Goal: Communication & Community: Answer question/provide support

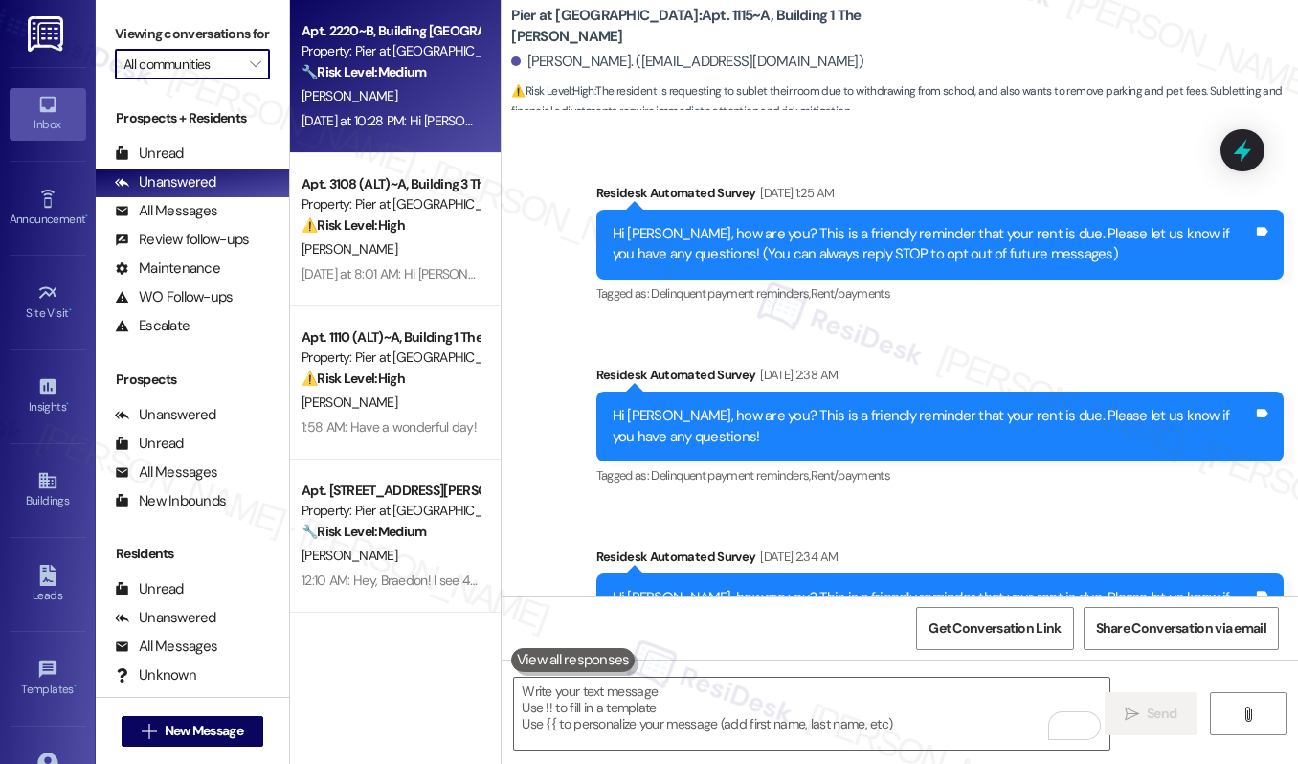
scroll to position [2782, 0]
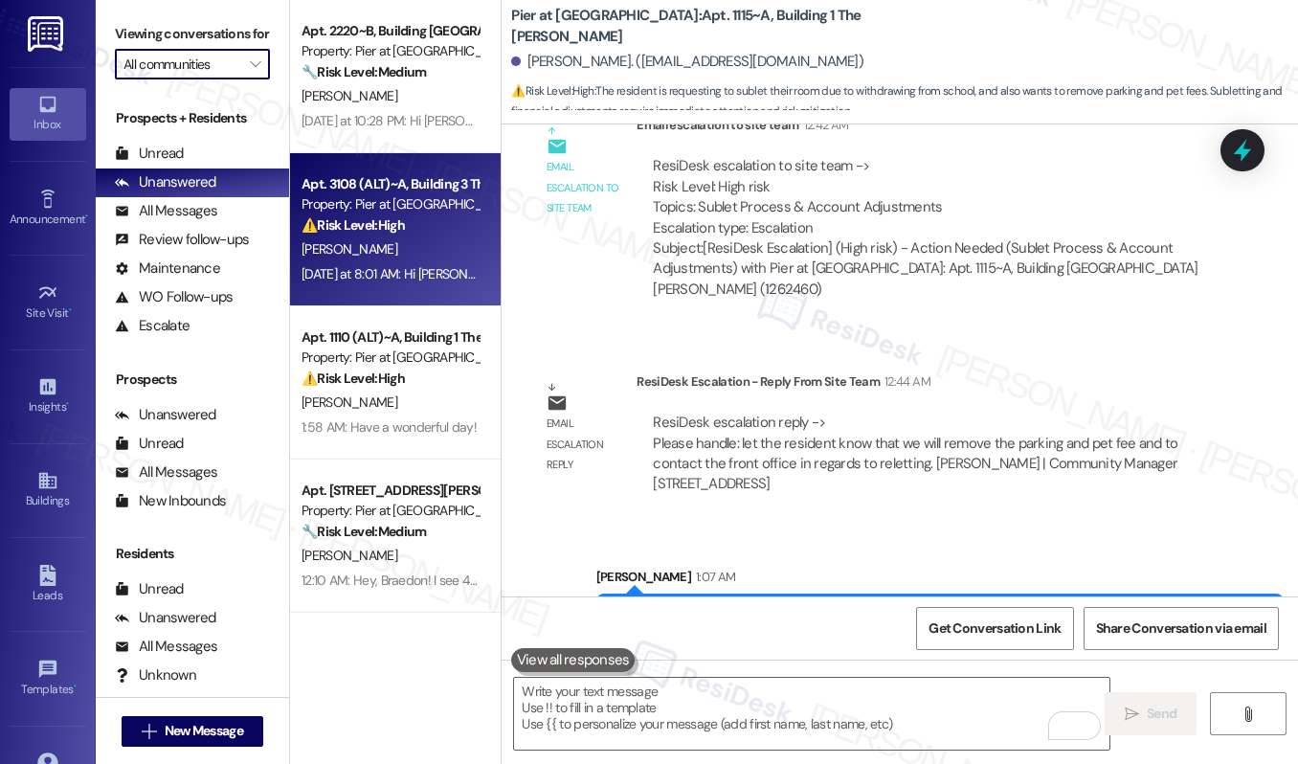
click at [367, 178] on div "Apt. 3108 (ALT)~A, Building 3 The [PERSON_NAME]" at bounding box center [390, 184] width 177 height 20
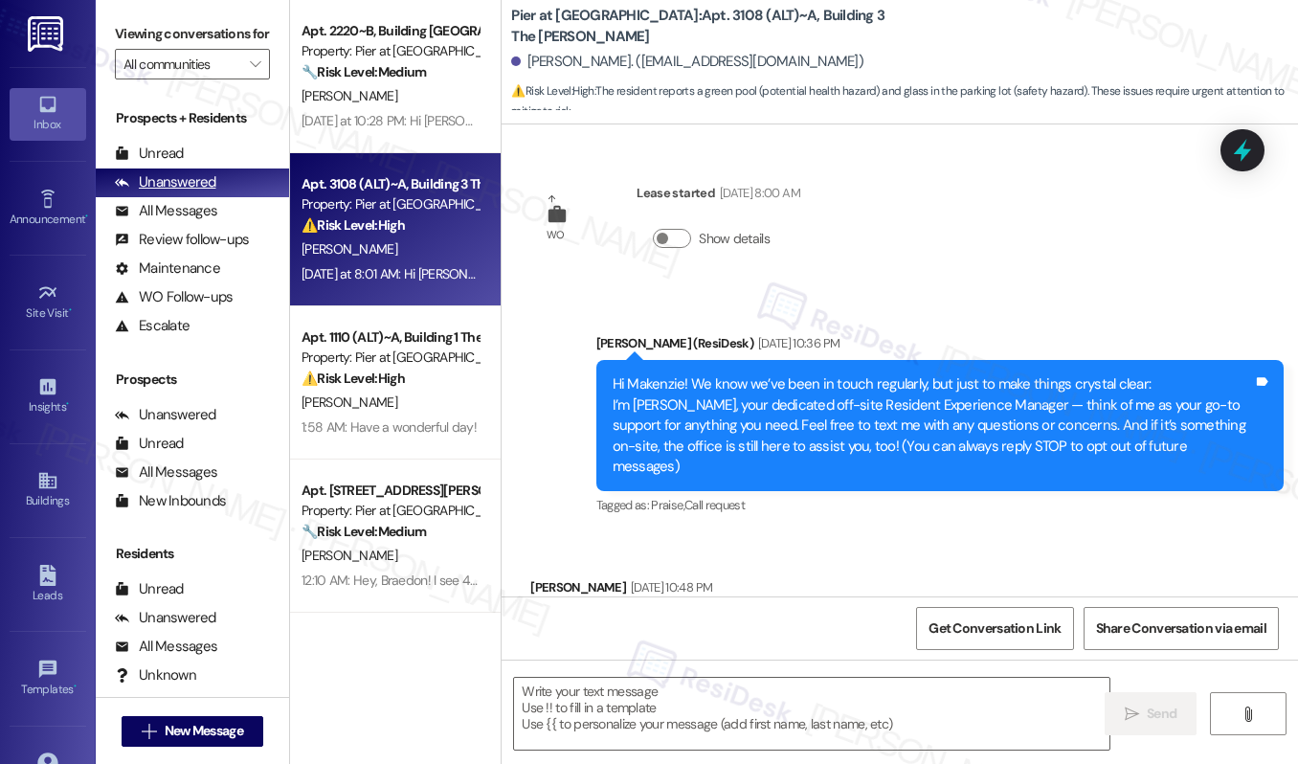
scroll to position [99, 0]
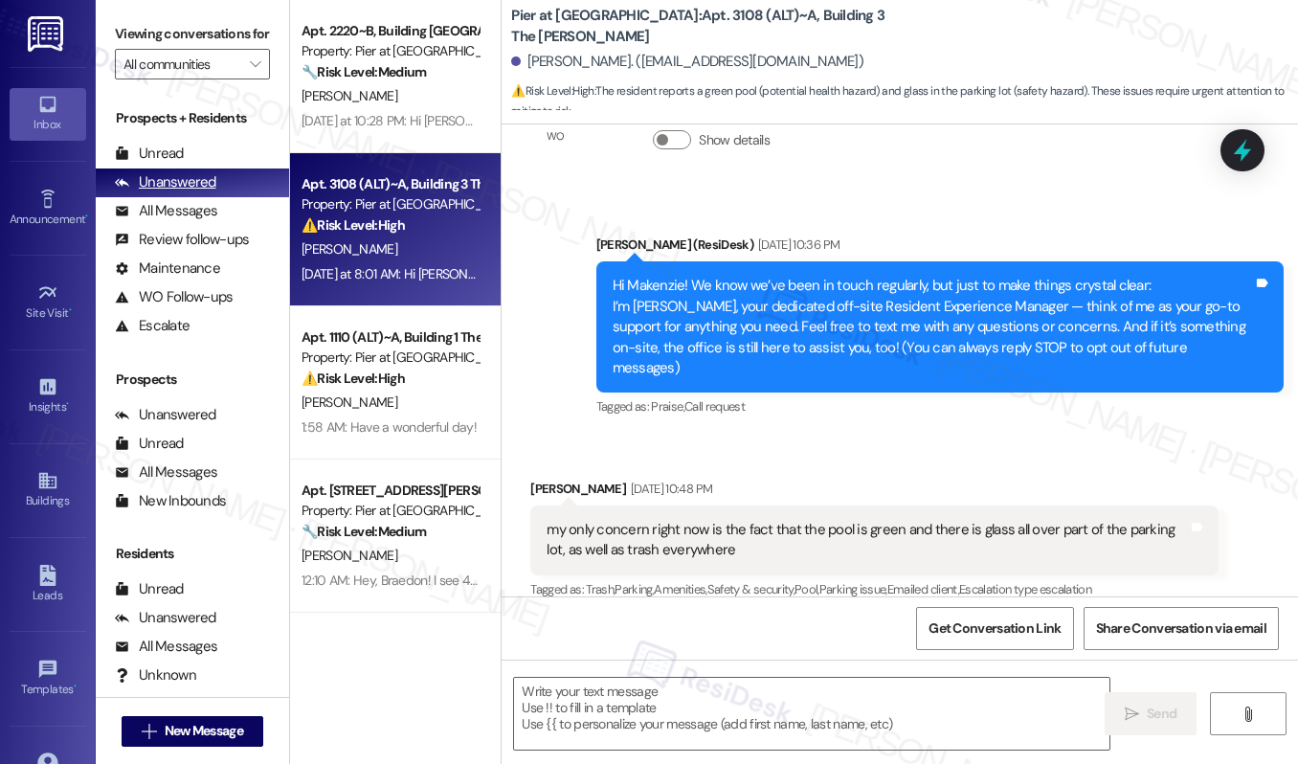
type textarea "Fetching suggested responses. Please feel free to read through the conversation…"
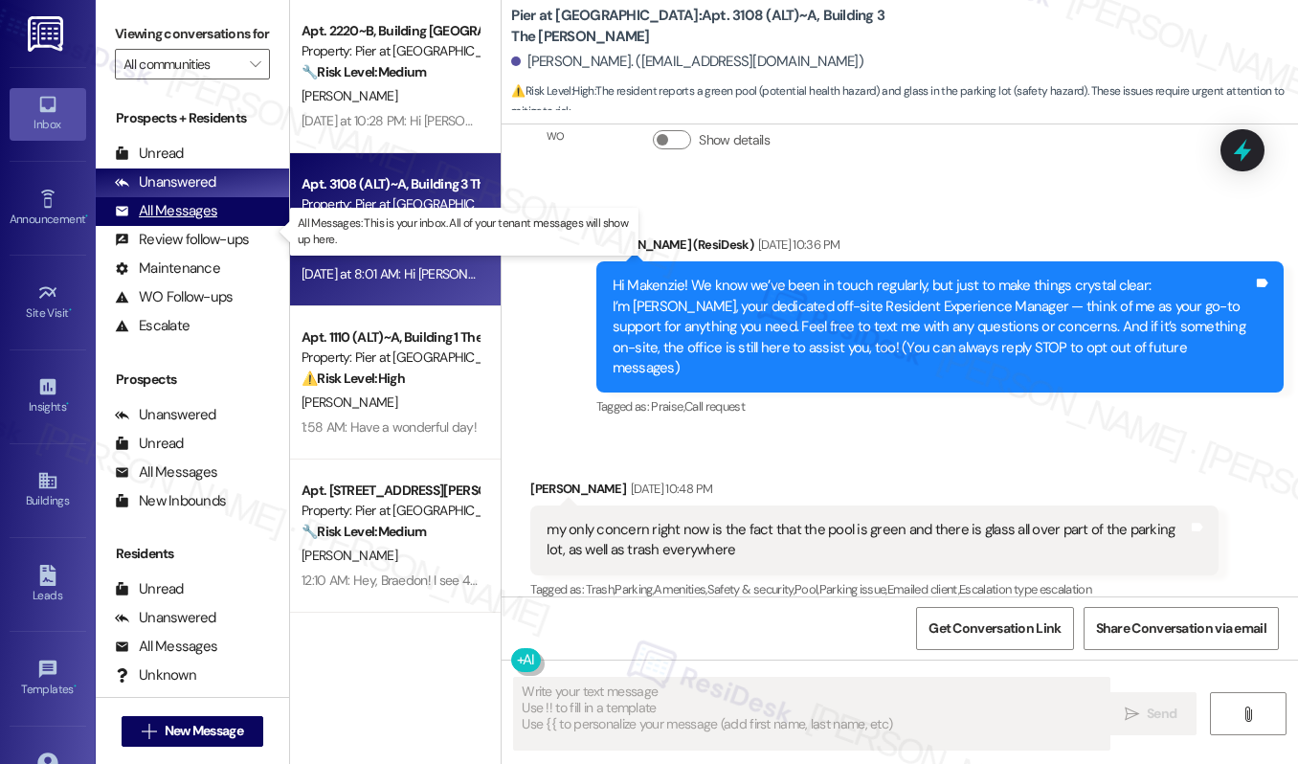
click at [207, 221] on div "All Messages" at bounding box center [166, 211] width 102 height 20
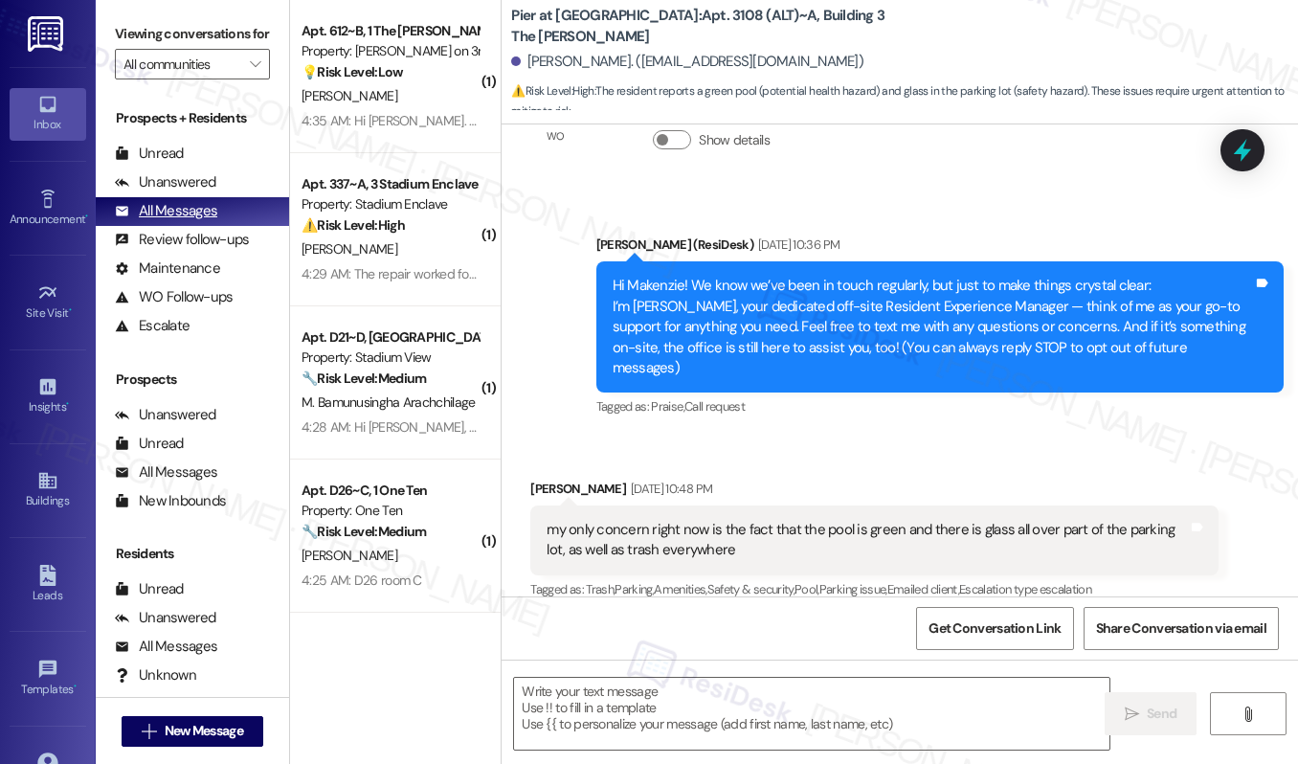
type textarea "Fetching suggested responses. Please feel free to read through the conversation…"
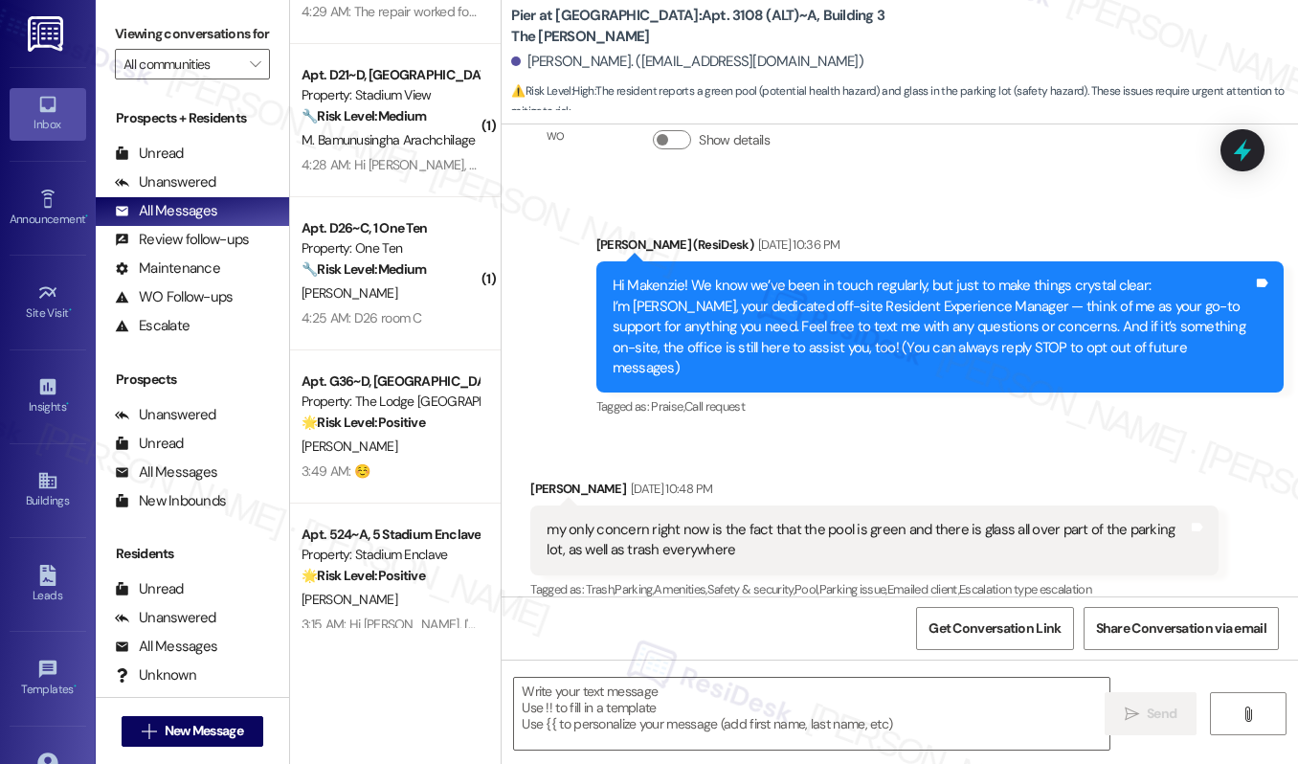
scroll to position [219, 0]
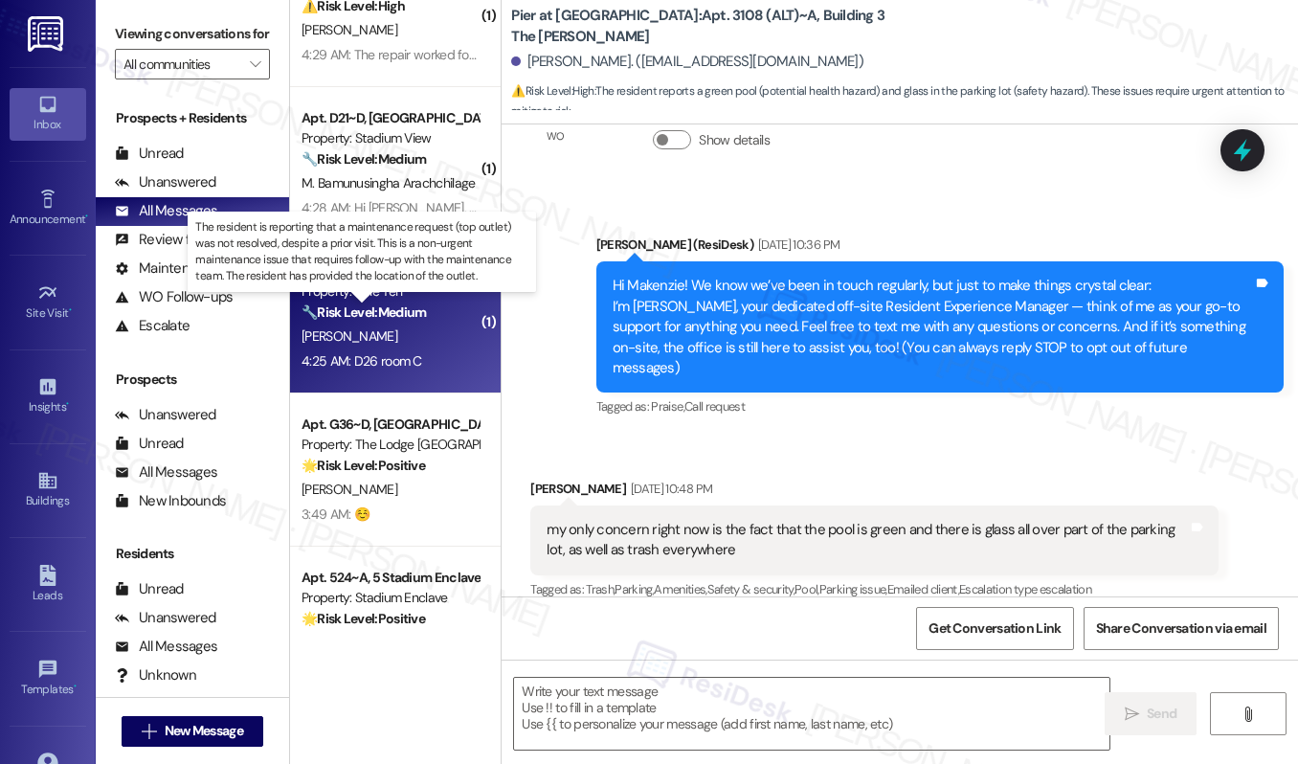
click at [388, 306] on strong "🔧 Risk Level: Medium" at bounding box center [364, 311] width 124 height 17
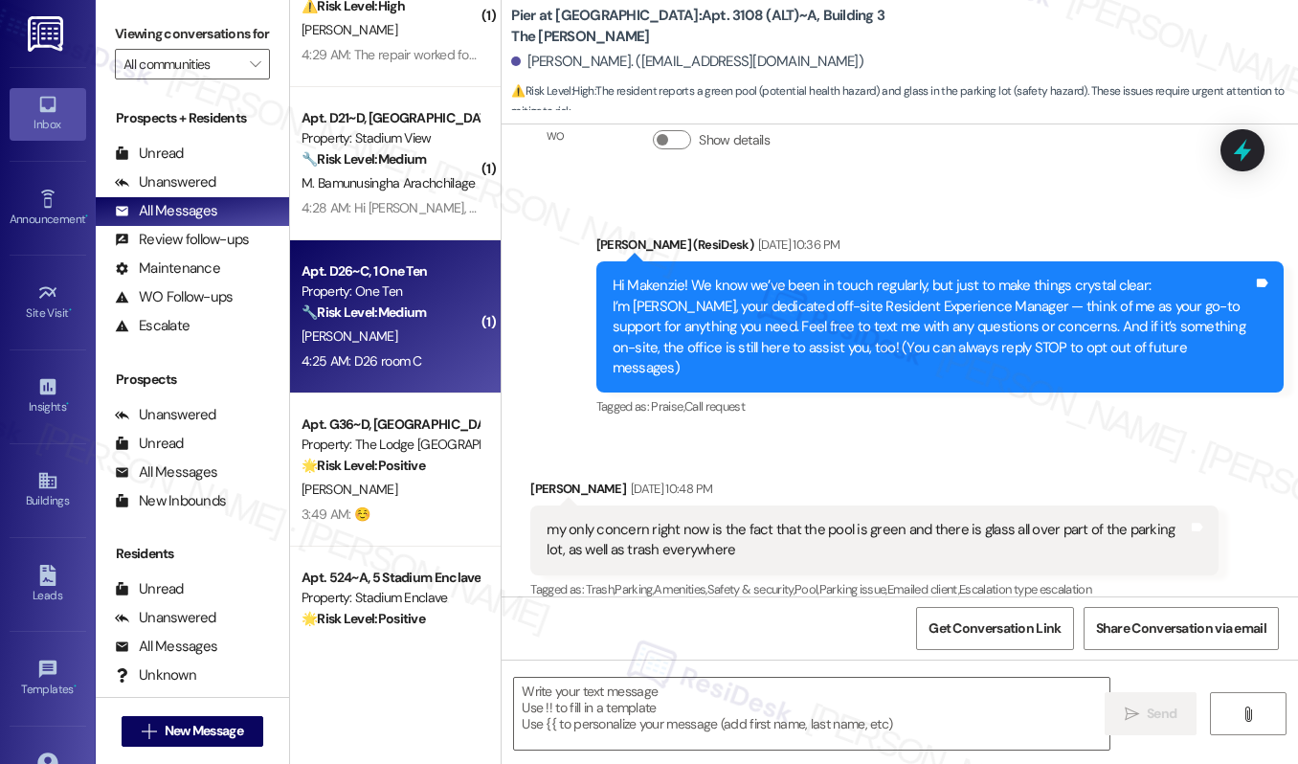
type textarea "Fetching suggested responses. Please feel free to read through the conversation…"
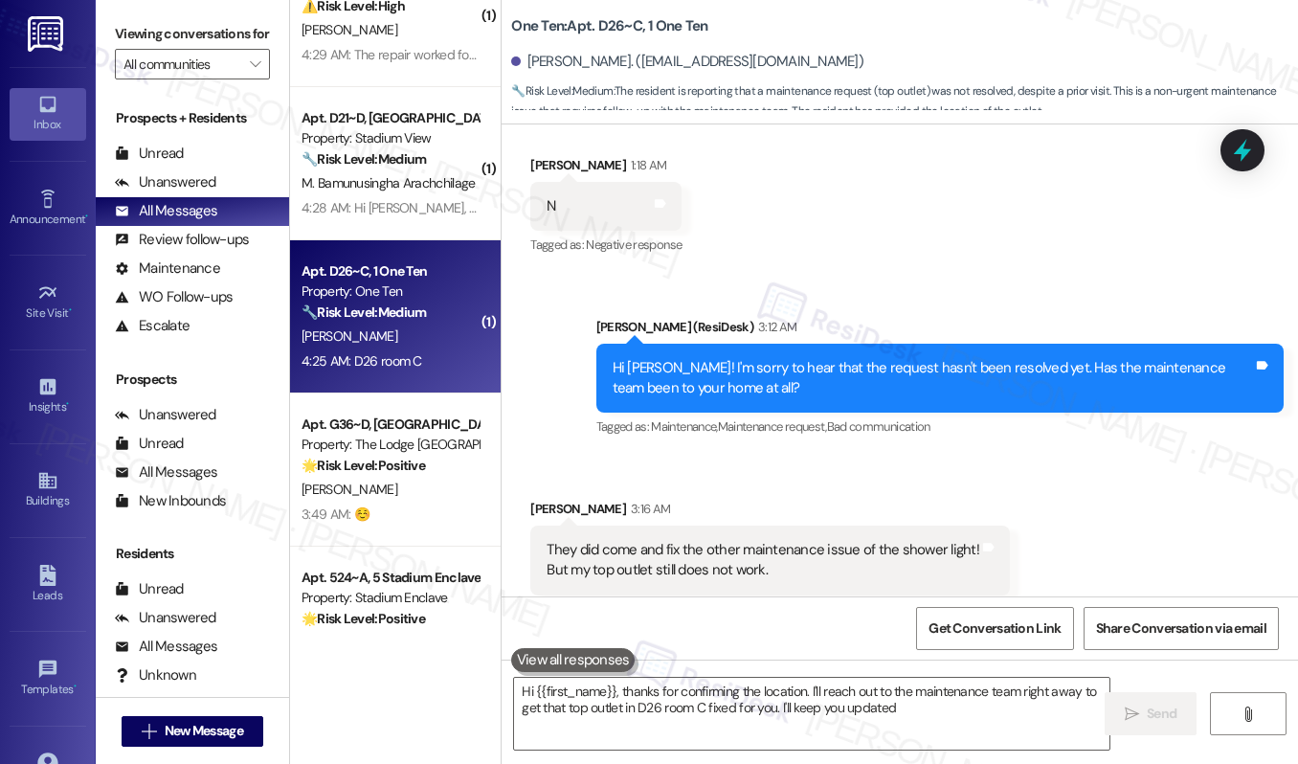
type textarea "Hi {{first_name}}, thanks for confirming the location. I'll reach out to the ma…"
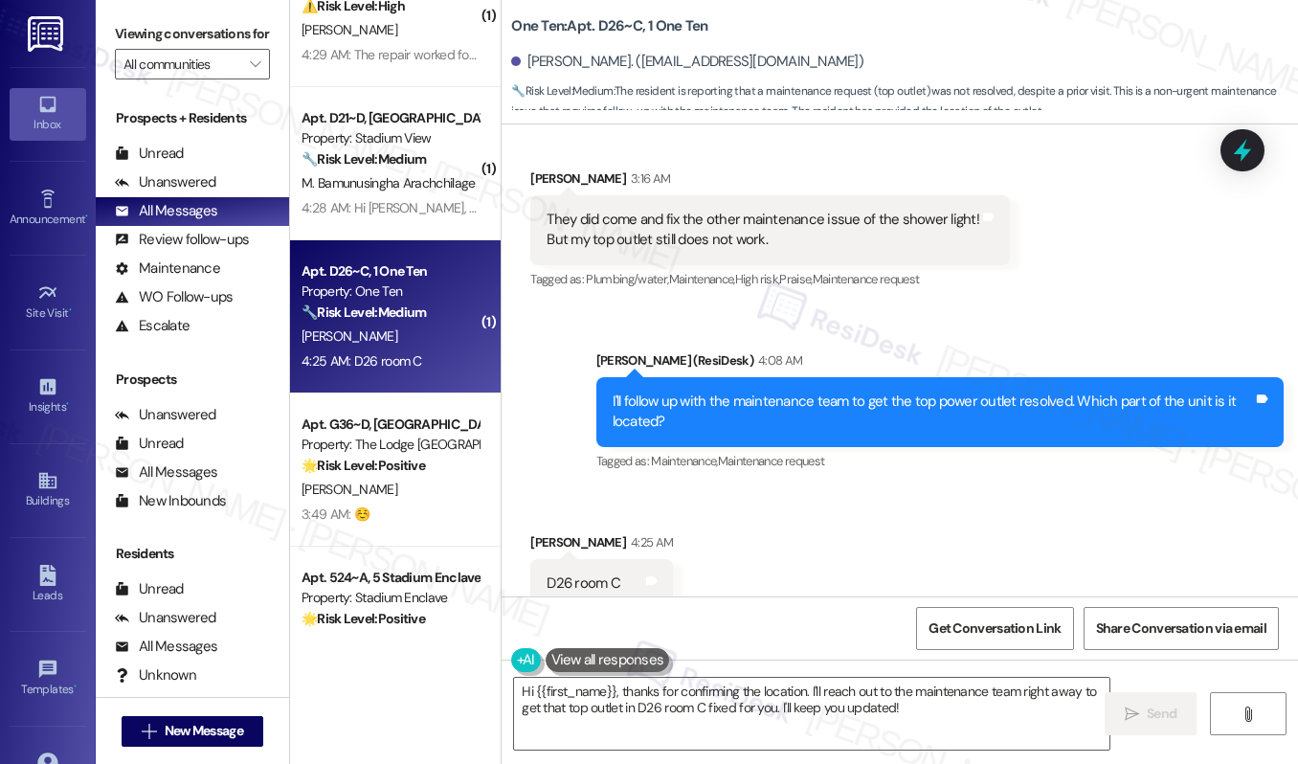
scroll to position [738, 0]
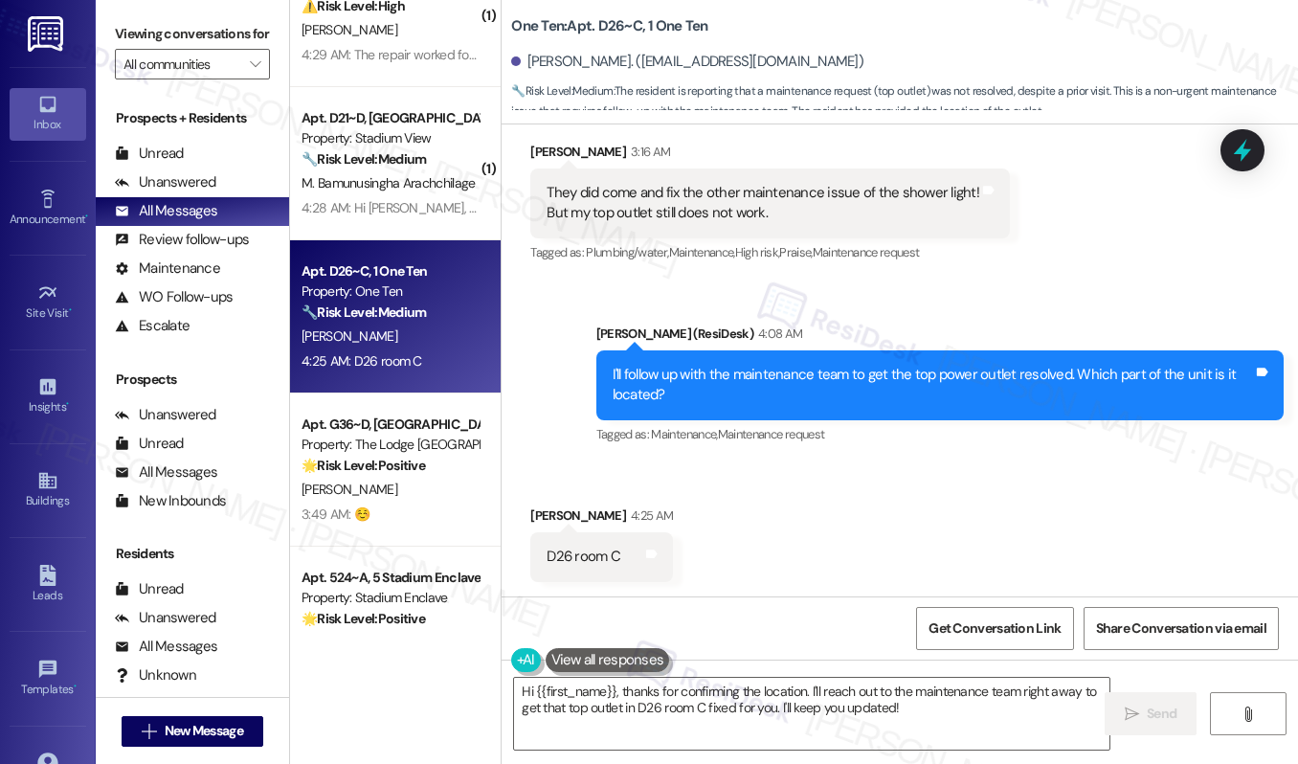
click at [871, 752] on div "Hi {{first_name}}, thanks for confirming the location. I'll reach out to the ma…" at bounding box center [900, 732] width 797 height 144
click at [875, 752] on div "Hi {{first_name}}, thanks for confirming the location. I'll reach out to the ma…" at bounding box center [900, 732] width 797 height 144
click at [880, 752] on div "Hi {{first_name}}, thanks for confirming the location. I'll reach out to the ma…" at bounding box center [900, 732] width 797 height 144
click at [896, 754] on div "Hi {{first_name}}, thanks for confirming the location. I'll reach out to the ma…" at bounding box center [900, 732] width 797 height 144
click at [901, 755] on div "Hi {{first_name}}, thanks for confirming the location. I'll reach out to the ma…" at bounding box center [900, 732] width 797 height 144
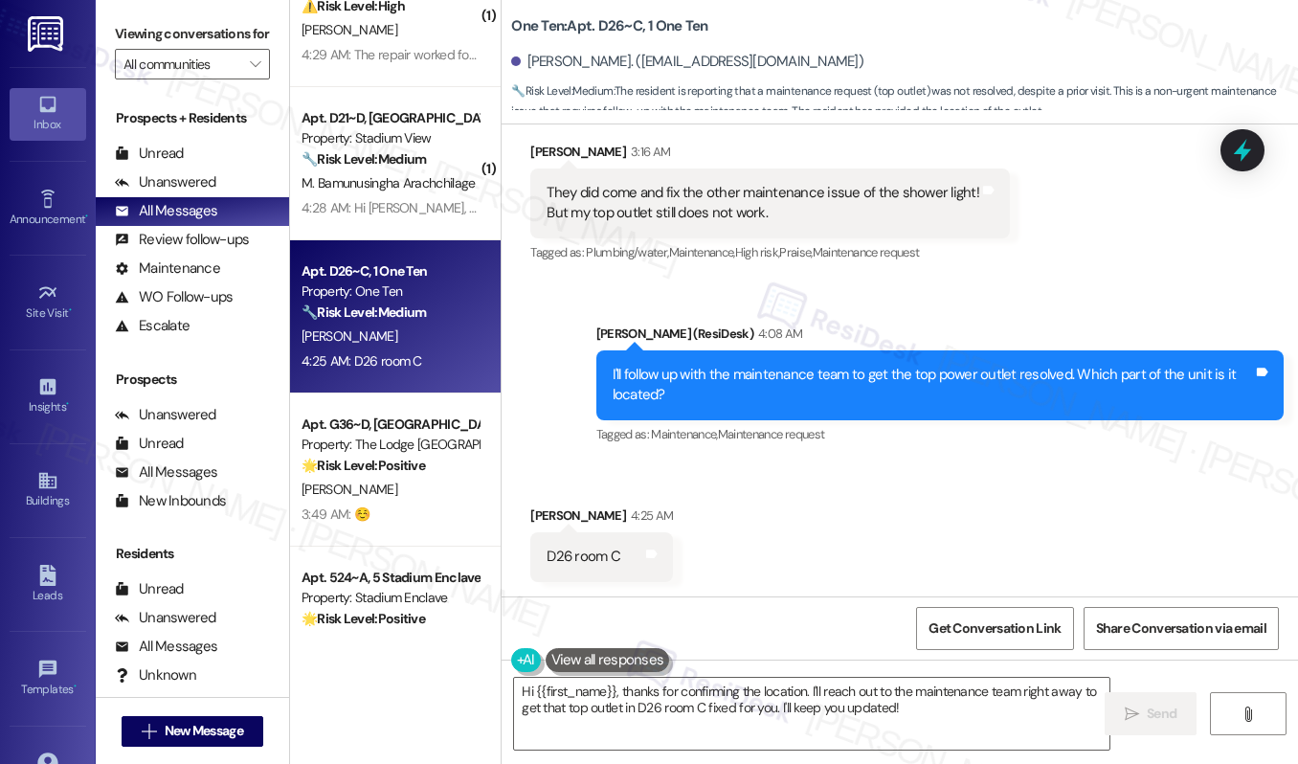
click at [907, 755] on div "Hi {{first_name}}, thanks for confirming the location. I'll reach out to the ma…" at bounding box center [900, 732] width 797 height 144
click at [752, 709] on textarea "Hi {{first_name}}, thanks for confirming the location. I'll reach out to the ma…" at bounding box center [811, 714] width 595 height 72
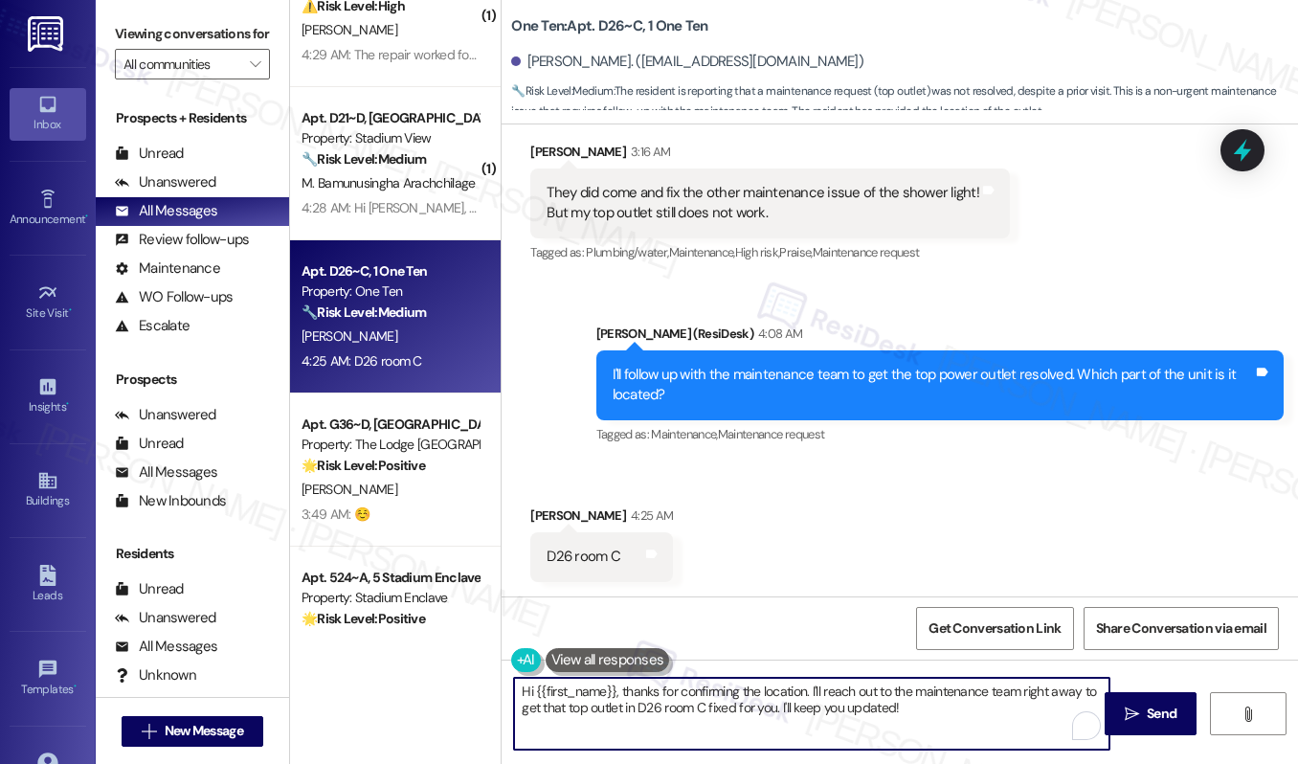
click at [752, 709] on textarea "Hi {{first_name}}, thanks for confirming the location. I'll reach out to the ma…" at bounding box center [811, 714] width 595 height 72
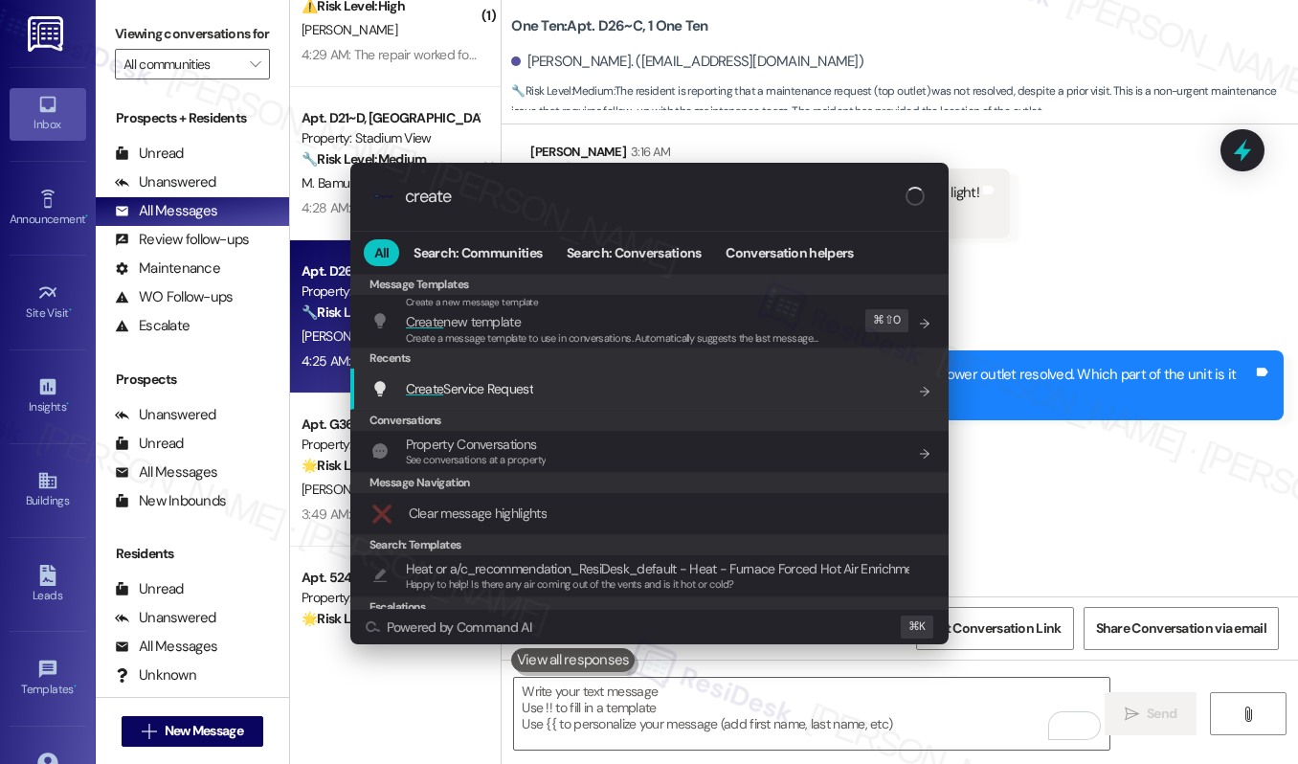
type input "create"
click at [759, 388] on div "Create Service Request Add shortcut" at bounding box center [651, 388] width 560 height 21
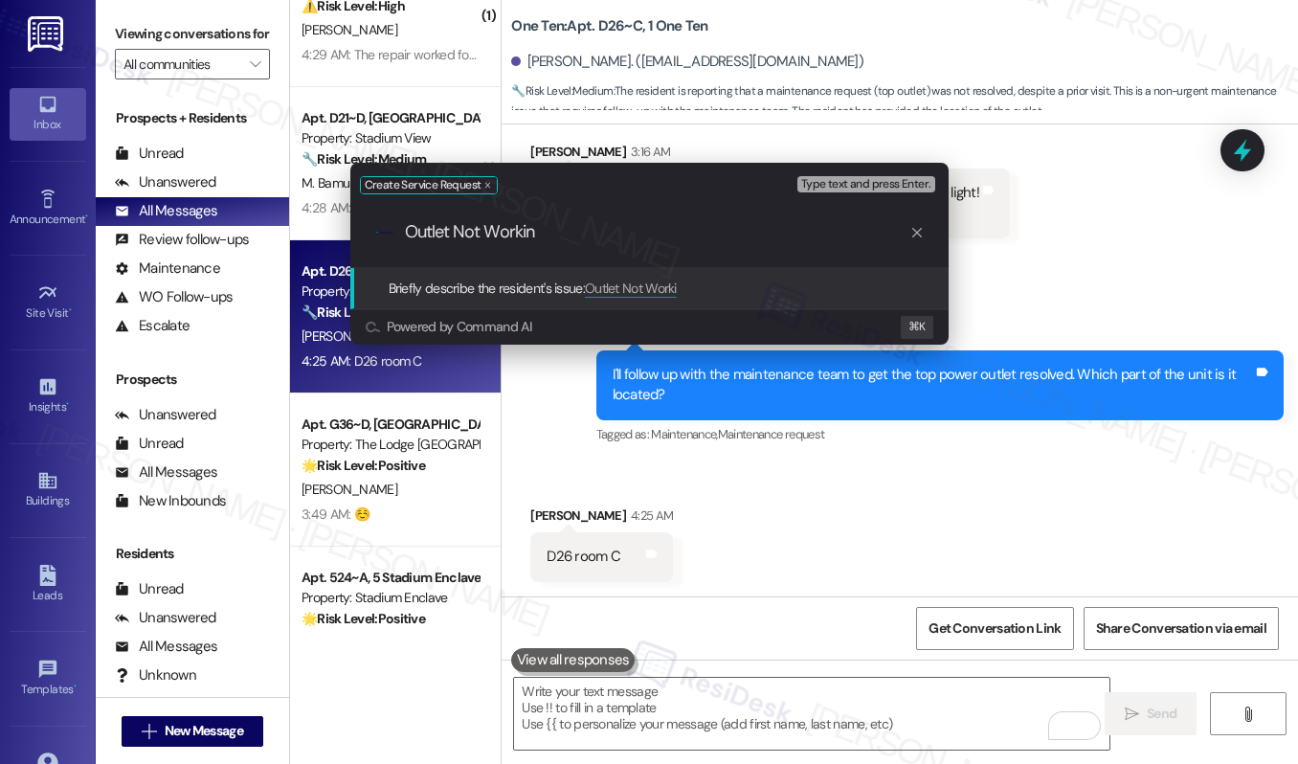
type input "Outlet Not Working"
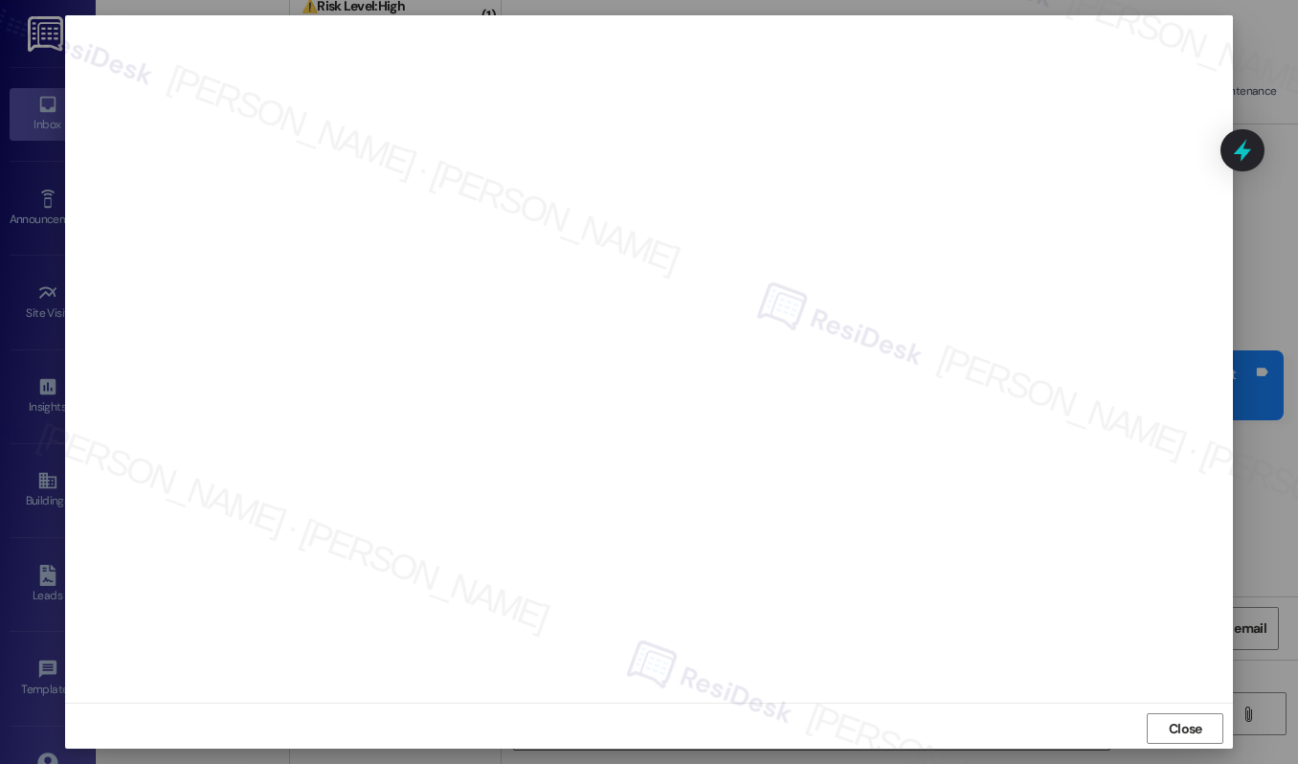
scroll to position [5, 0]
click at [1171, 717] on span "Close" at bounding box center [1186, 724] width 34 height 20
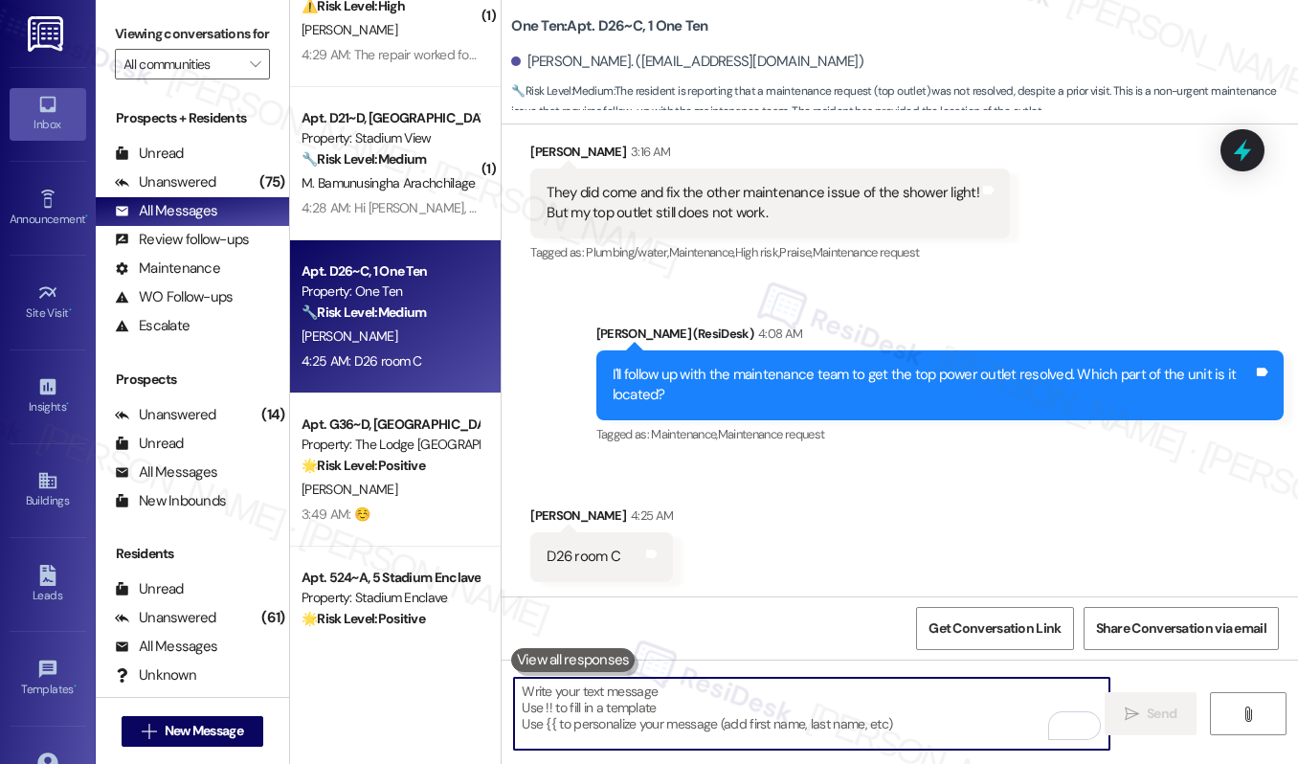
click at [709, 712] on textarea "To enrich screen reader interactions, please activate Accessibility in Grammarl…" at bounding box center [811, 714] width 595 height 72
paste textarea "12922940"
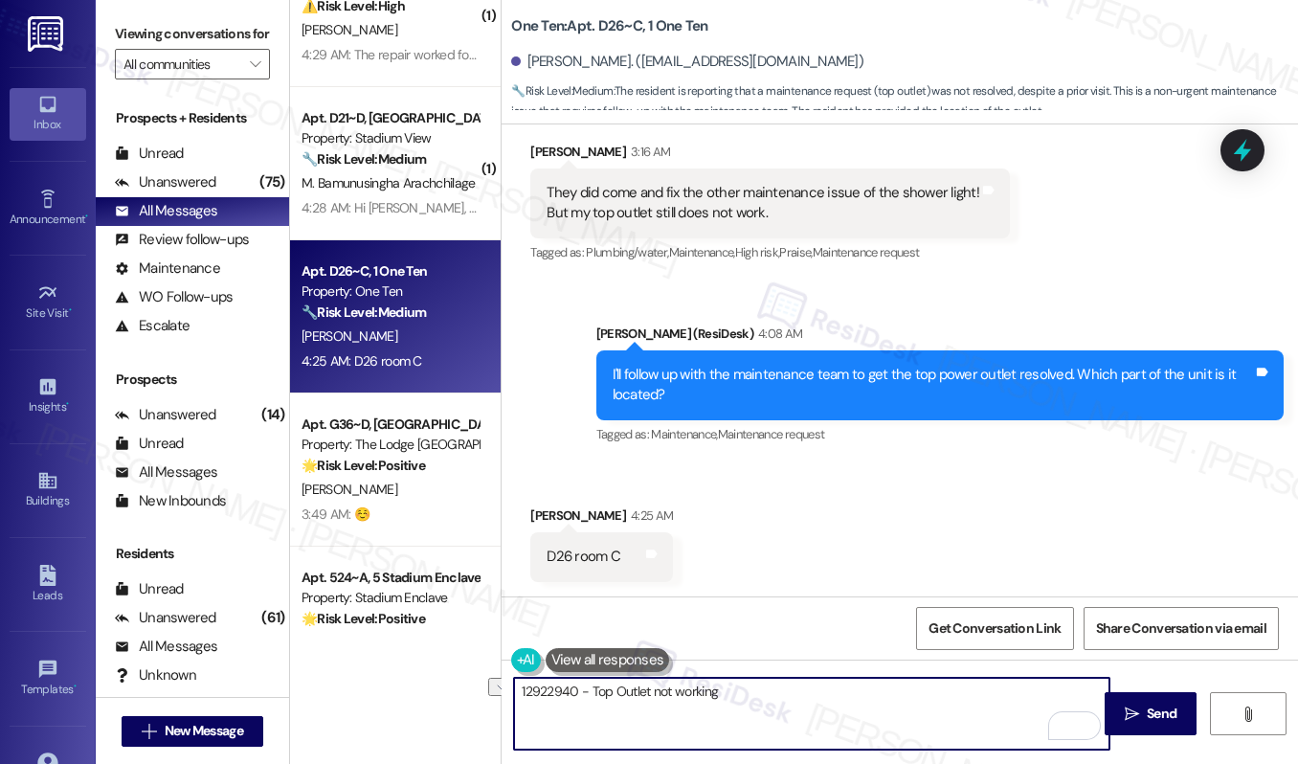
scroll to position [739, 0]
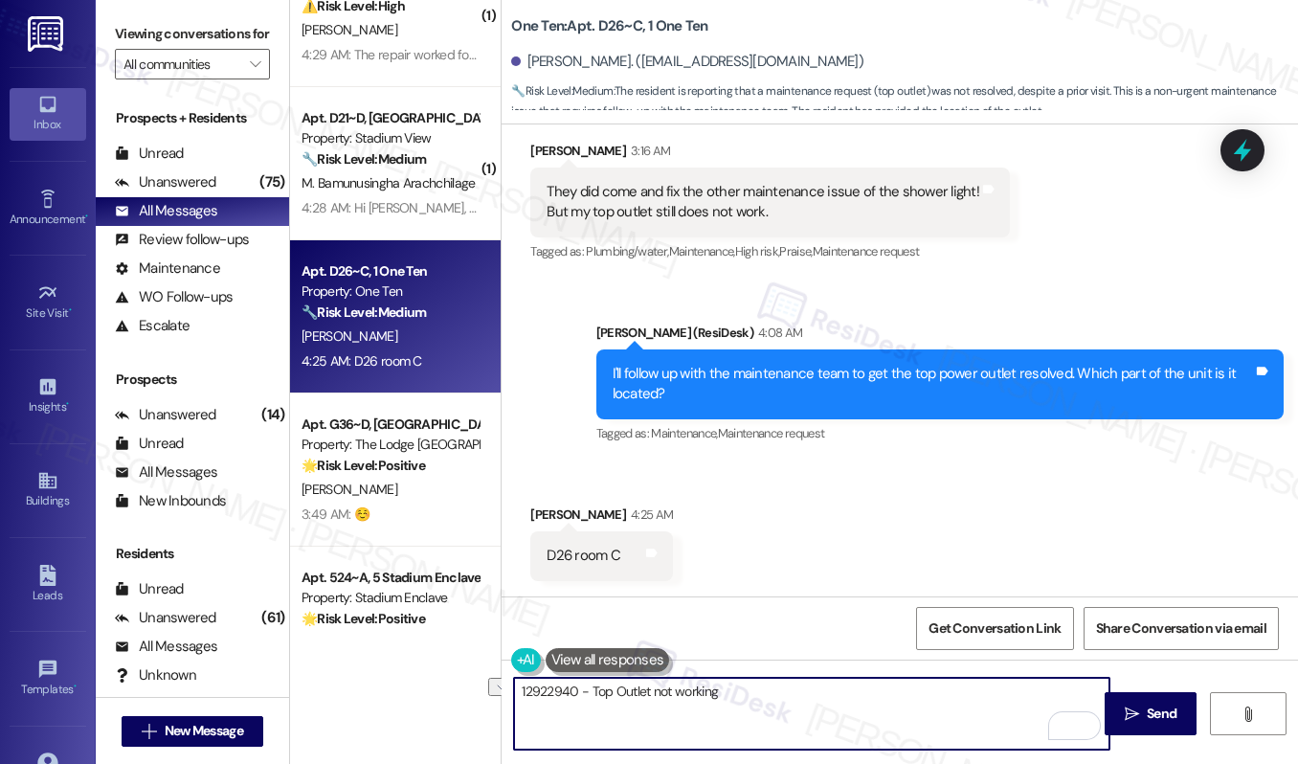
click at [502, 443] on div "Sent via SMS [PERSON_NAME] (ResiDesk) 4:08 AM I'll follow up with the maintenan…" at bounding box center [900, 371] width 797 height 182
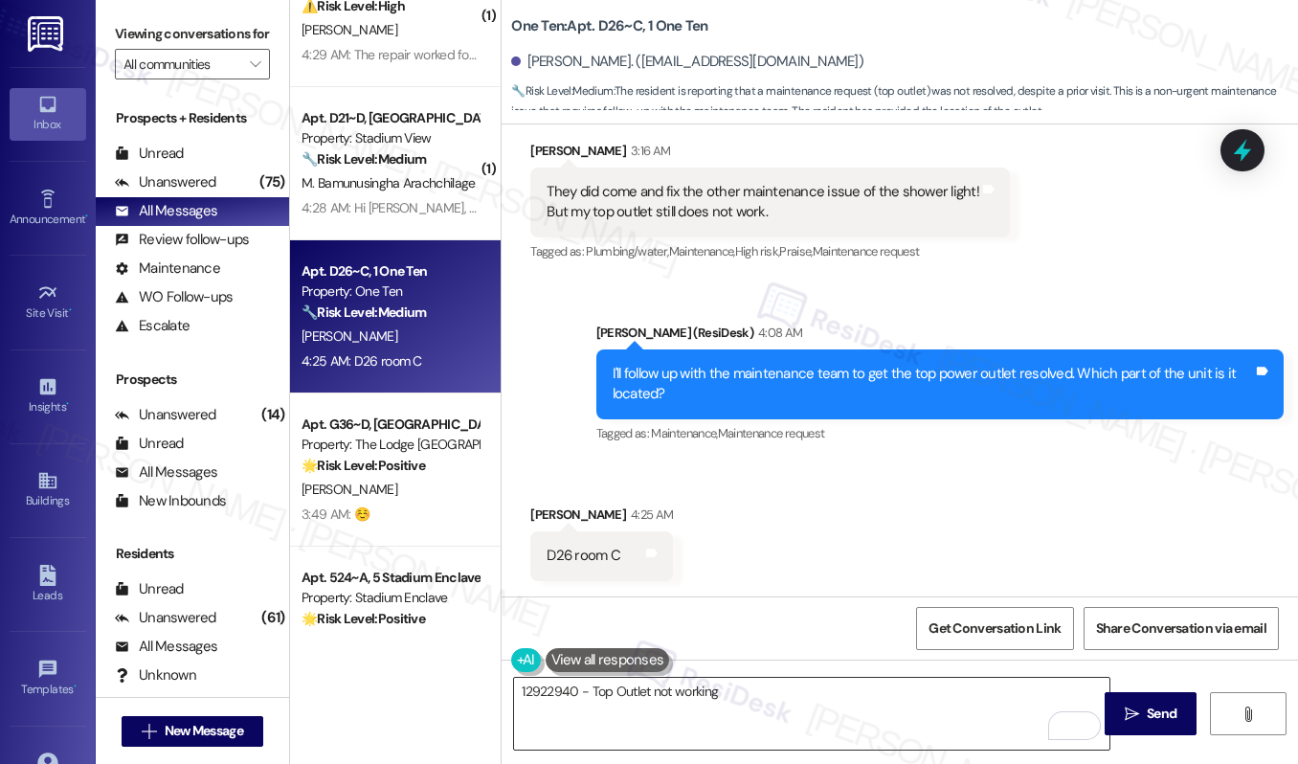
click at [774, 691] on textarea "12922940 - Top Outlet not working" at bounding box center [811, 714] width 595 height 72
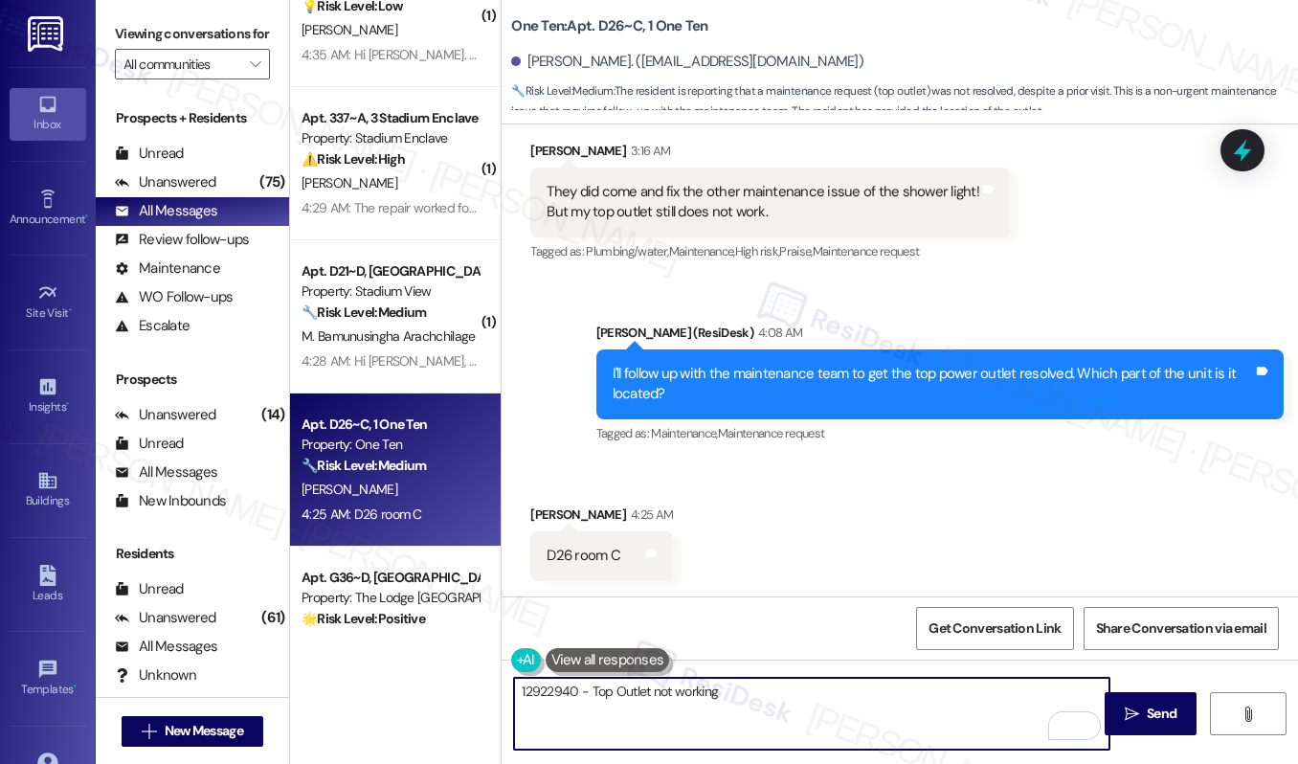
click at [518, 694] on textarea "12922940 - Top Outlet not working" at bounding box center [811, 714] width 595 height 72
click at [514, 694] on textarea "12922940 - Top Outlet not working" at bounding box center [811, 714] width 595 height 72
paste textarea "12922940"
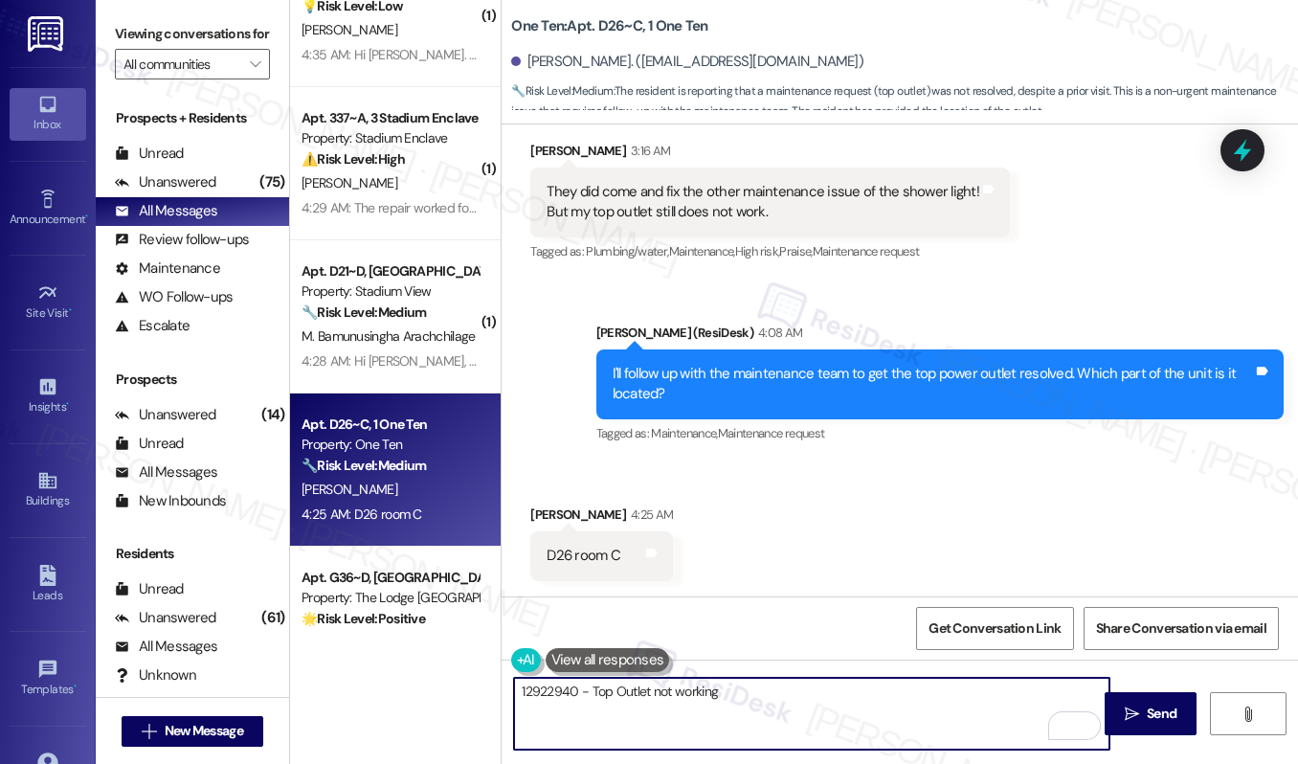
paste textarea "Work order submitted by Residesk |"
type textarea "Work order submitted by Residesk | WO# 12922940 - Top Outlet not working"
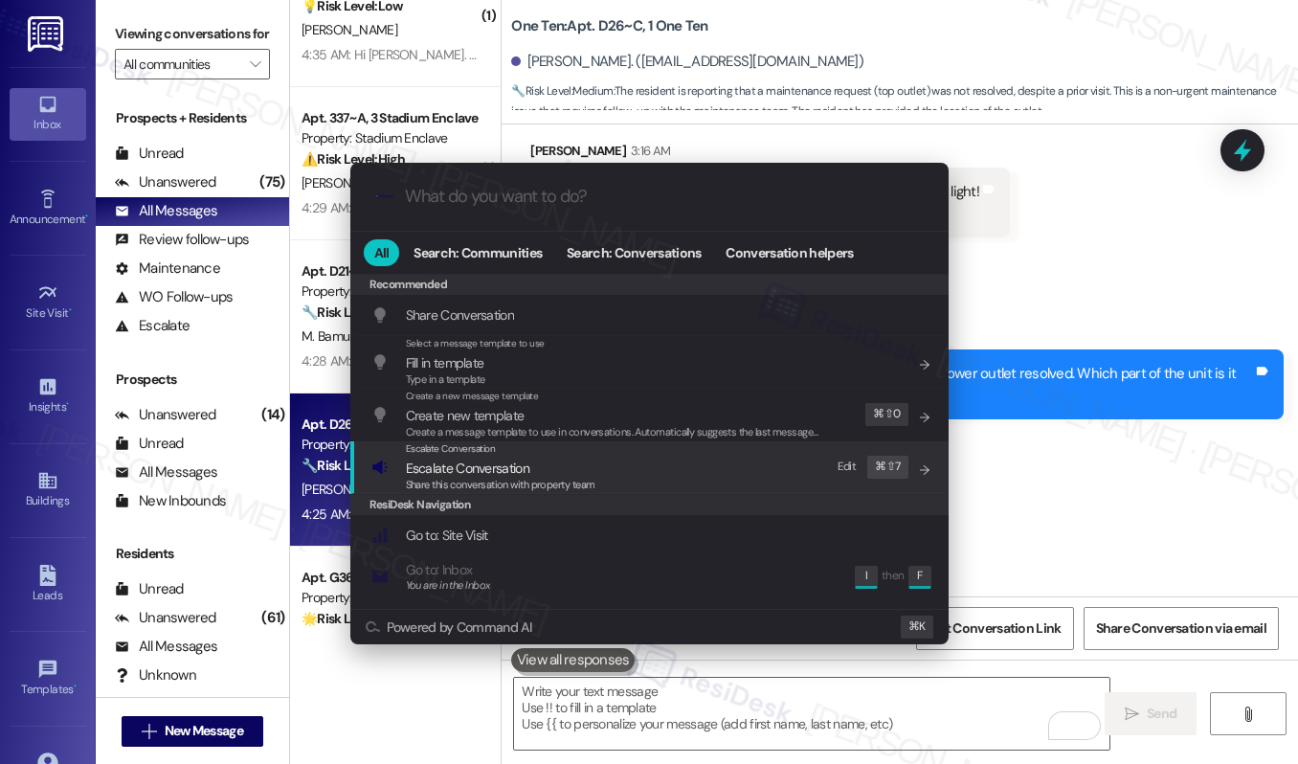
click at [469, 462] on span "Escalate Conversation" at bounding box center [467, 468] width 123 height 17
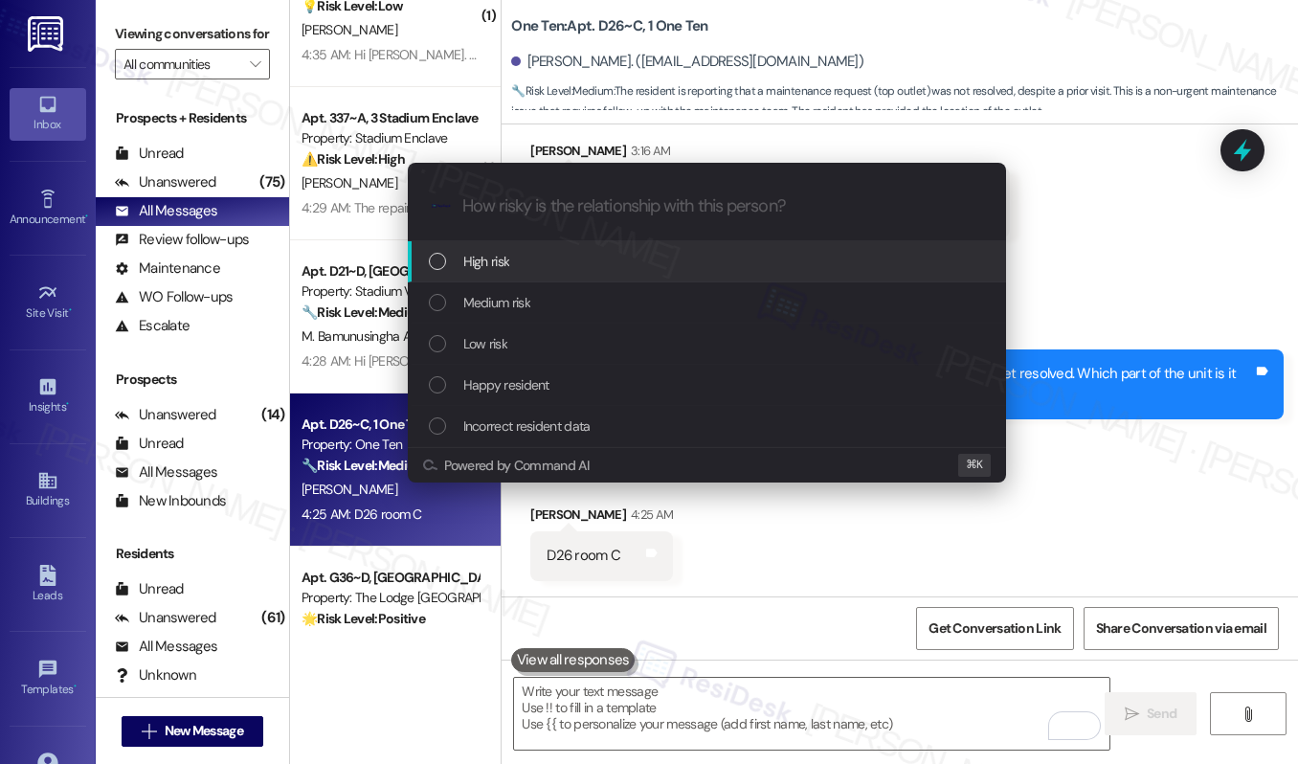
click at [567, 255] on div "High risk" at bounding box center [709, 261] width 560 height 21
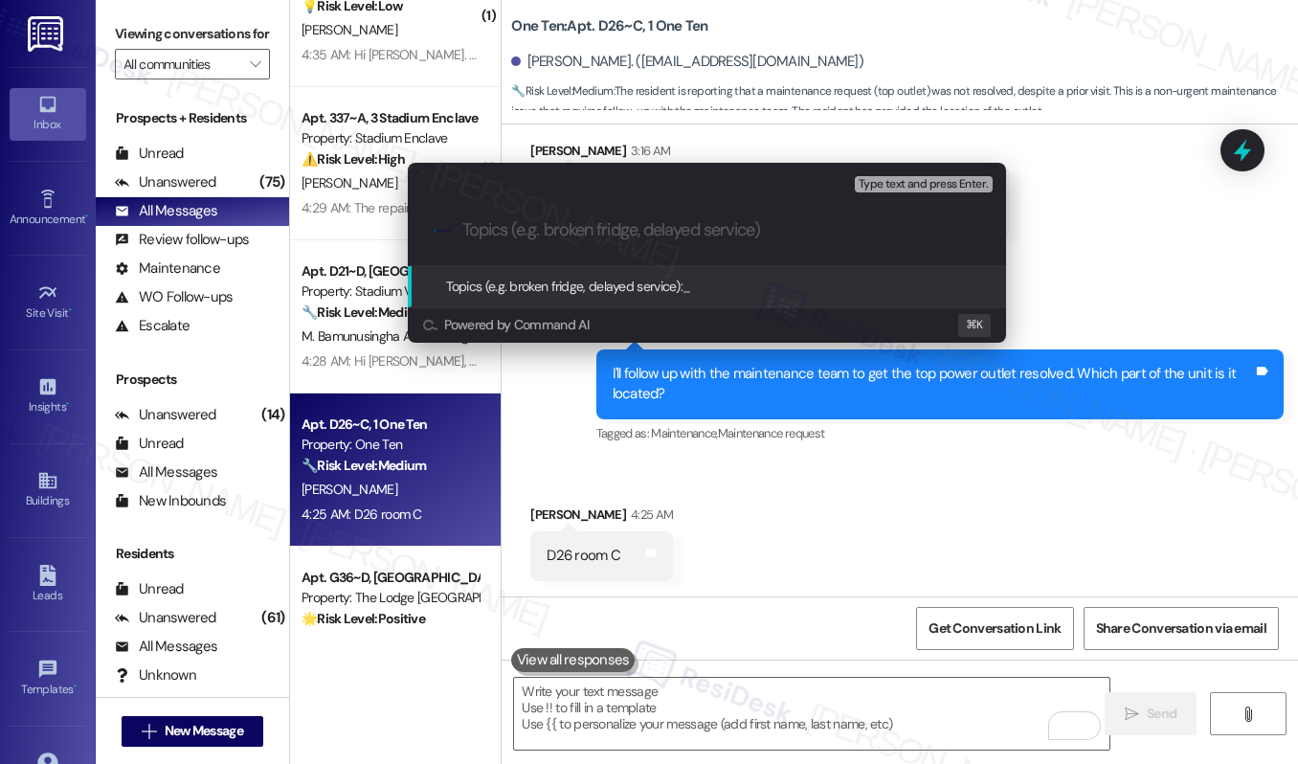
paste input "Work order submitted by Residesk | WO# 12922940 - Top Outlet not working"
type input "Work order submitted by Residesk | WO# 12922940 - Top Outlet not working"
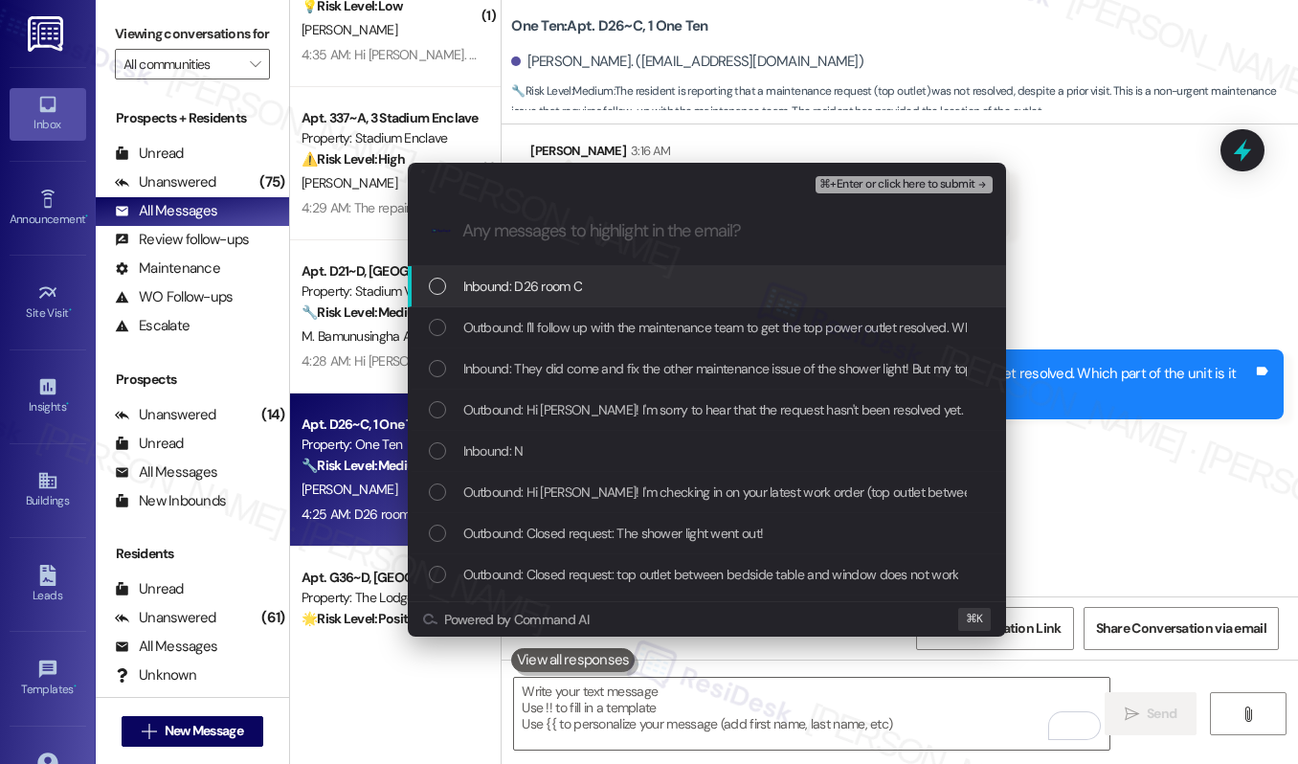
scroll to position [0, 0]
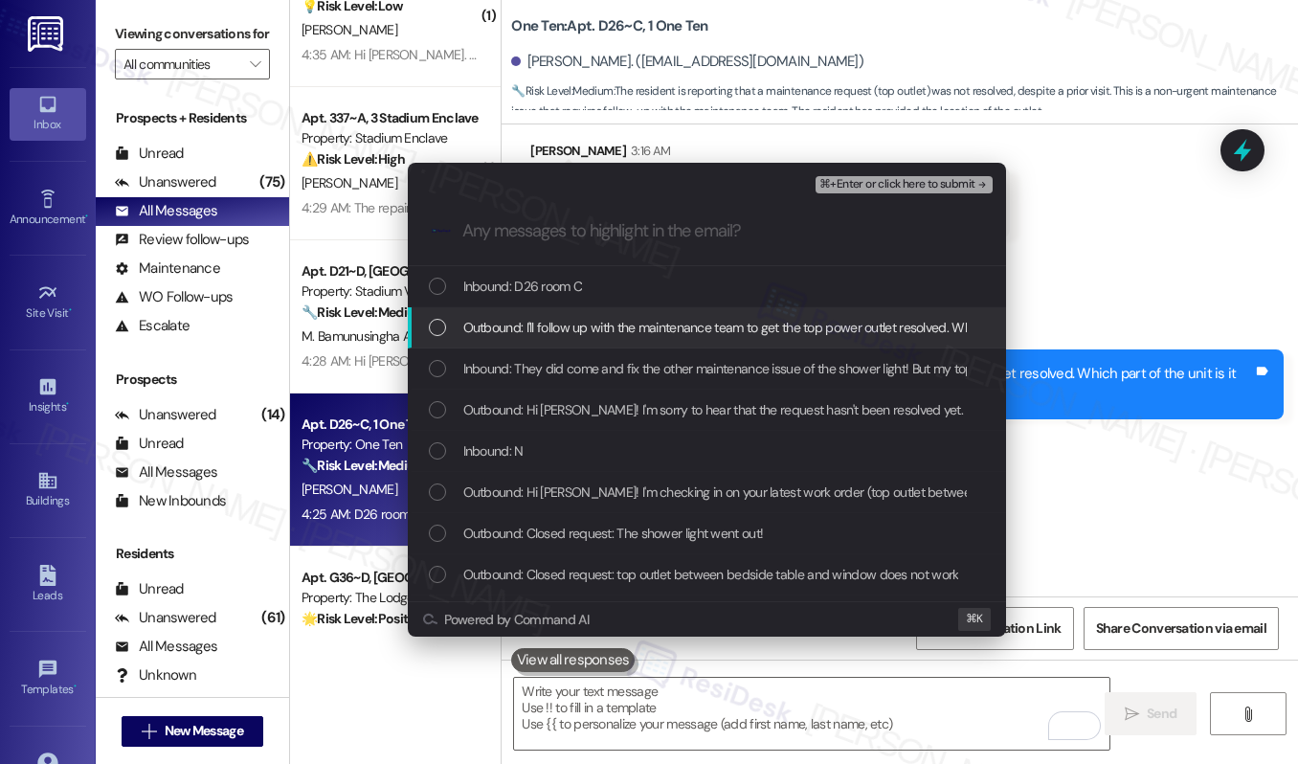
click at [637, 310] on div "Outbound: I'll follow up with the maintenance team to get the top power outlet …" at bounding box center [707, 327] width 598 height 41
click at [649, 322] on span "Outbound: I'll follow up with the maintenance team to get the top power outlet …" at bounding box center [804, 327] width 683 height 21
click at [685, 307] on div "Outbound: I'll follow up with the maintenance team to get the top power outlet …" at bounding box center [707, 327] width 598 height 41
click at [693, 307] on div "Outbound: I'll follow up with the maintenance team to get the top power outlet …" at bounding box center [707, 327] width 598 height 41
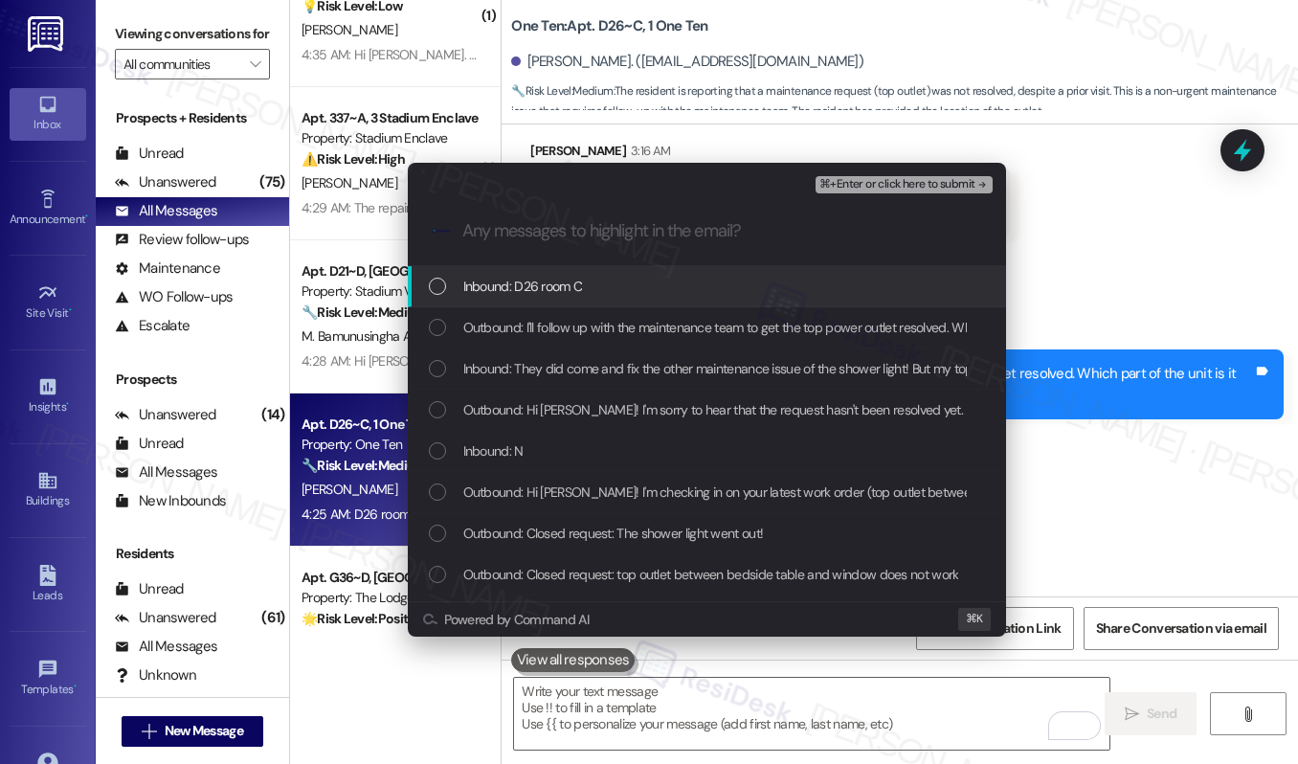
click at [483, 284] on span "Inbound: D26 room C" at bounding box center [523, 286] width 120 height 21
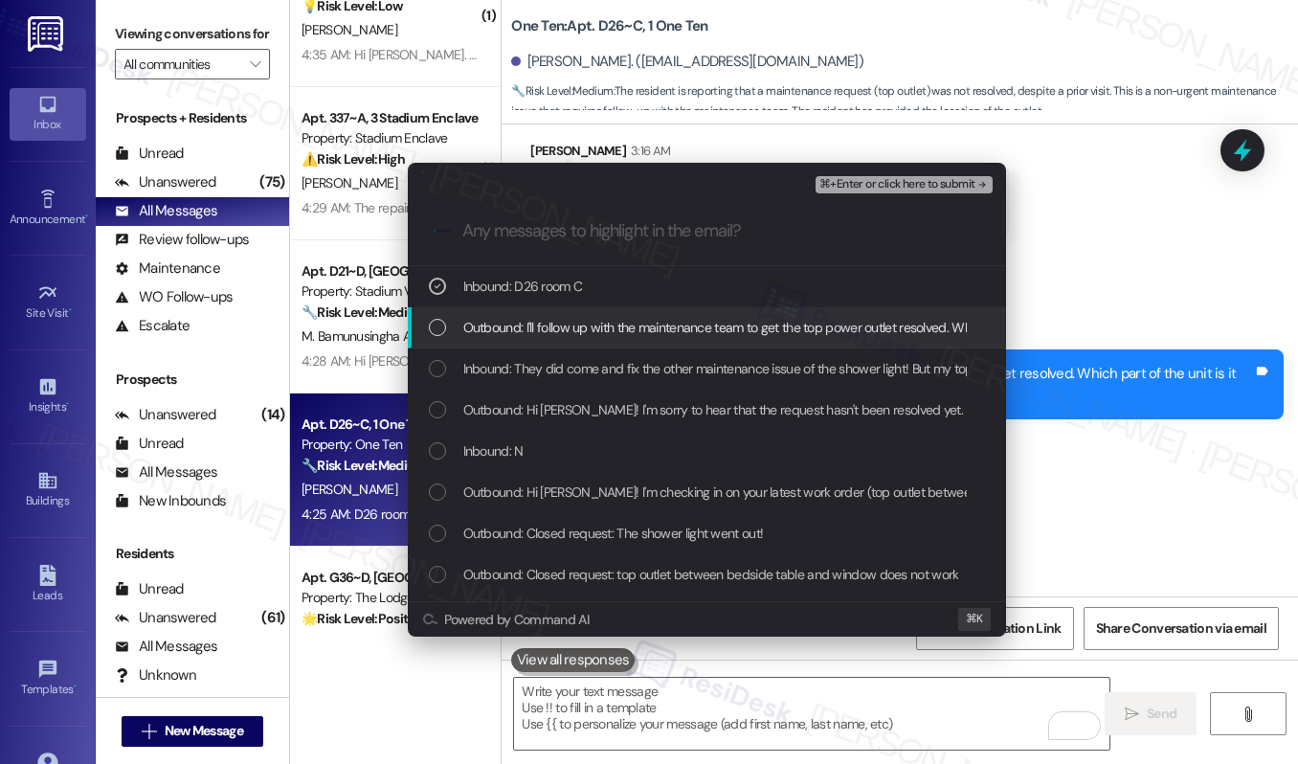
click at [502, 310] on div "Outbound: I'll follow up with the maintenance team to get the top power outlet …" at bounding box center [707, 327] width 598 height 41
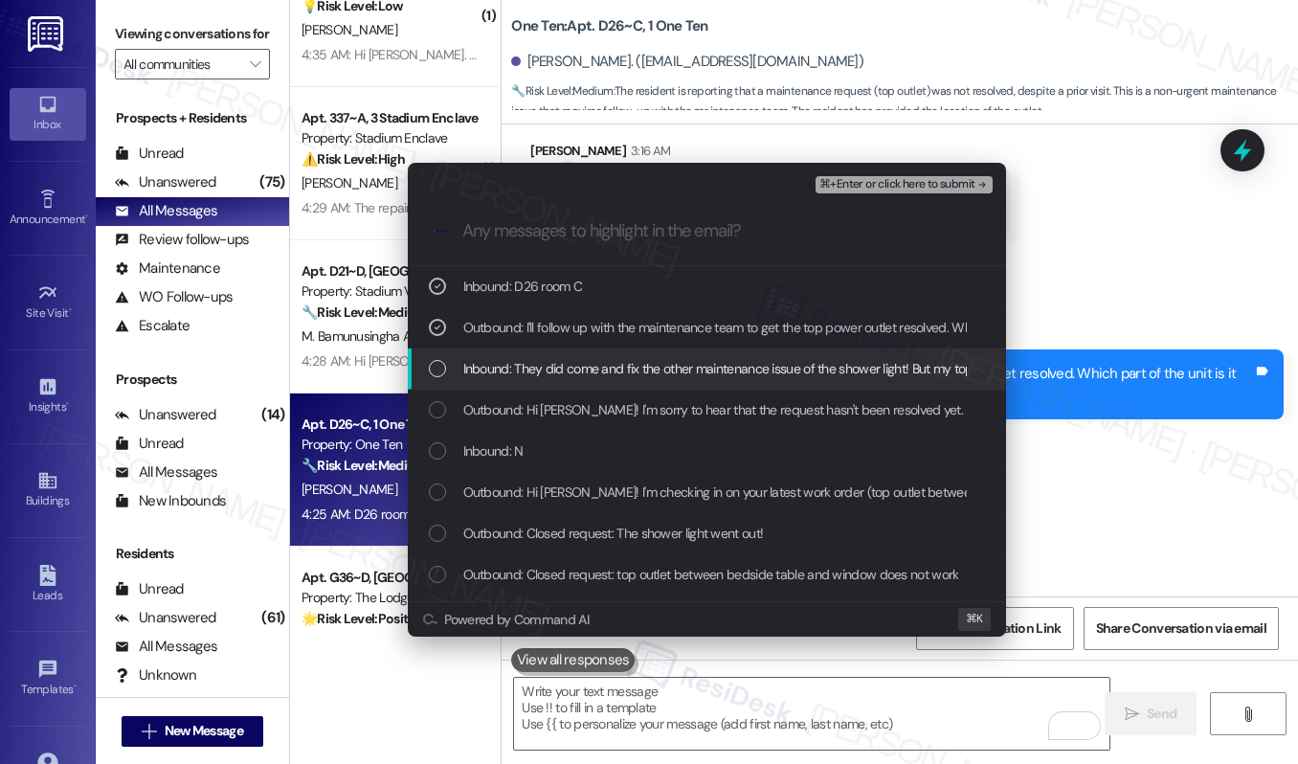
click at [515, 348] on div "Inbound: They did come and fix the other maintenance issue of the shower light!…" at bounding box center [707, 368] width 598 height 41
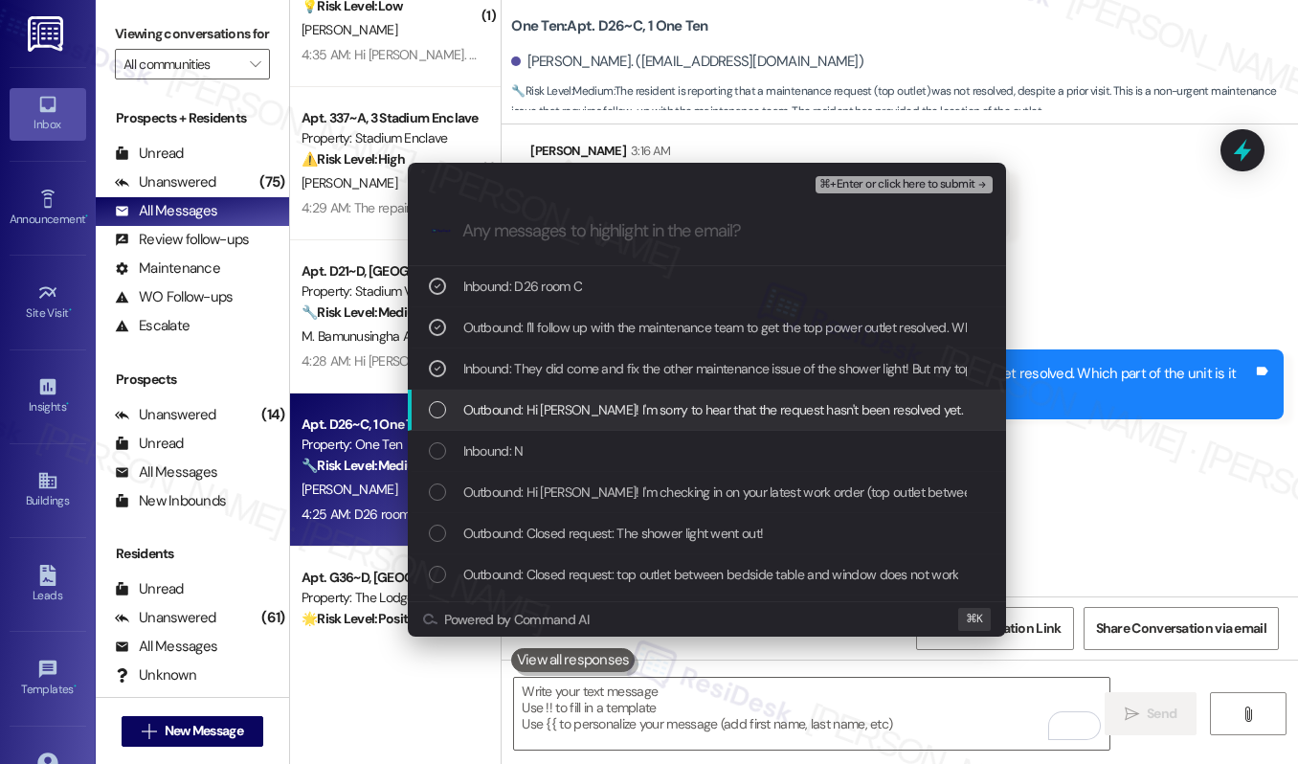
click at [520, 391] on div "Outbound: Hi [PERSON_NAME]! I'm sorry to hear that the request hasn't been reso…" at bounding box center [707, 410] width 598 height 41
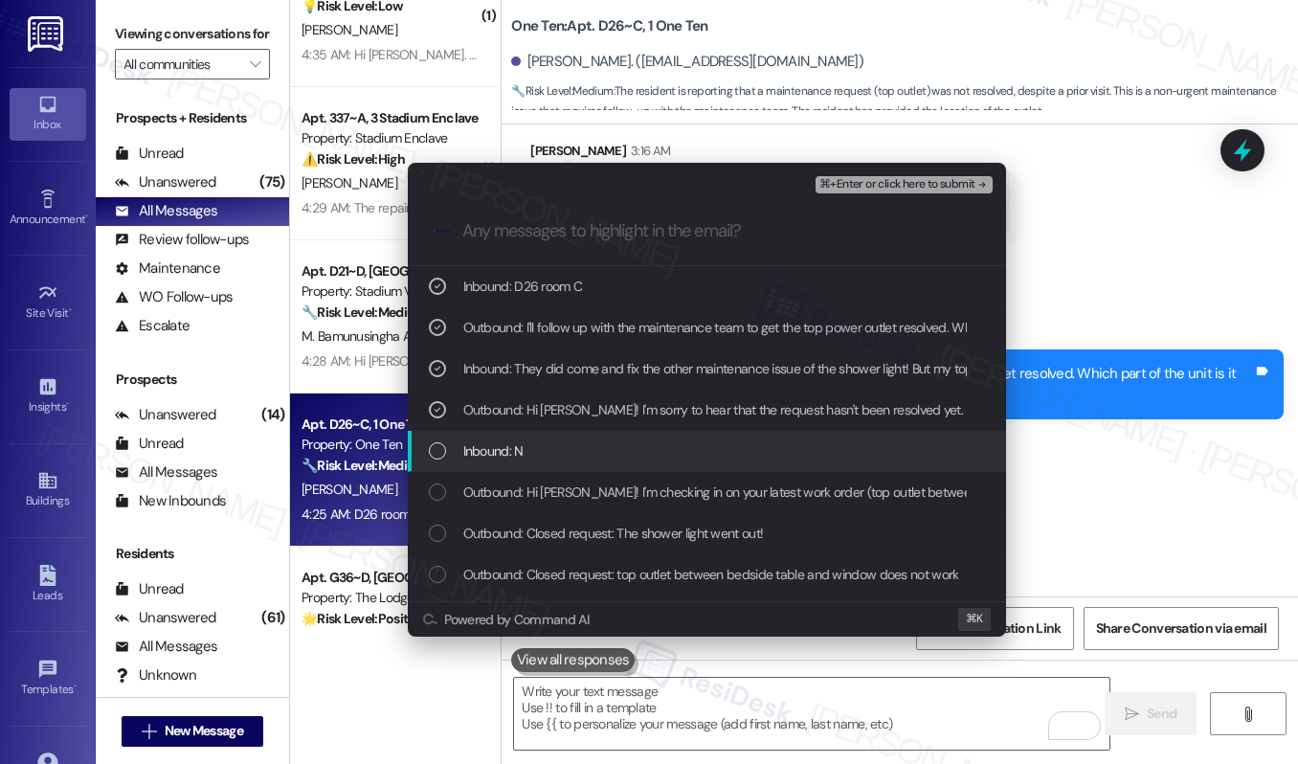
click at [505, 442] on span "Inbound: N" at bounding box center [493, 450] width 60 height 21
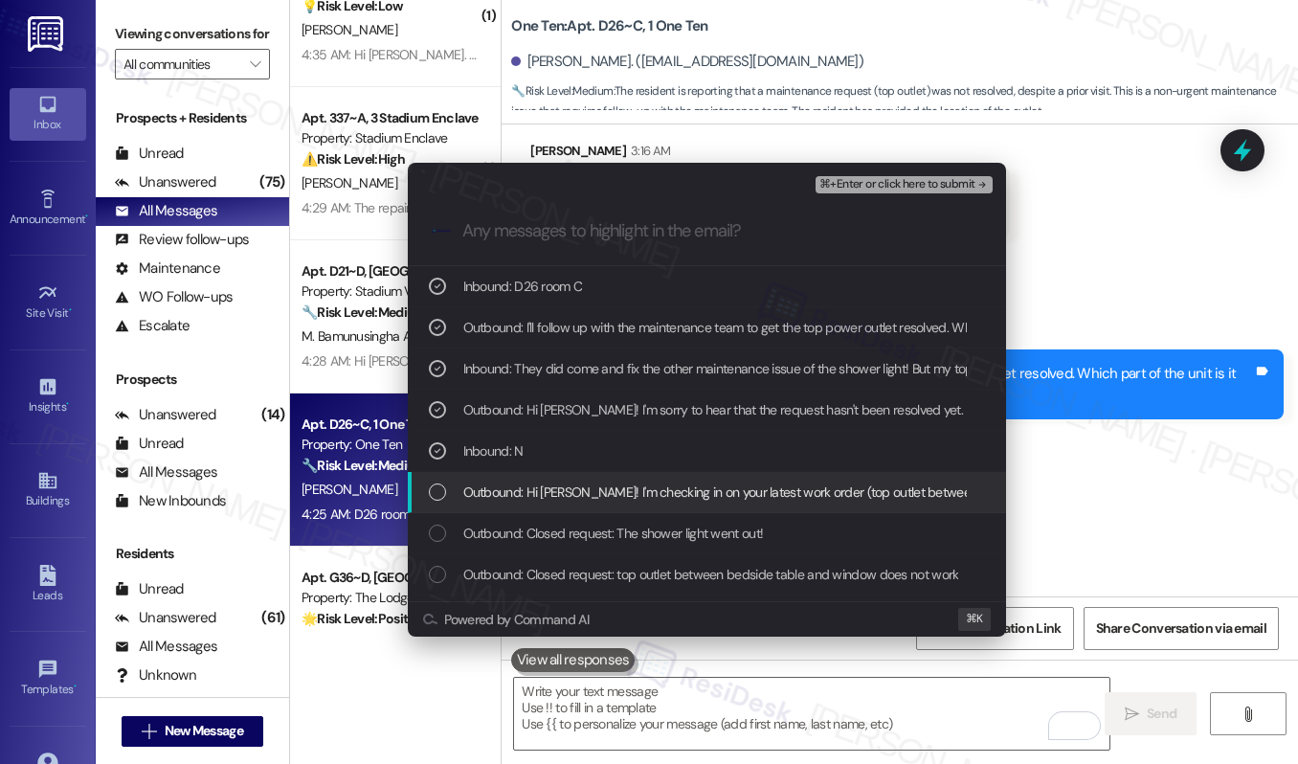
click at [493, 486] on span "Outbound: Hi [PERSON_NAME]! I'm checking in on your latest work order (top outl…" at bounding box center [1185, 492] width 1444 height 21
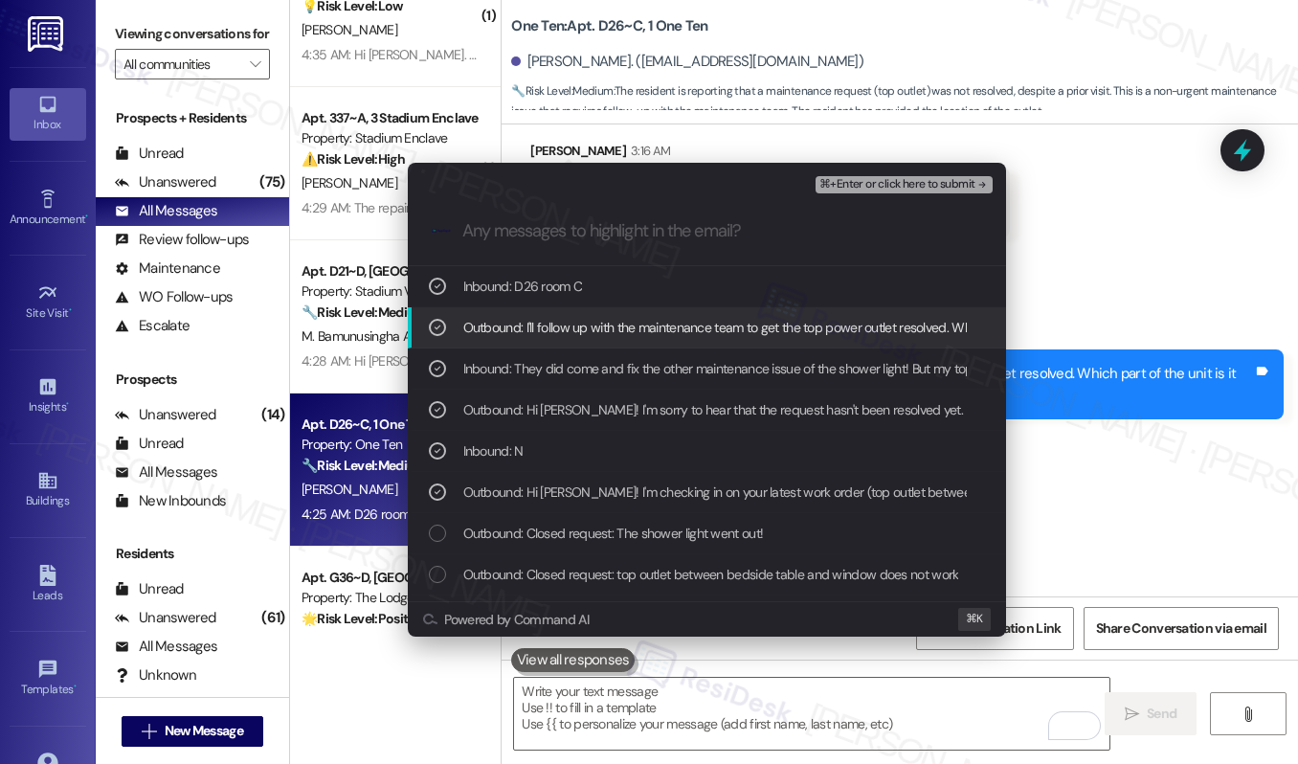
paste input "Work order submitted by Residesk | WO# 12922940 - Top Outlet not working"
type input "Work order submitted by Residesk | WO# 12922940 - Top Outlet not working"
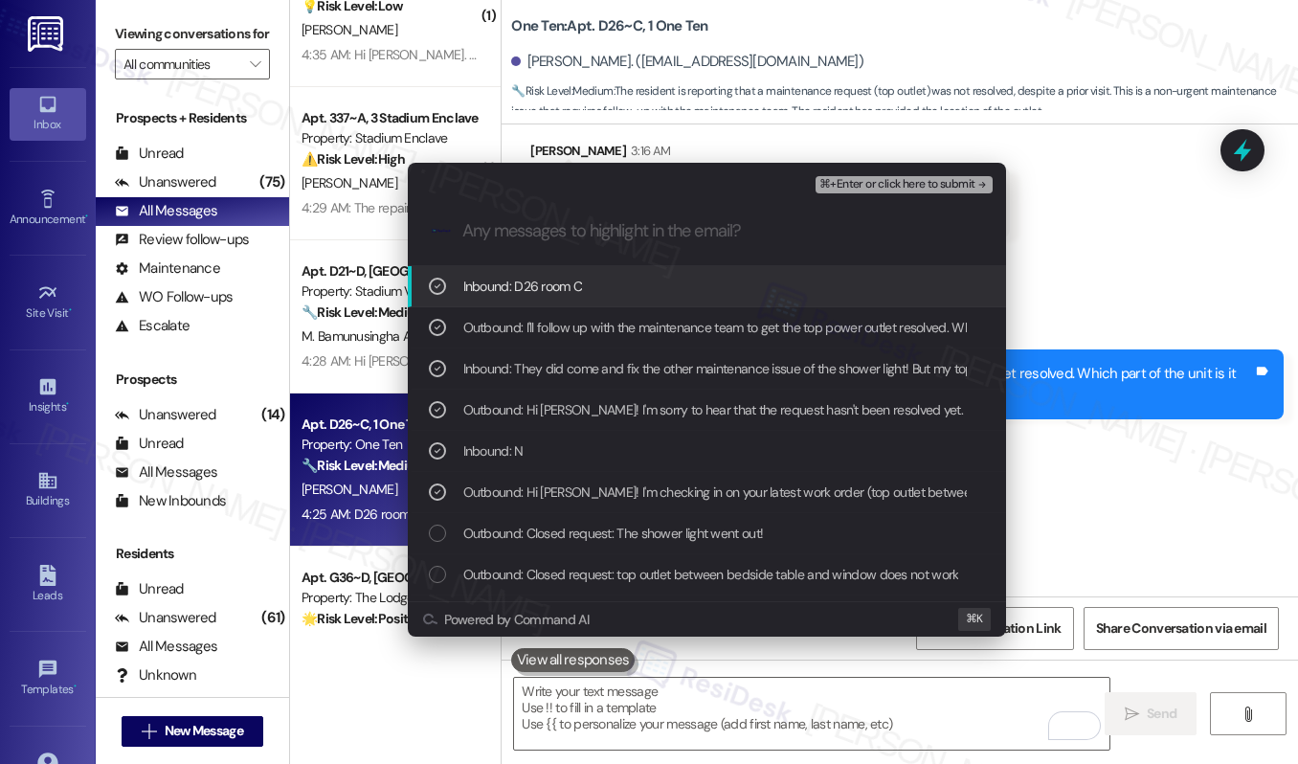
click at [854, 192] on button "⌘+Enter or click here to submit" at bounding box center [904, 184] width 176 height 17
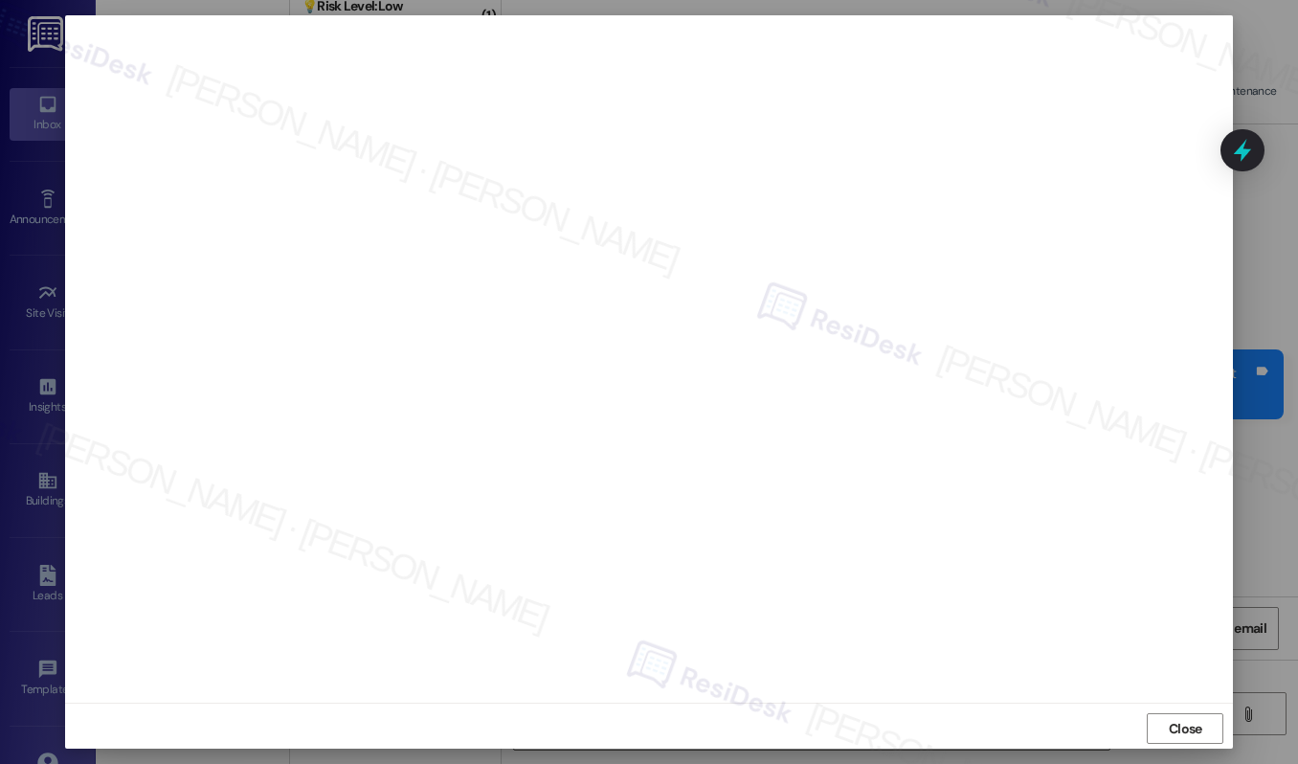
scroll to position [5, 0]
click at [1165, 710] on span "Close" at bounding box center [1185, 723] width 41 height 29
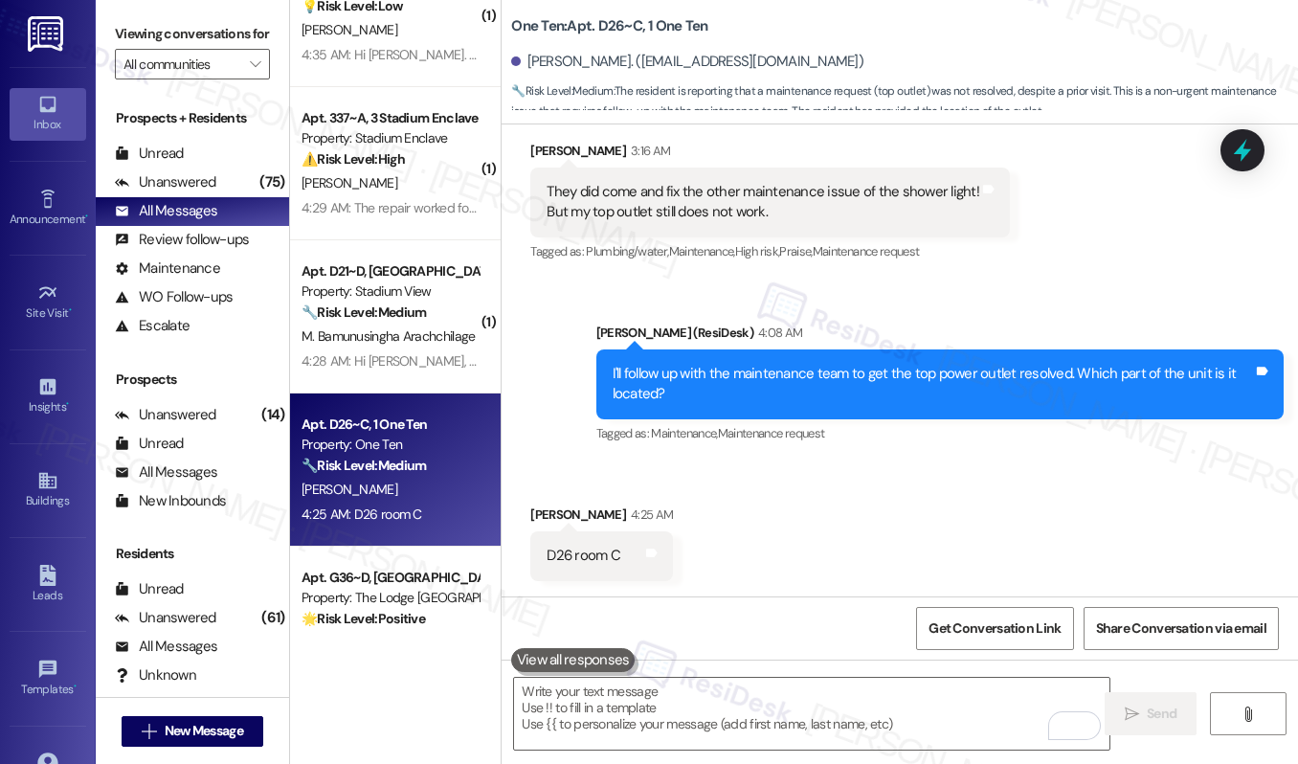
click at [783, 758] on div " Send " at bounding box center [900, 732] width 797 height 144
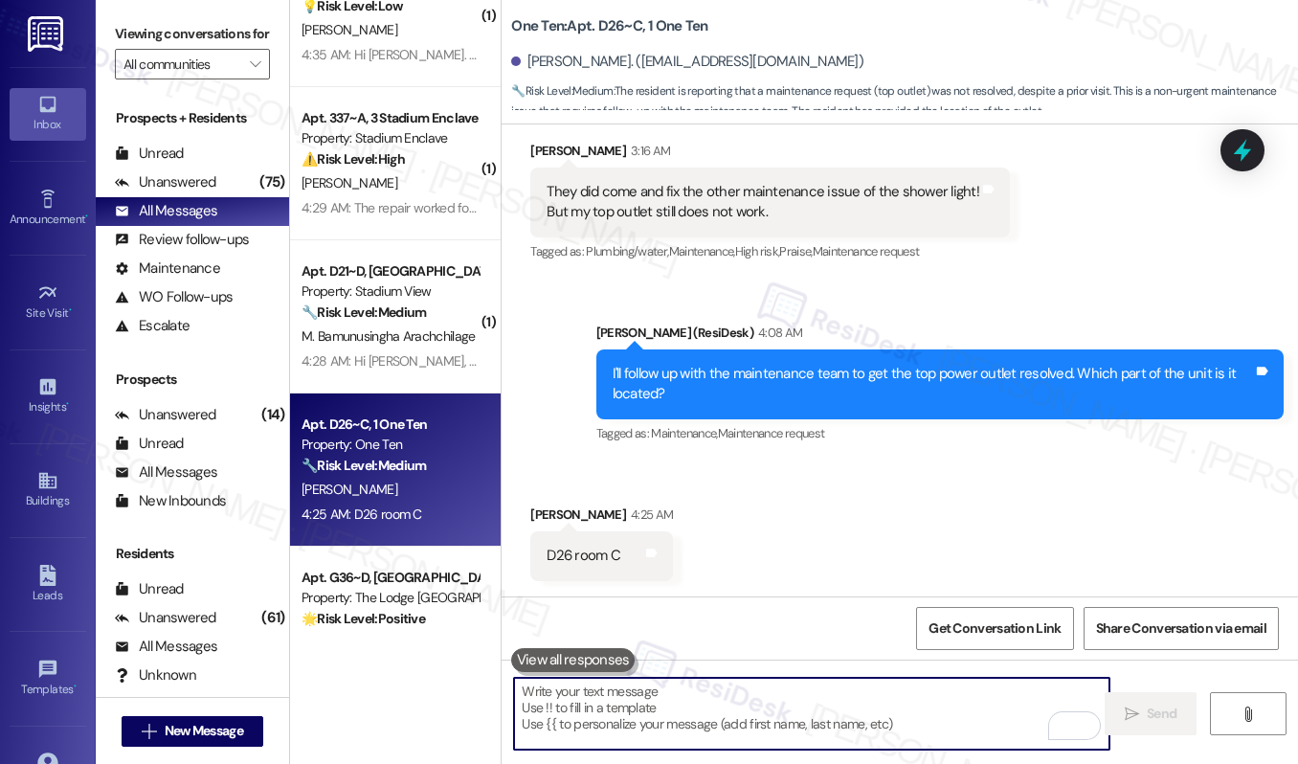
click at [812, 694] on textarea "To enrich screen reader interactions, please activate Accessibility in Grammarl…" at bounding box center [811, 714] width 595 height 72
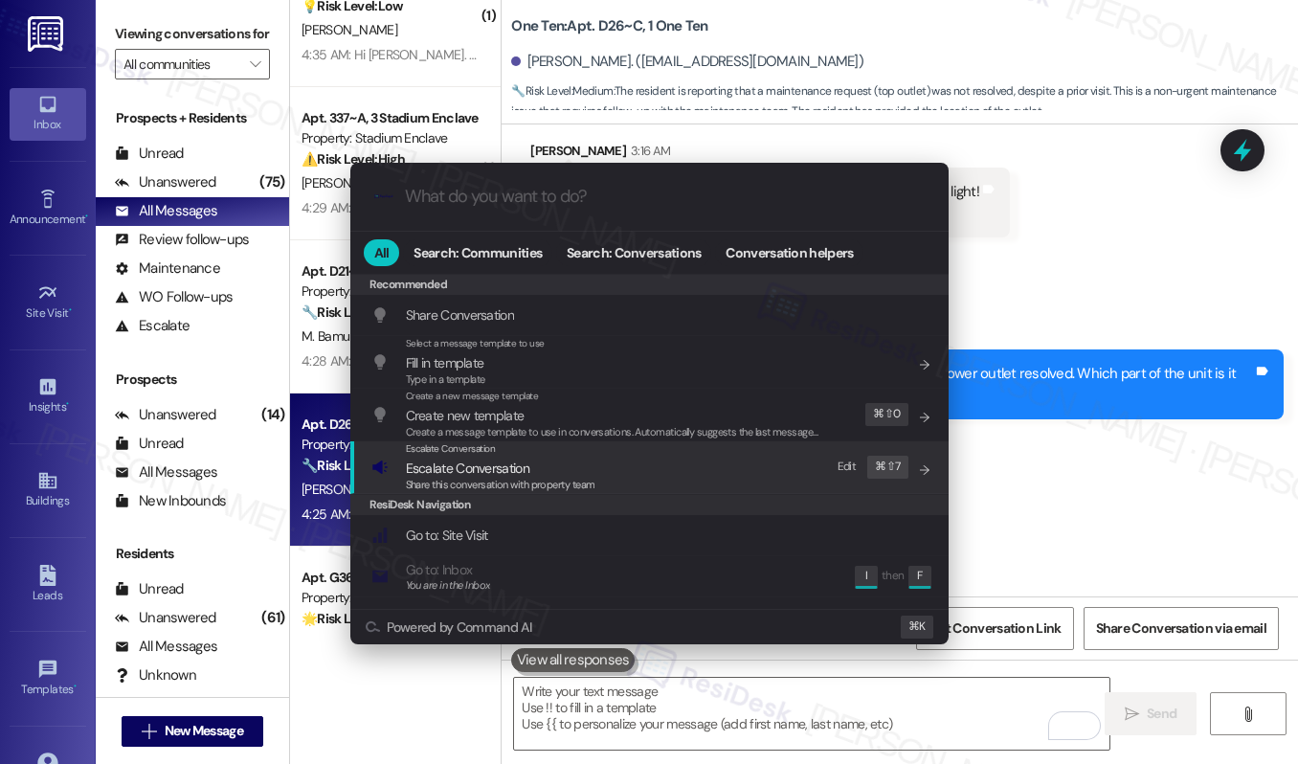
click at [563, 483] on span "Share this conversation with property team" at bounding box center [501, 484] width 190 height 13
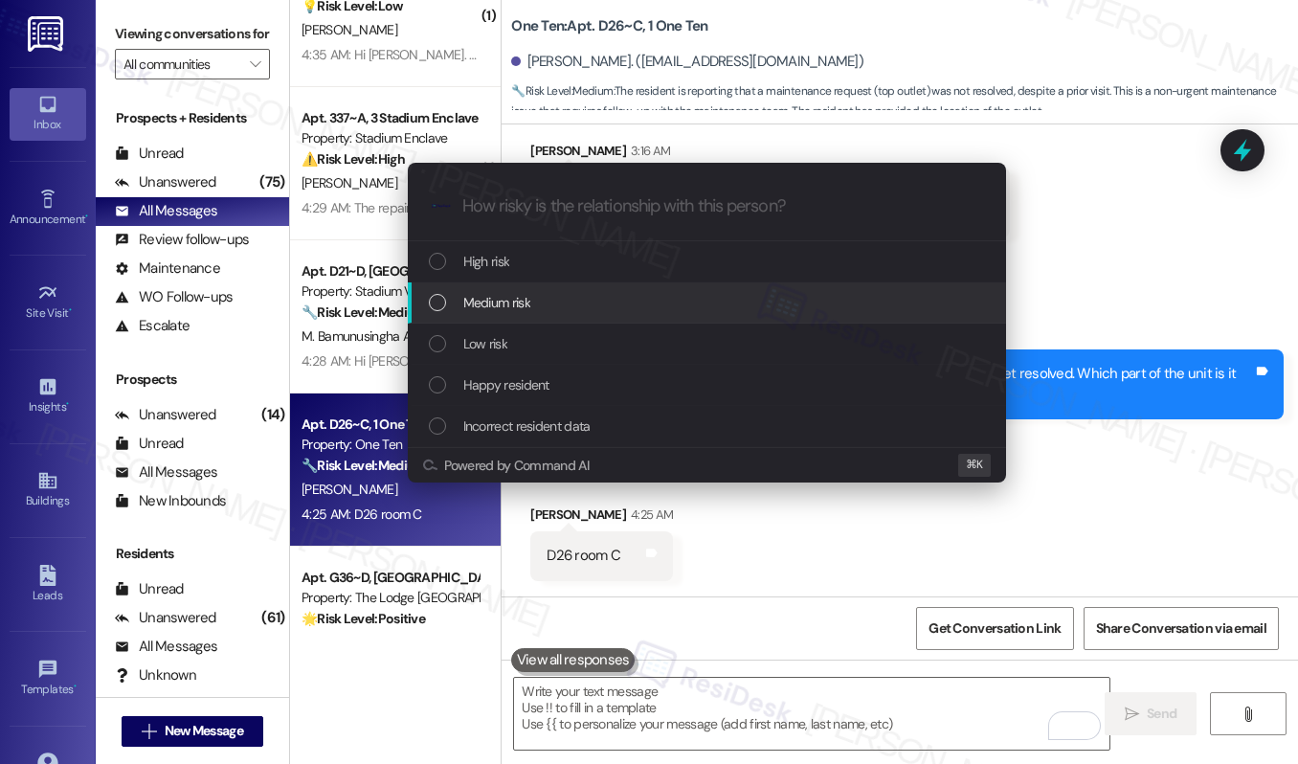
click at [593, 303] on div "Medium risk" at bounding box center [709, 302] width 560 height 21
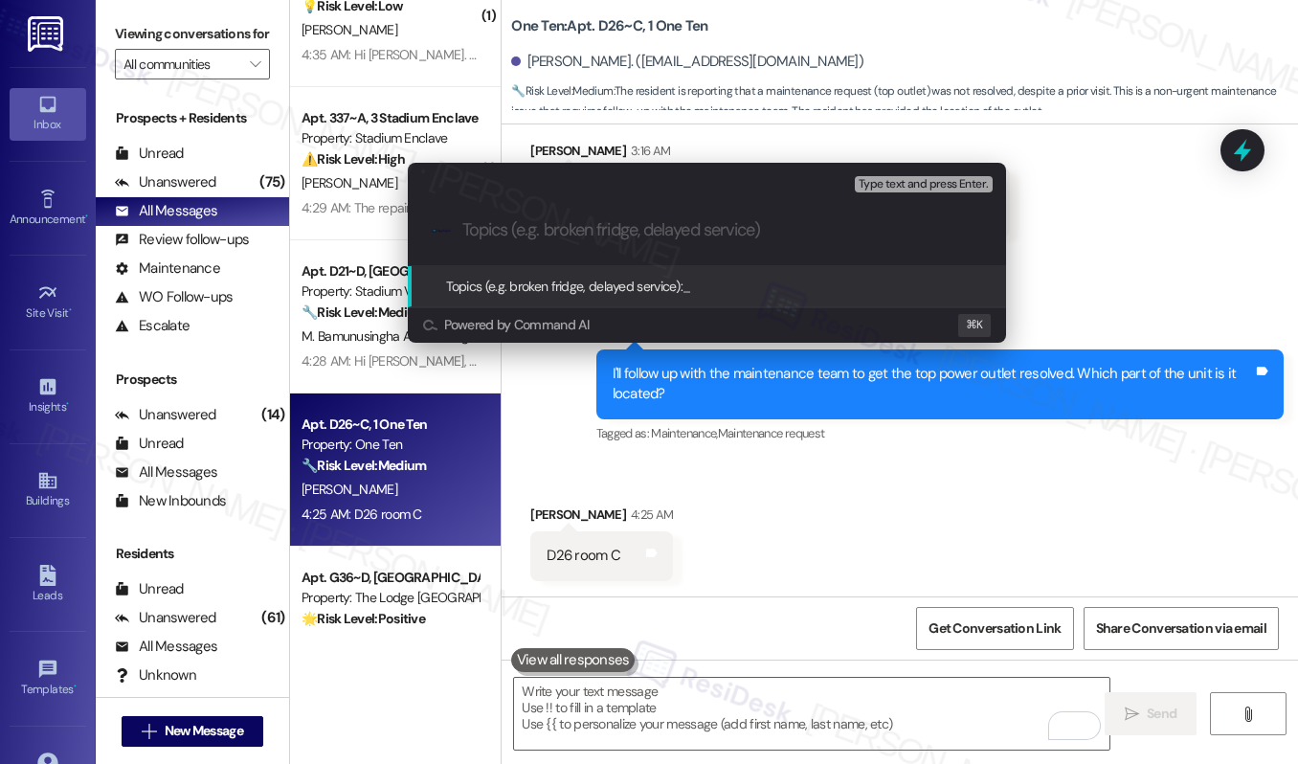
paste input "Work order submitted by Residesk | WO# 12922940 - Top Outlet not working"
type input "Work order submitted by Residesk | WO# 12922940 - Top Outlet not working"
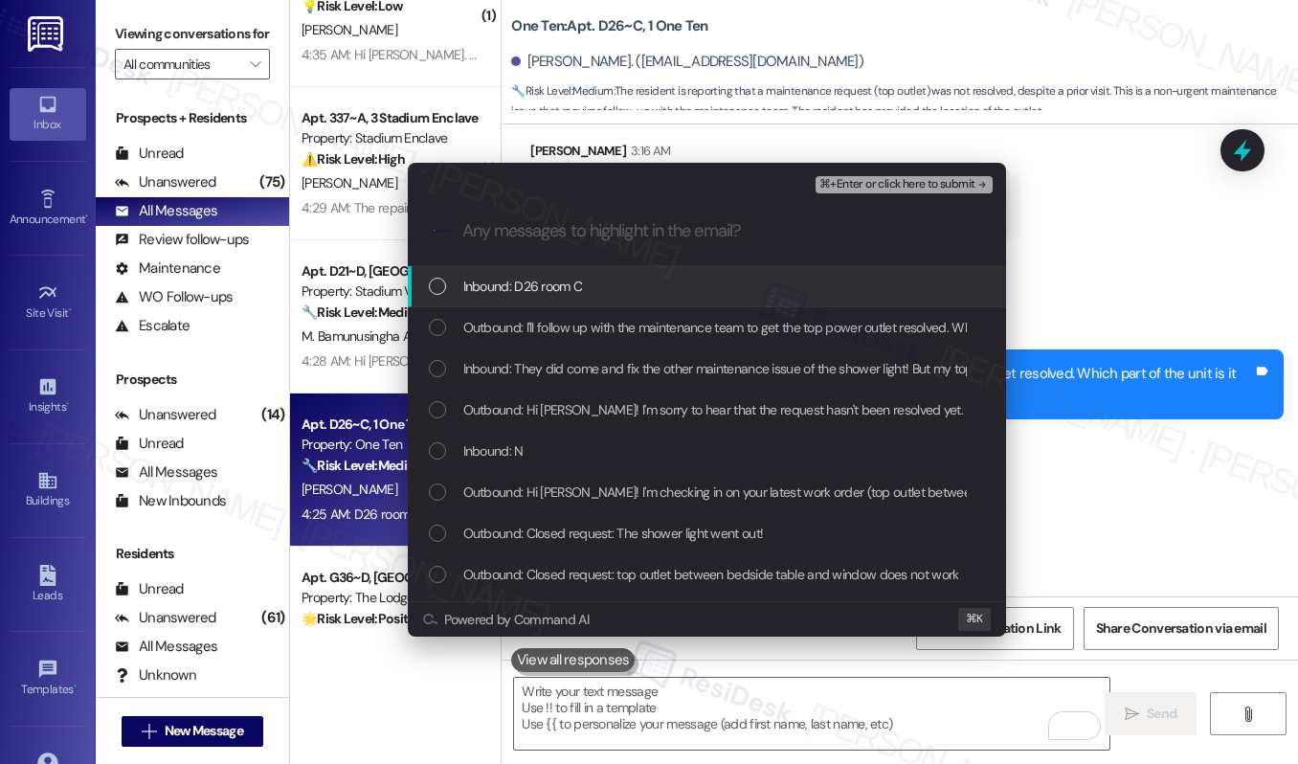
click at [561, 256] on div ".cls-1{fill:#0a055f;}.cls-2{fill:#0cc4c4;} resideskLogoBlueOrange" at bounding box center [707, 231] width 598 height 68
click at [534, 271] on div "Inbound: D26 room C" at bounding box center [707, 286] width 598 height 41
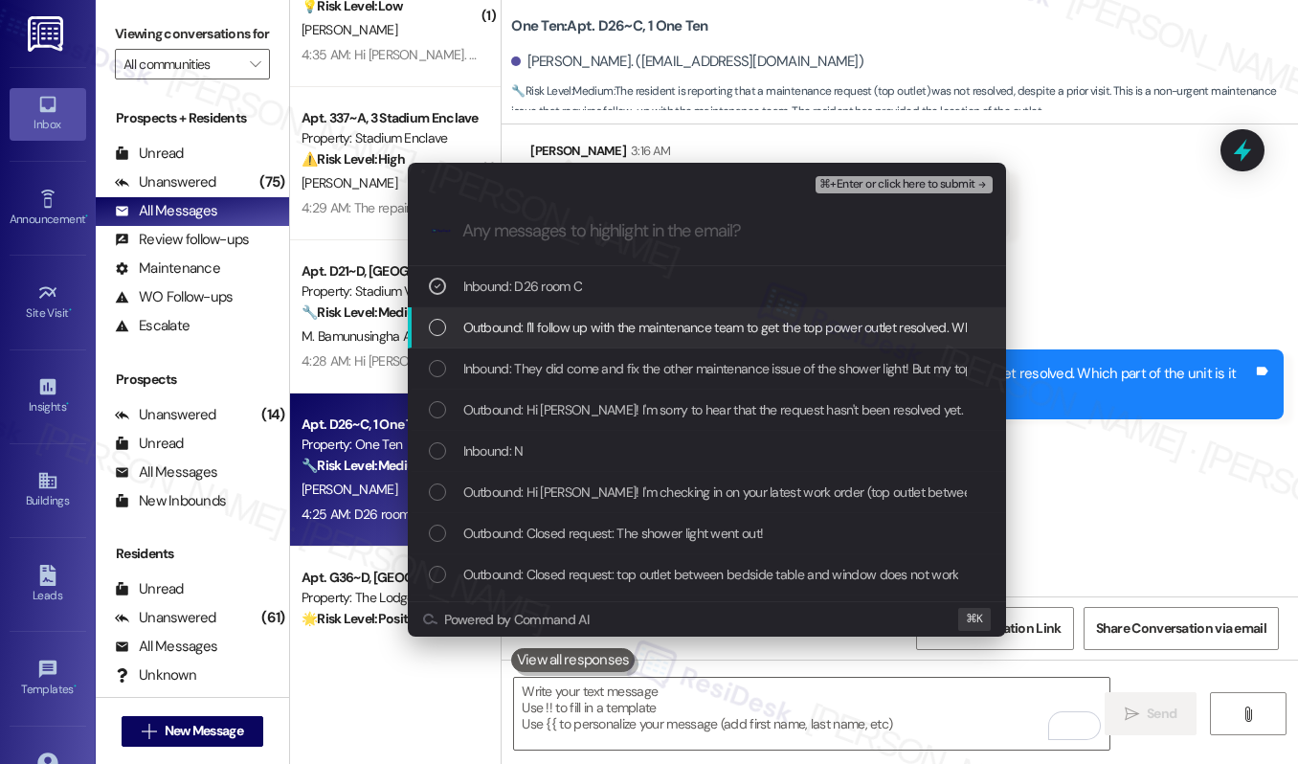
click at [514, 307] on div "Outbound: I'll follow up with the maintenance team to get the top power outlet …" at bounding box center [707, 327] width 598 height 41
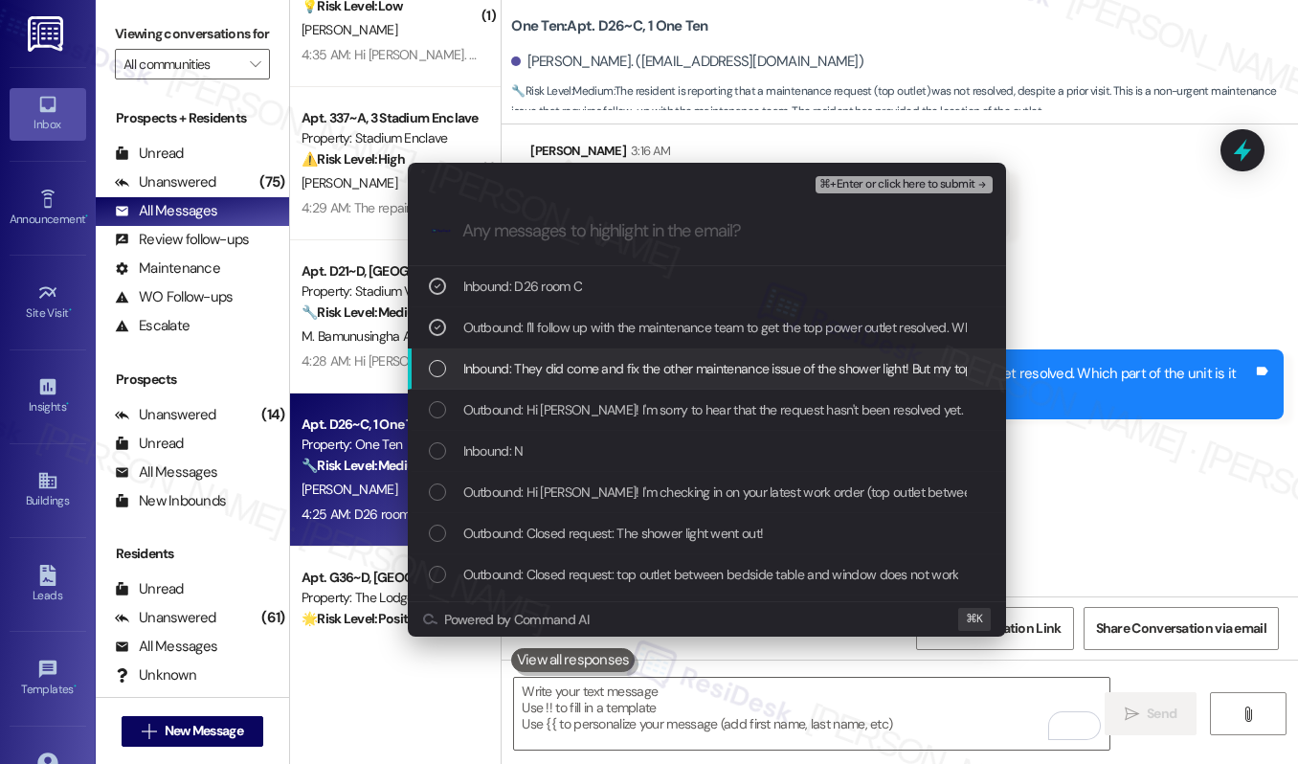
click at [484, 365] on span "Inbound: They did come and fix the other maintenance issue of the shower light!…" at bounding box center [787, 368] width 649 height 21
click at [505, 383] on div "Inbound: They did come and fix the other maintenance issue of the shower light!…" at bounding box center [707, 368] width 598 height 41
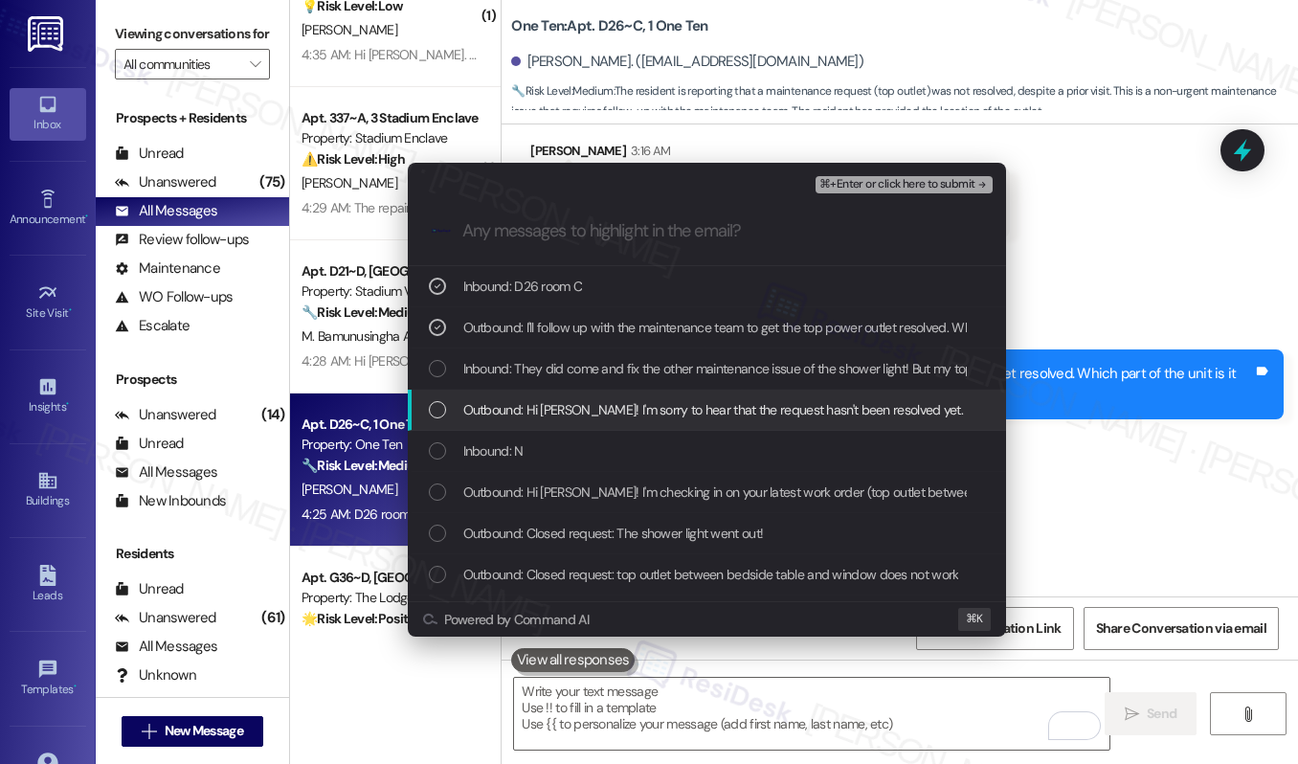
click at [505, 410] on span "Outbound: Hi [PERSON_NAME]! I'm sorry to hear that the request hasn't been reso…" at bounding box center [862, 409] width 798 height 21
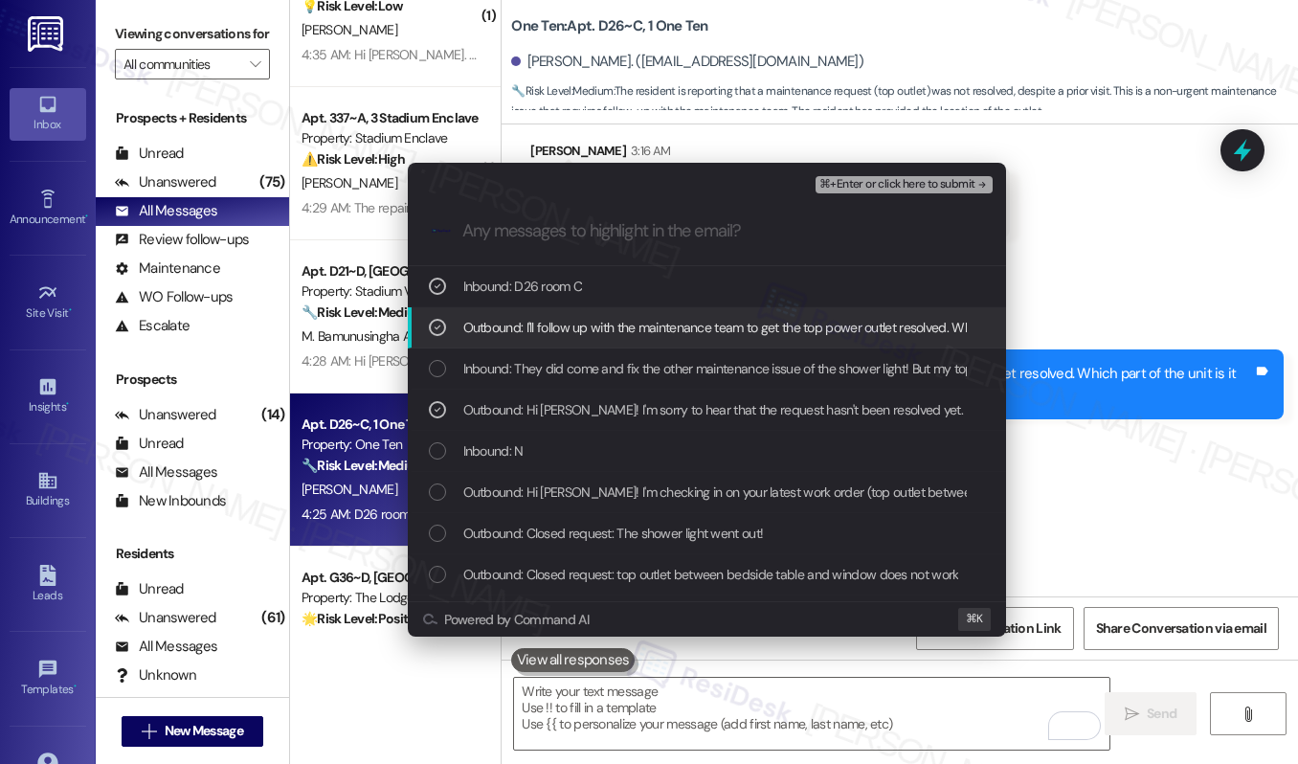
click at [543, 346] on div "Outbound: I'll follow up with the maintenance team to get the top power outlet …" at bounding box center [707, 327] width 598 height 41
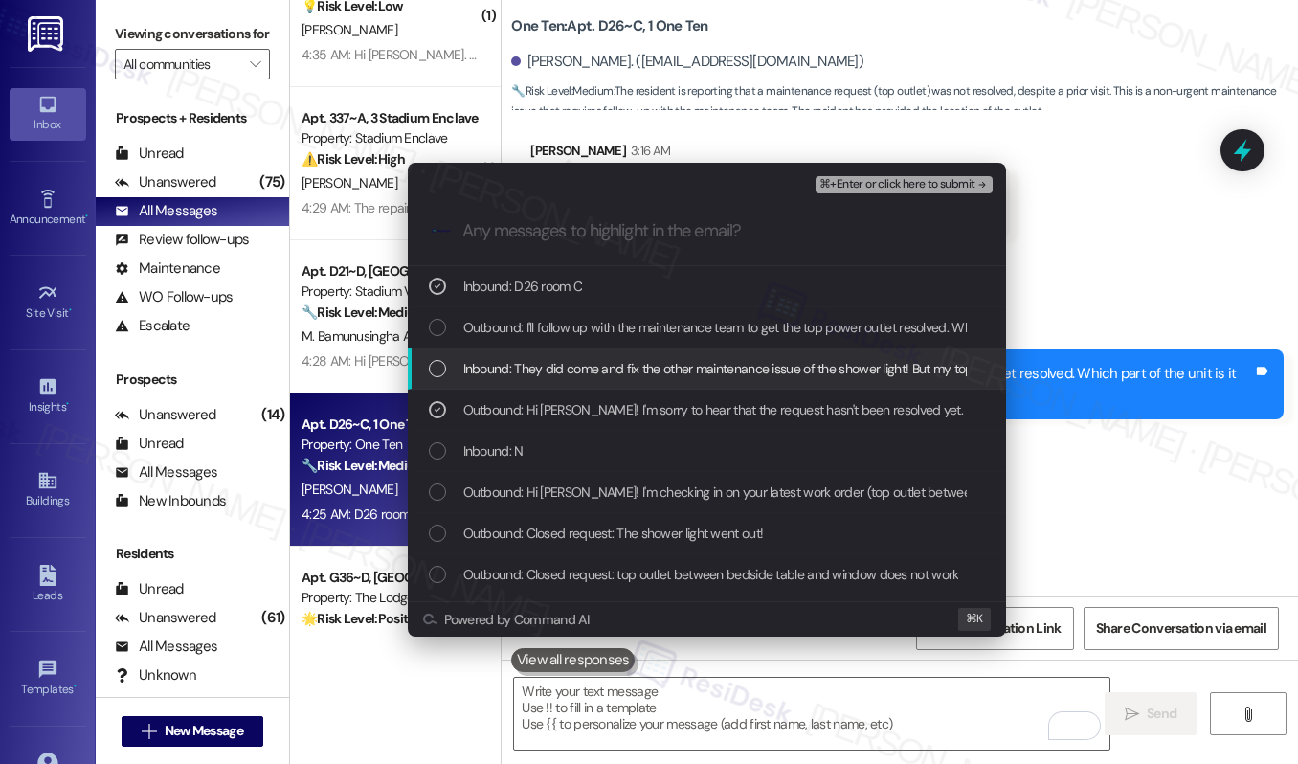
click at [526, 355] on div "Inbound: They did come and fix the other maintenance issue of the shower light!…" at bounding box center [707, 368] width 598 height 41
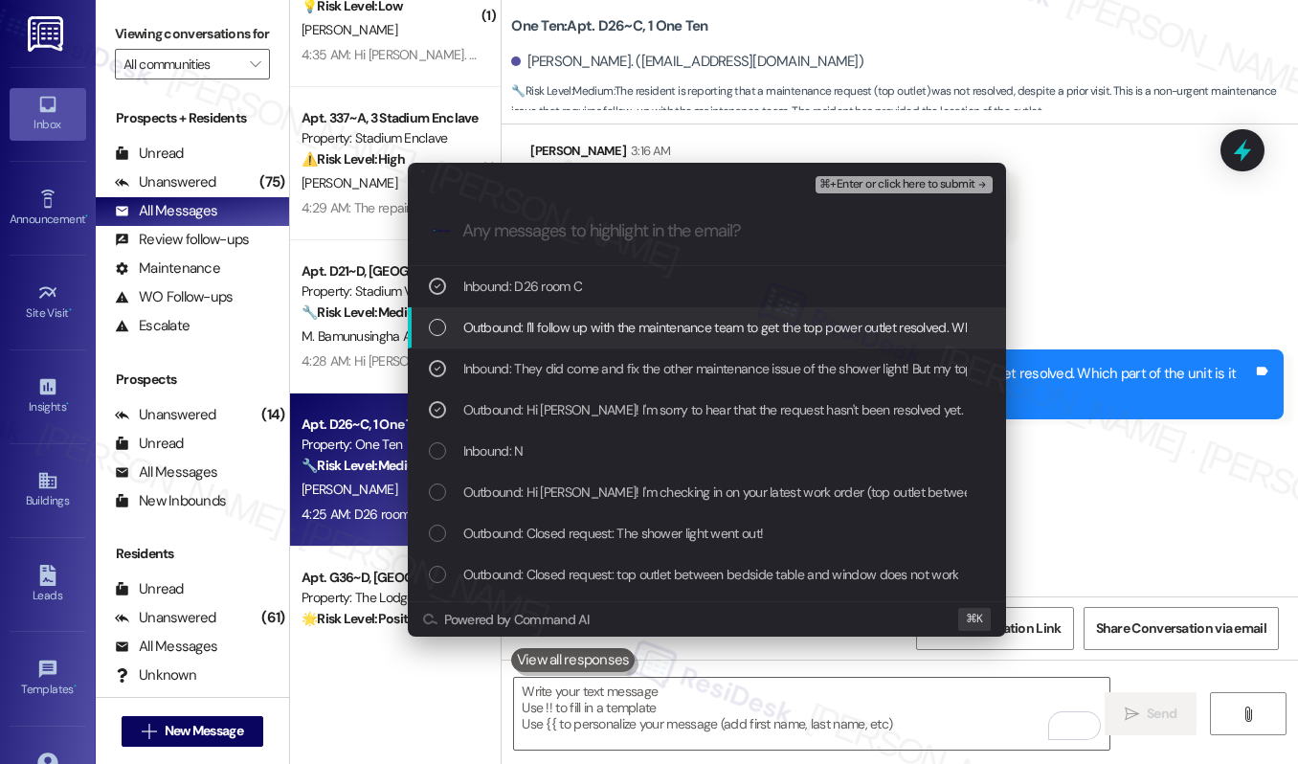
click at [523, 325] on span "Outbound: I'll follow up with the maintenance team to get the top power outlet …" at bounding box center [804, 327] width 683 height 21
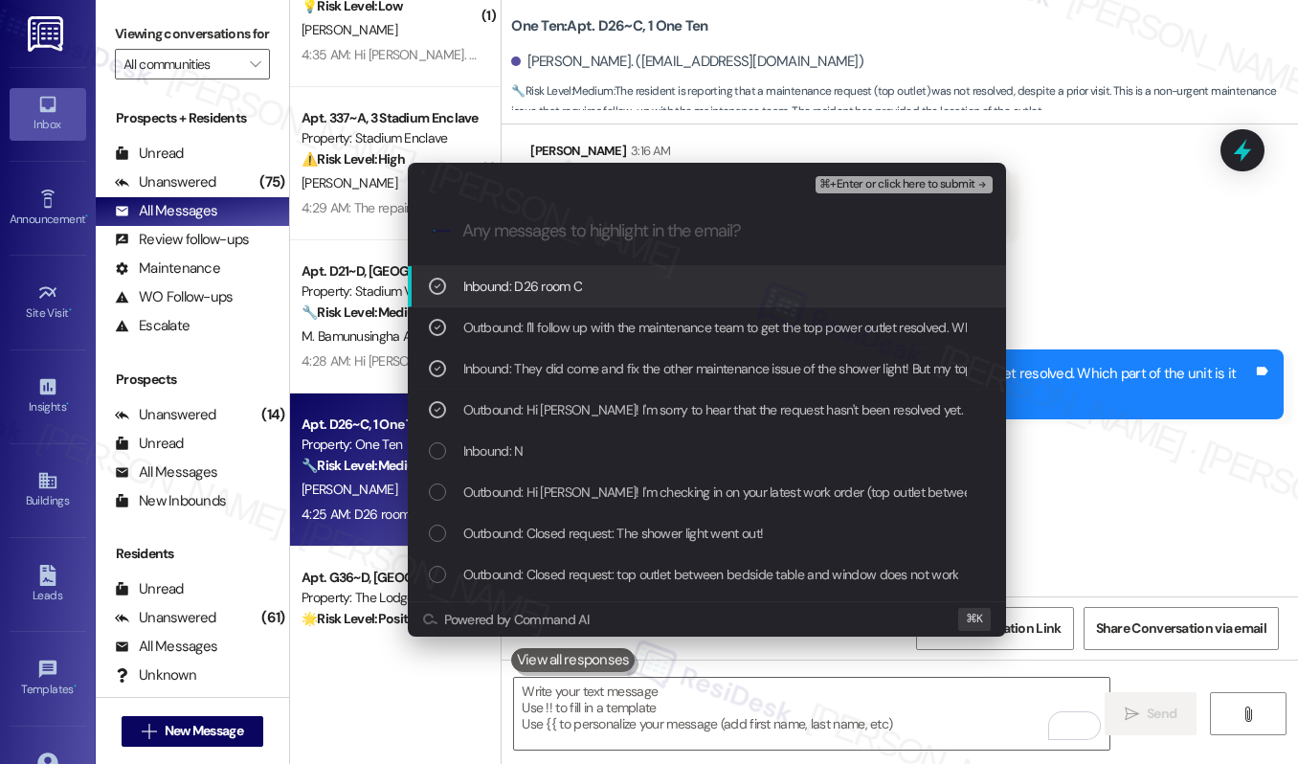
click at [956, 190] on span "⌘+Enter or click here to submit" at bounding box center [896, 184] width 155 height 13
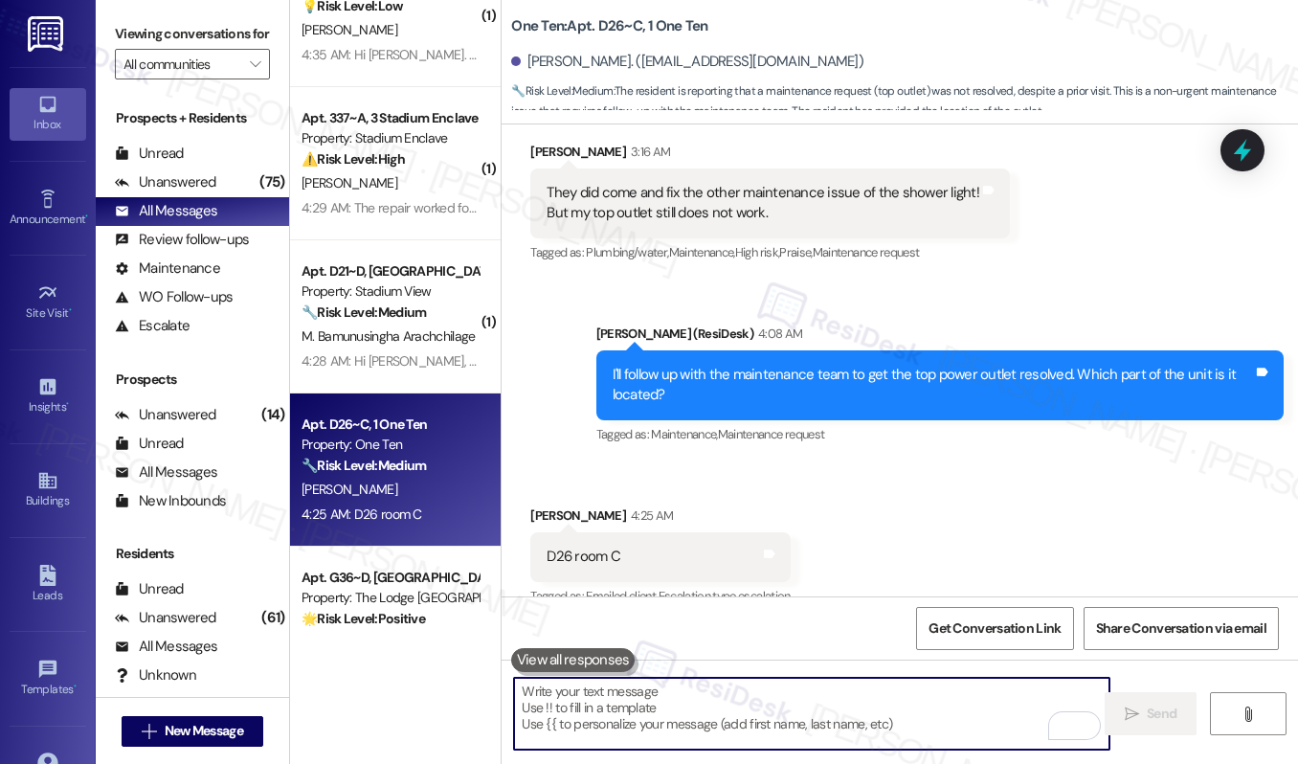
scroll to position [767, 0]
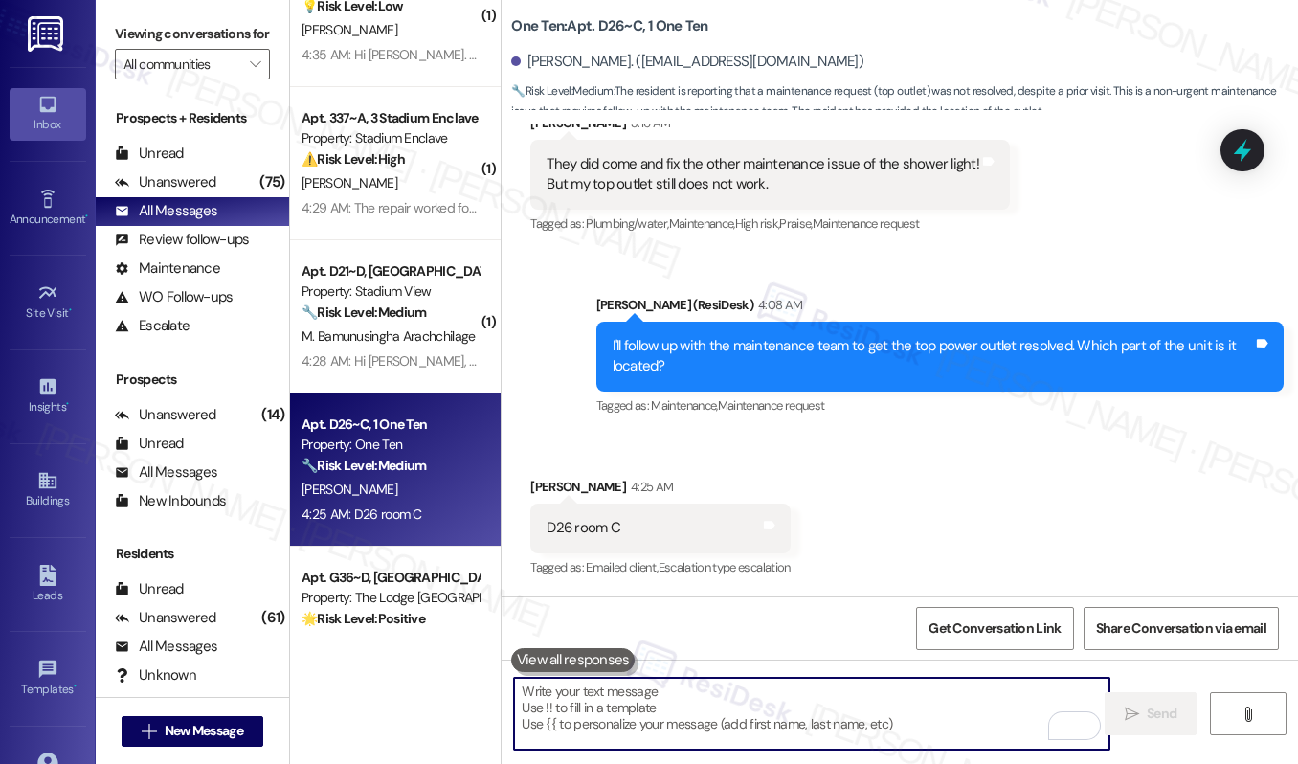
click at [638, 707] on textarea "To enrich screen reader interactions, please activate Accessibility in Grammarl…" at bounding box center [811, 714] width 595 height 72
click at [662, 697] on textarea "To enrich screen reader interactions, please activate Accessibility in Grammarl…" at bounding box center [811, 714] width 595 height 72
paste textarea "Thank you, {{first_name}}. The request has been submitted. Our maintenance team…"
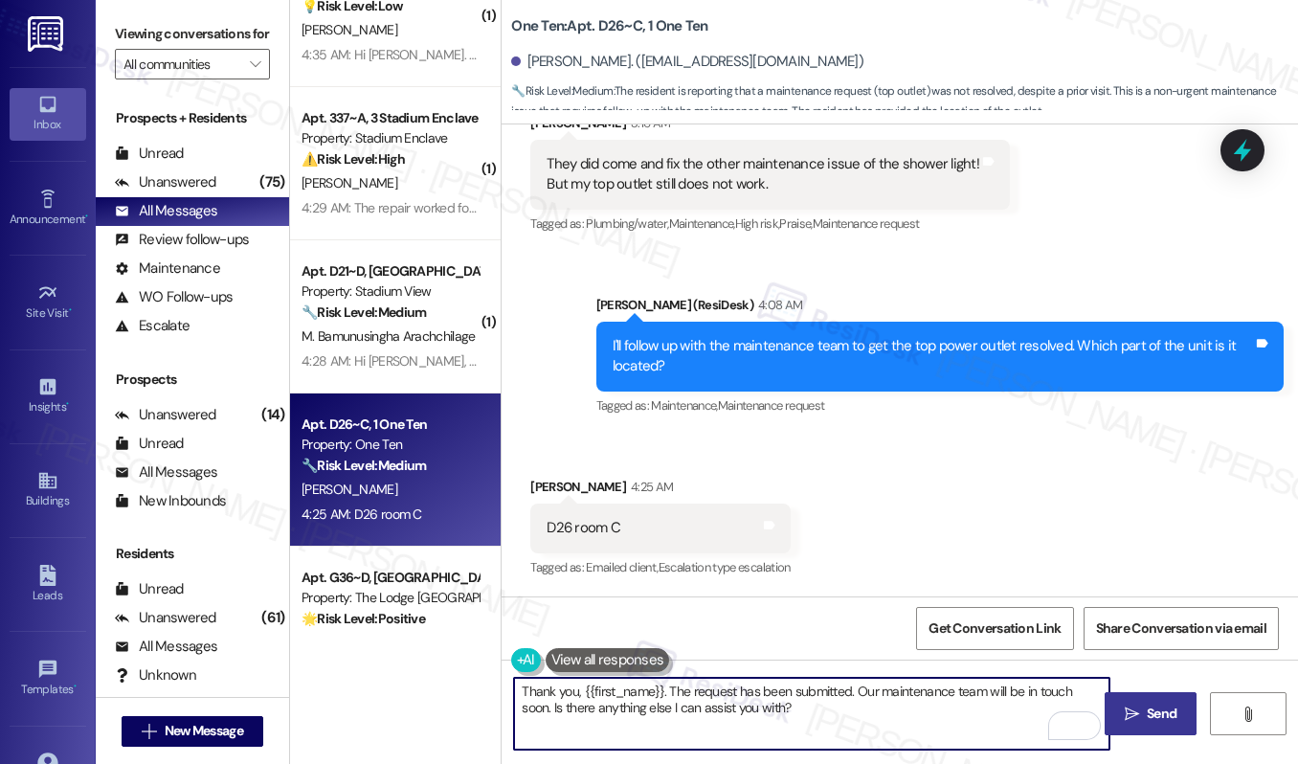
click at [1174, 716] on span "Send" at bounding box center [1162, 714] width 30 height 20
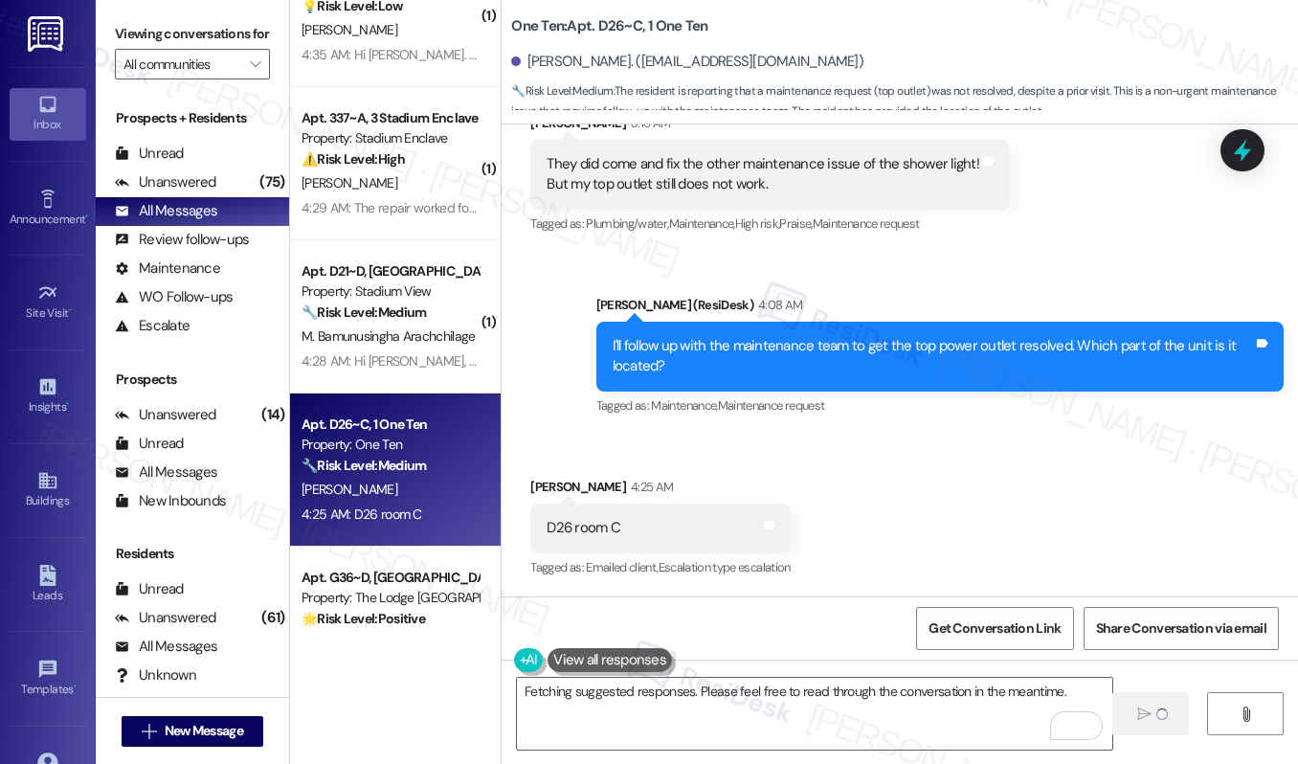
scroll to position [766, 0]
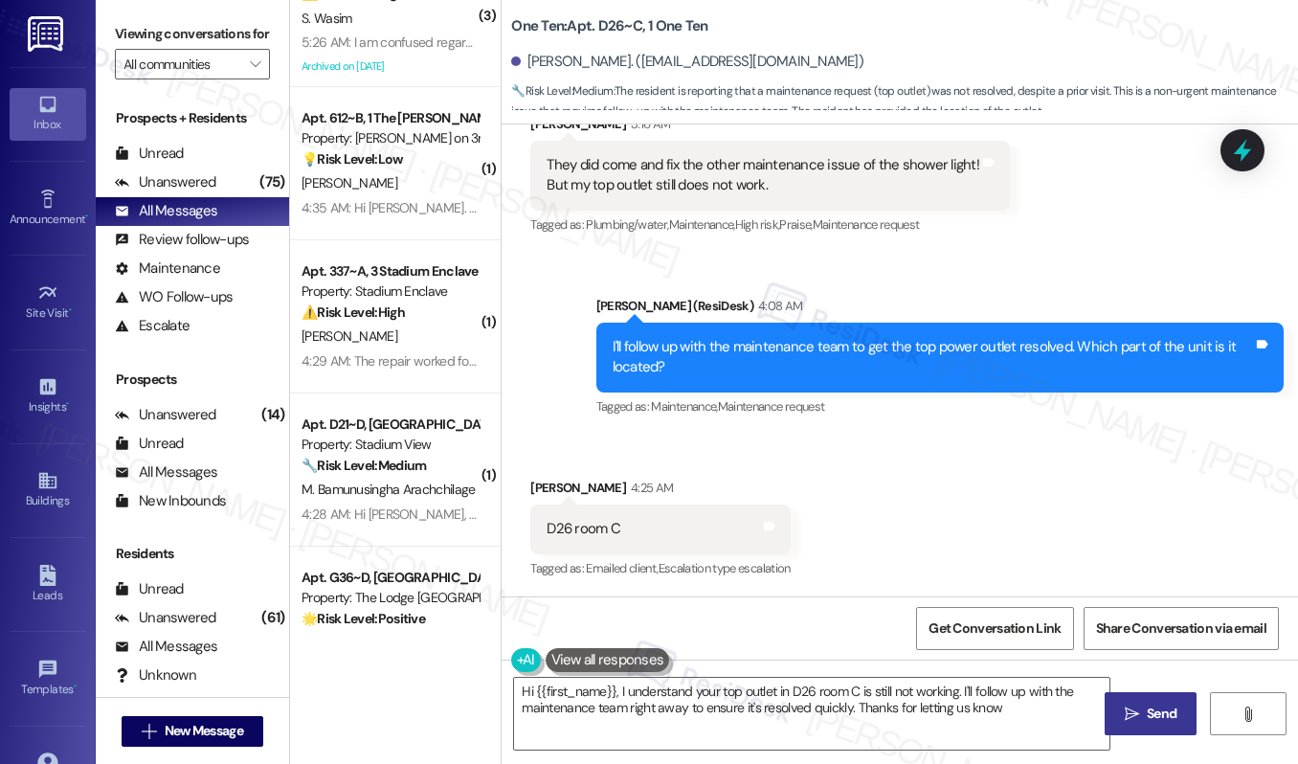
type textarea "Hi {{first_name}}, I understand your top outlet in D26 room C is still not work…"
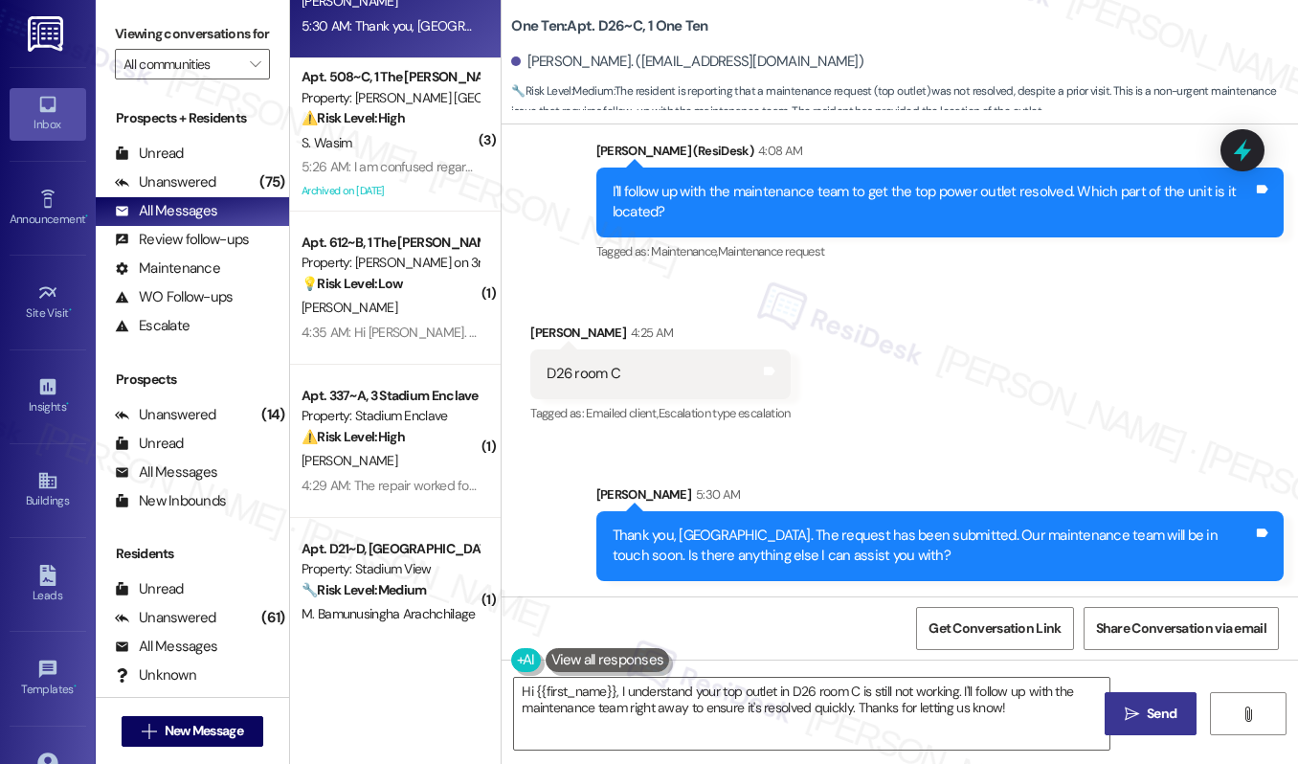
scroll to position [109, 0]
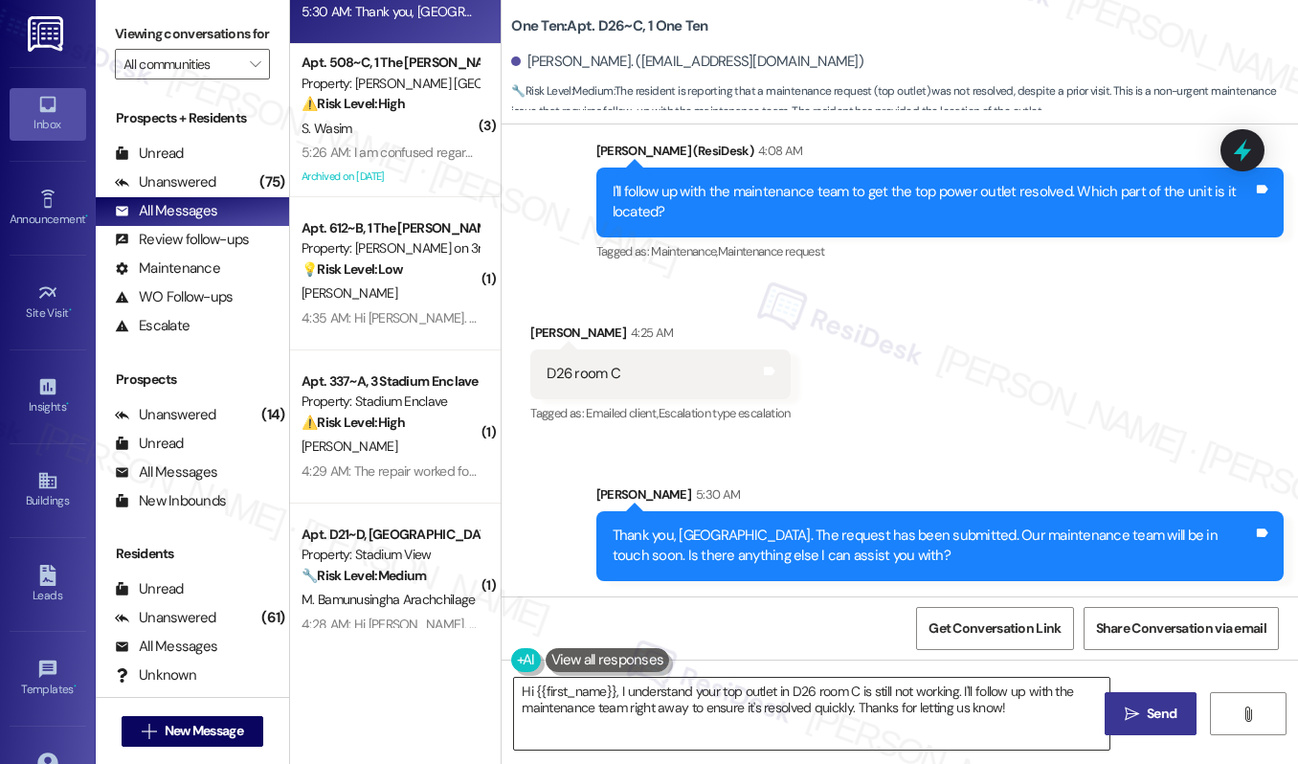
click at [729, 723] on textarea "Hi {{first_name}}, I understand your top outlet in D26 room C is still not work…" at bounding box center [811, 714] width 595 height 72
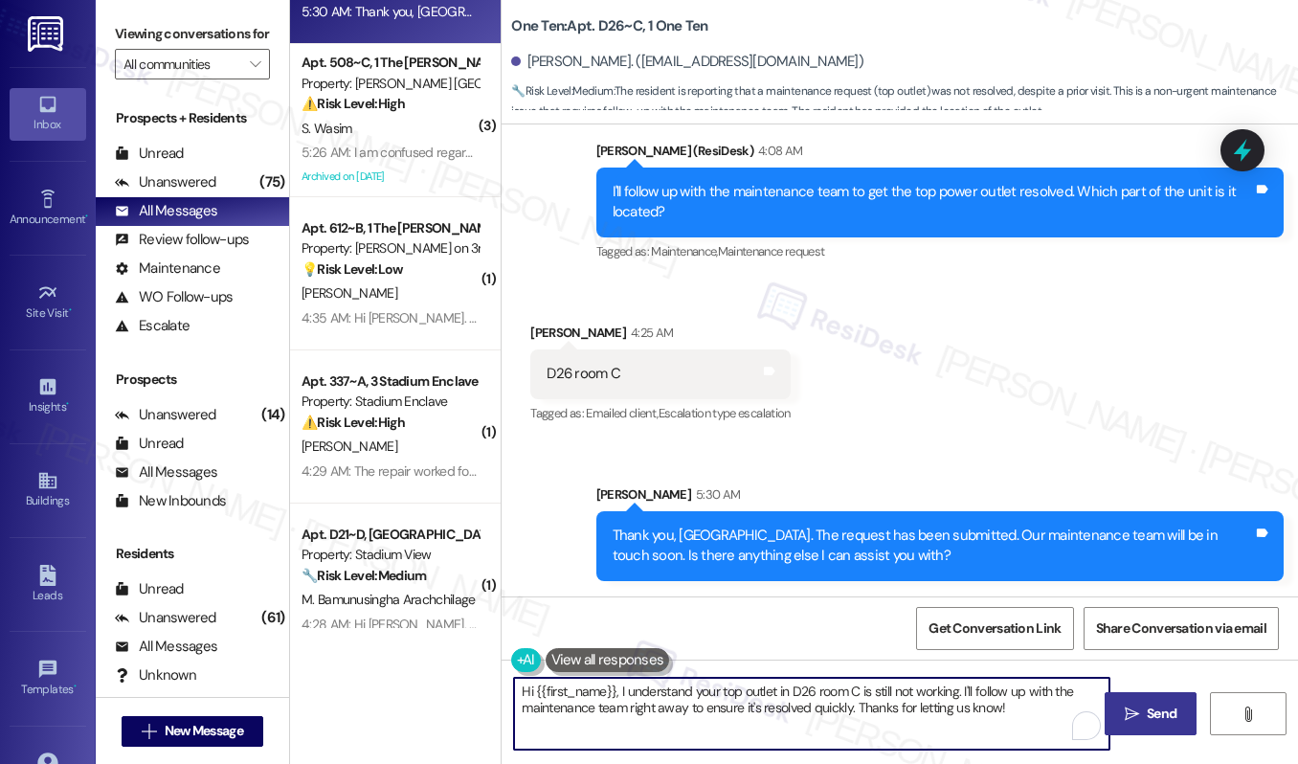
click at [729, 723] on textarea "Hi {{first_name}}, I understand your top outlet in D26 room C is still not work…" at bounding box center [811, 714] width 595 height 72
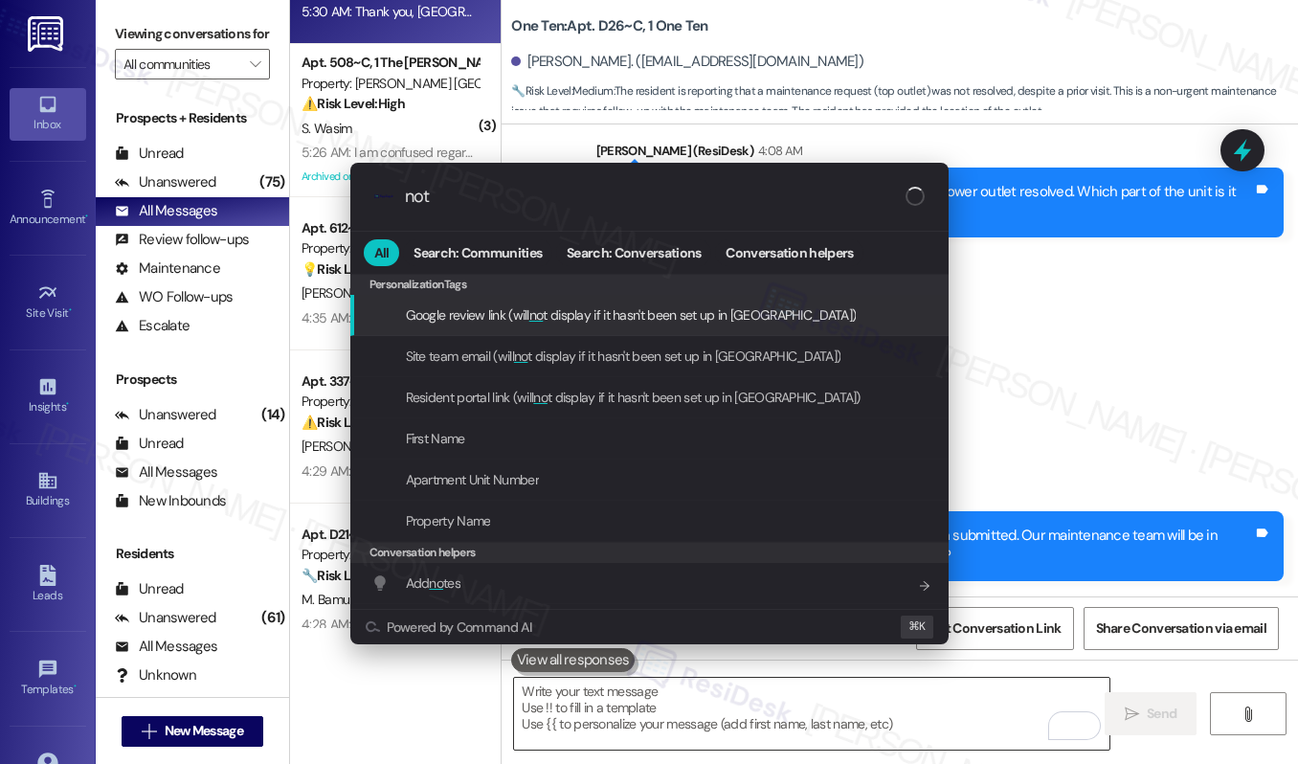
type input "note"
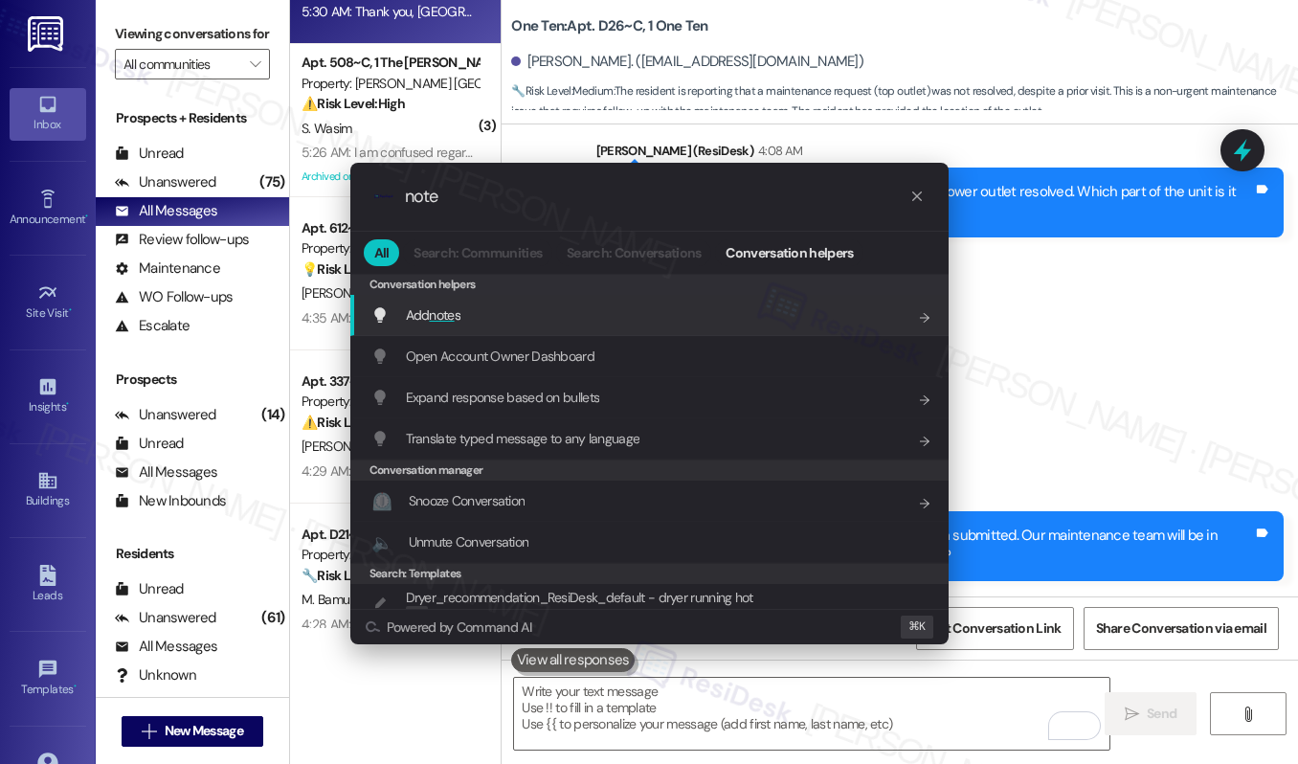
click at [696, 311] on div "Add note s Add shortcut" at bounding box center [651, 314] width 560 height 21
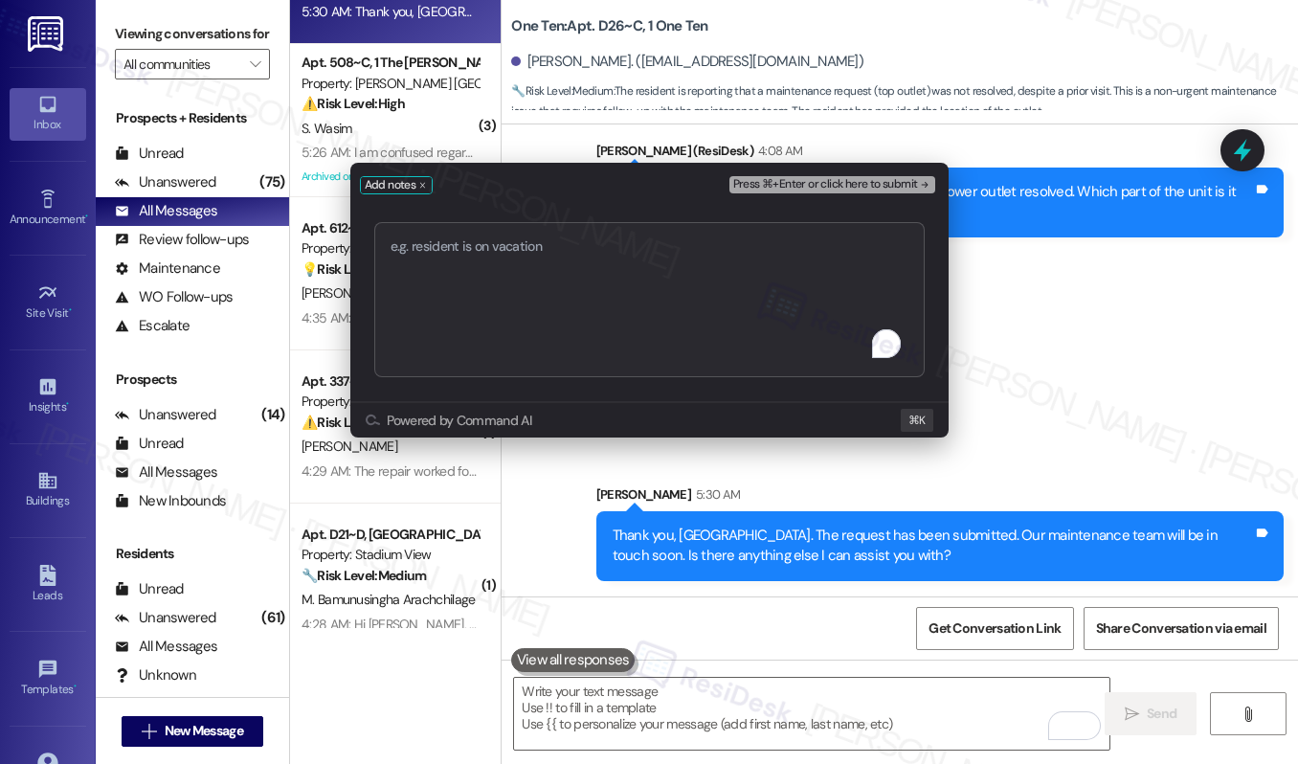
type textarea "Thank you, {{first_name}}. The request has been submitted. Our maintenance team…"
type textarea "Escalate: Current View"
click at [647, 265] on textarea "Escalate: Current View" at bounding box center [649, 299] width 550 height 155
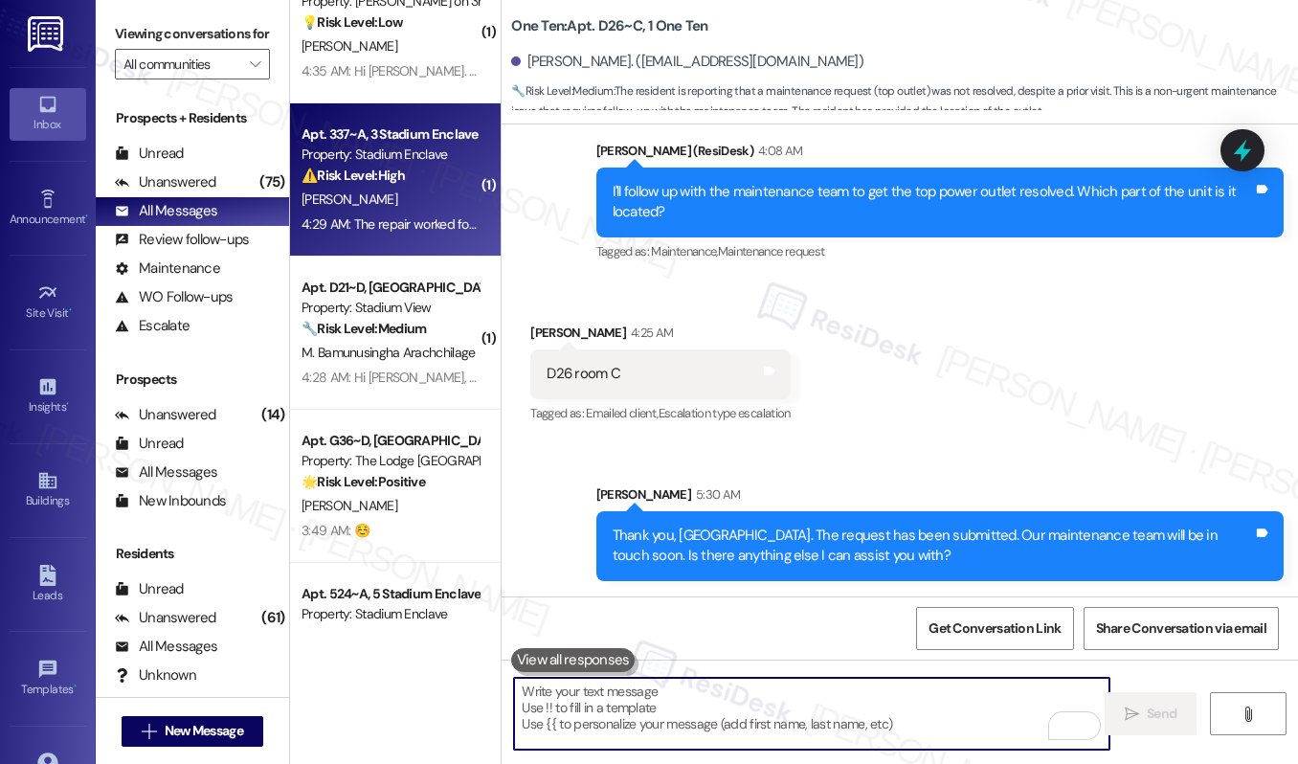
scroll to position [365, 0]
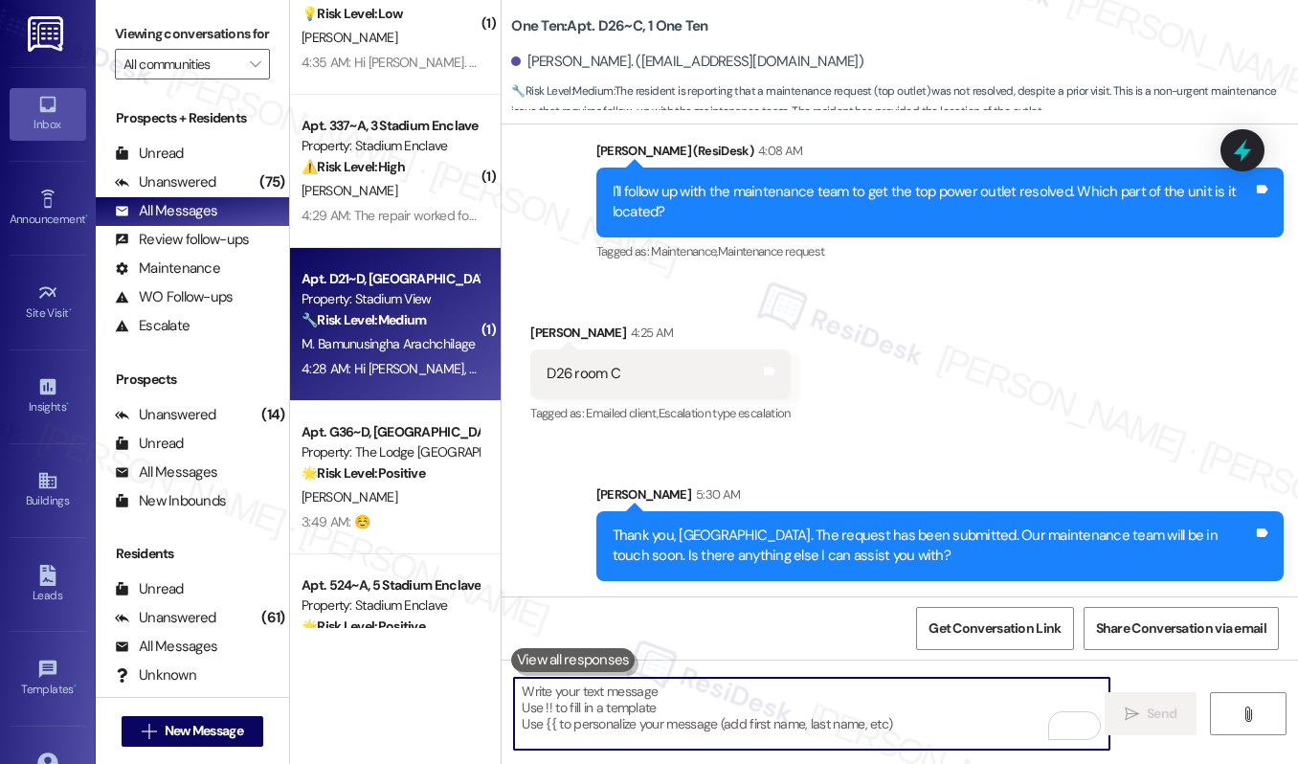
click at [407, 369] on div "4:28 AM: Hi [PERSON_NAME], one of my flat mates has created a work order for wa…" at bounding box center [817, 368] width 1030 height 17
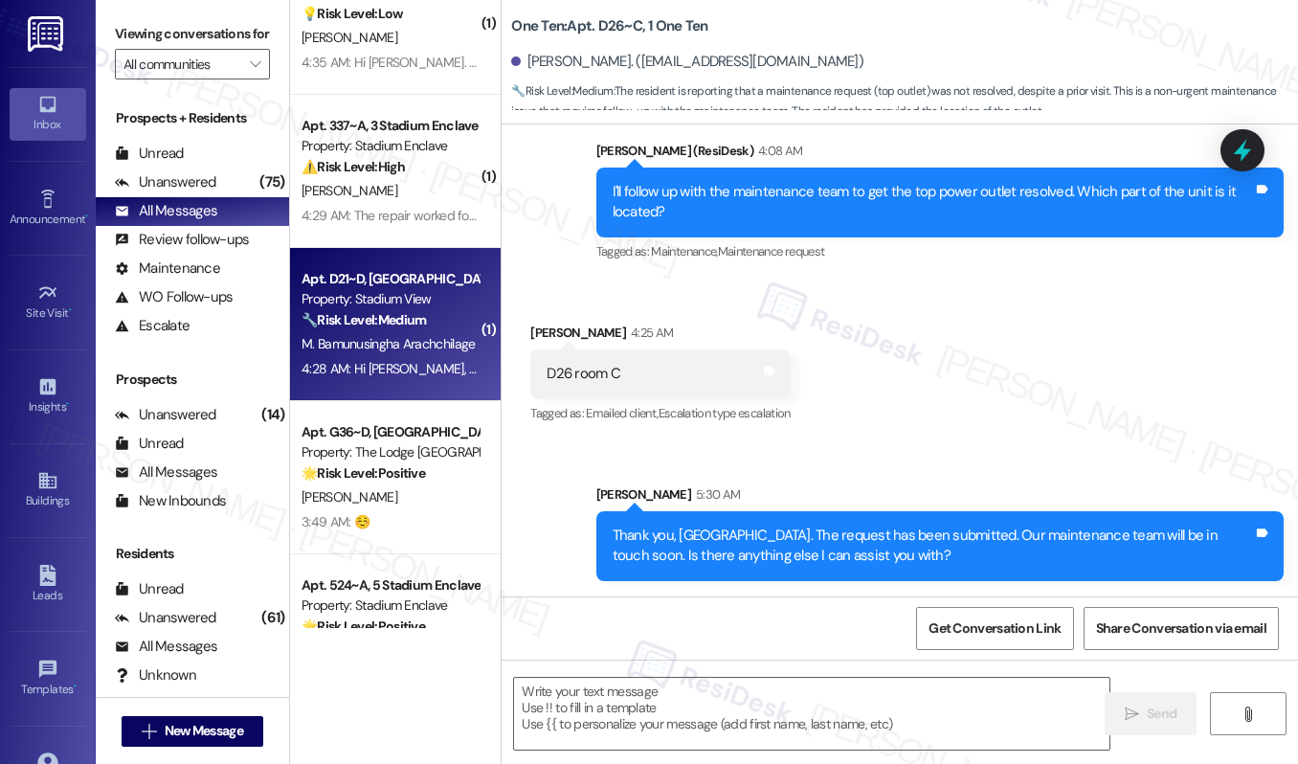
click at [407, 369] on div "4:28 AM: Hi [PERSON_NAME], one of my flat mates has created a work order for wa…" at bounding box center [817, 368] width 1030 height 17
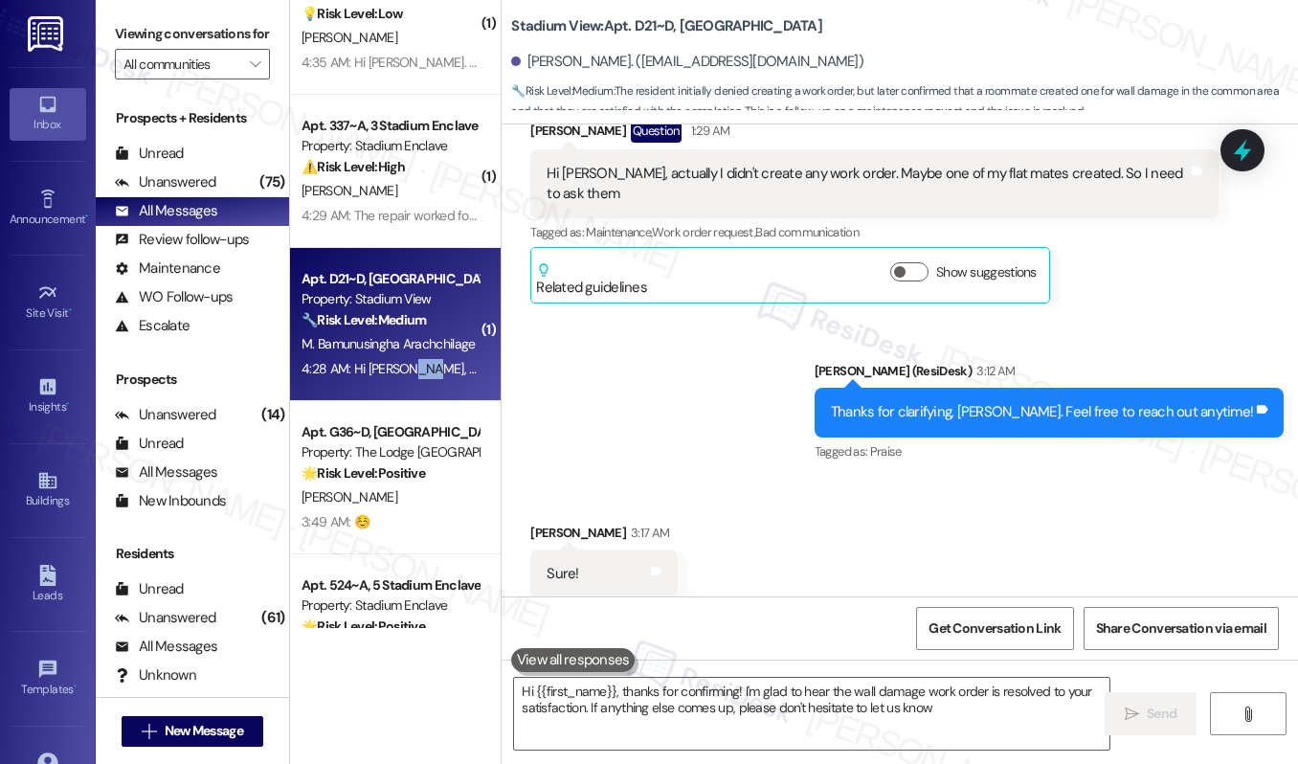
type textarea "Hi {{first_name}}, thanks for confirming! I'm glad to hear the wall damage work…"
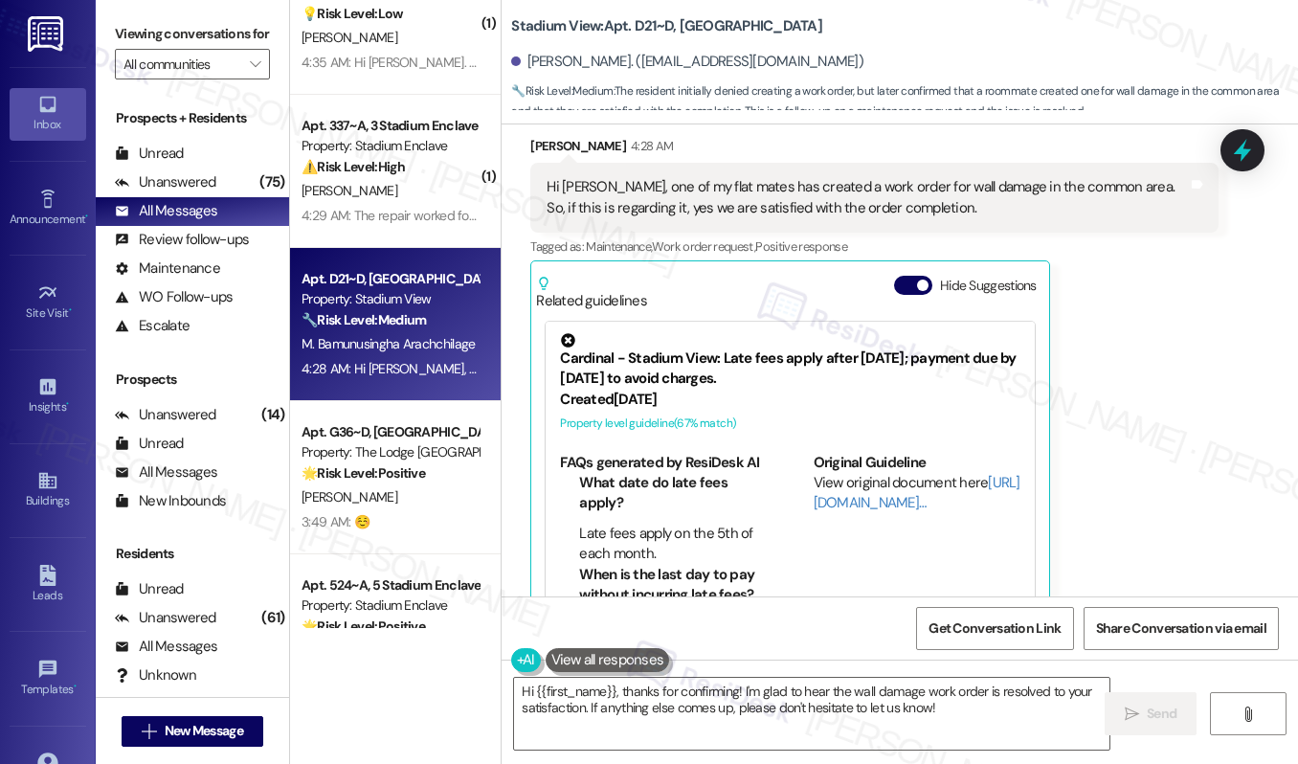
scroll to position [1162, 0]
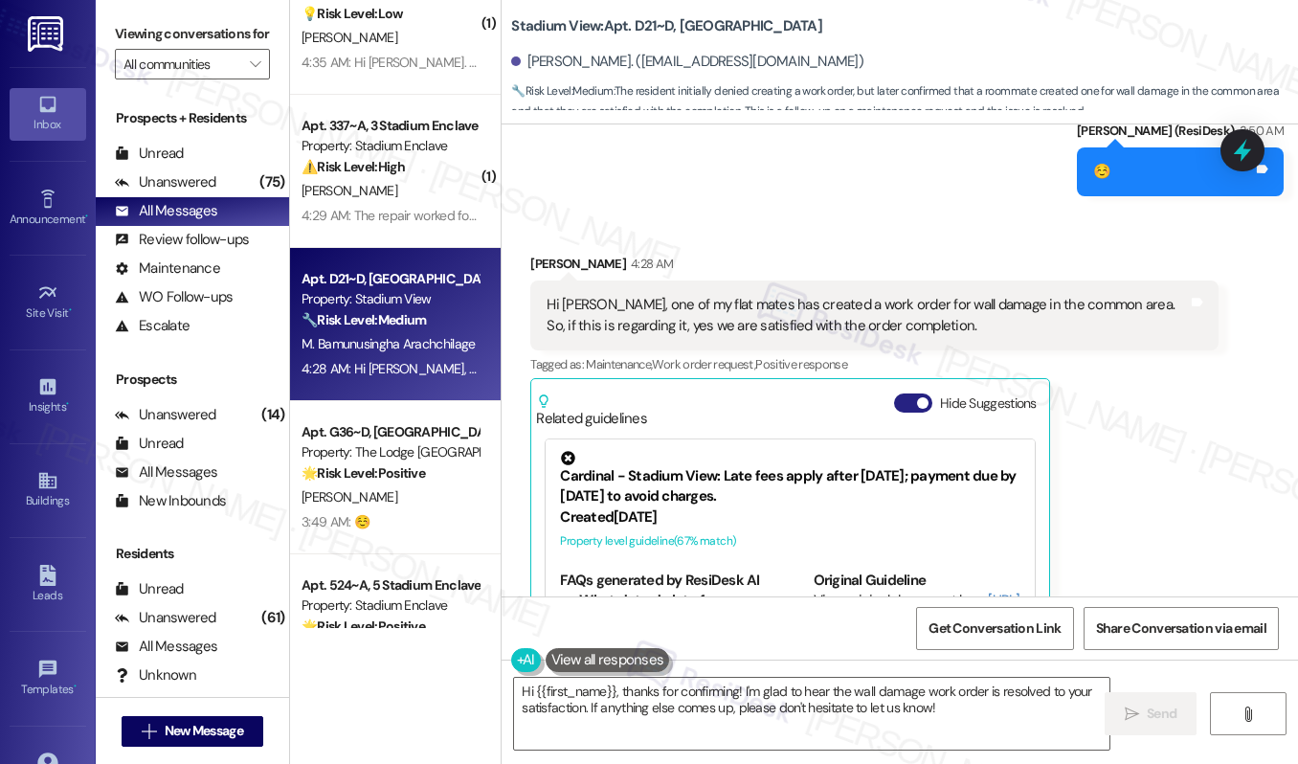
click at [913, 393] on button "Hide Suggestions" at bounding box center [913, 402] width 38 height 19
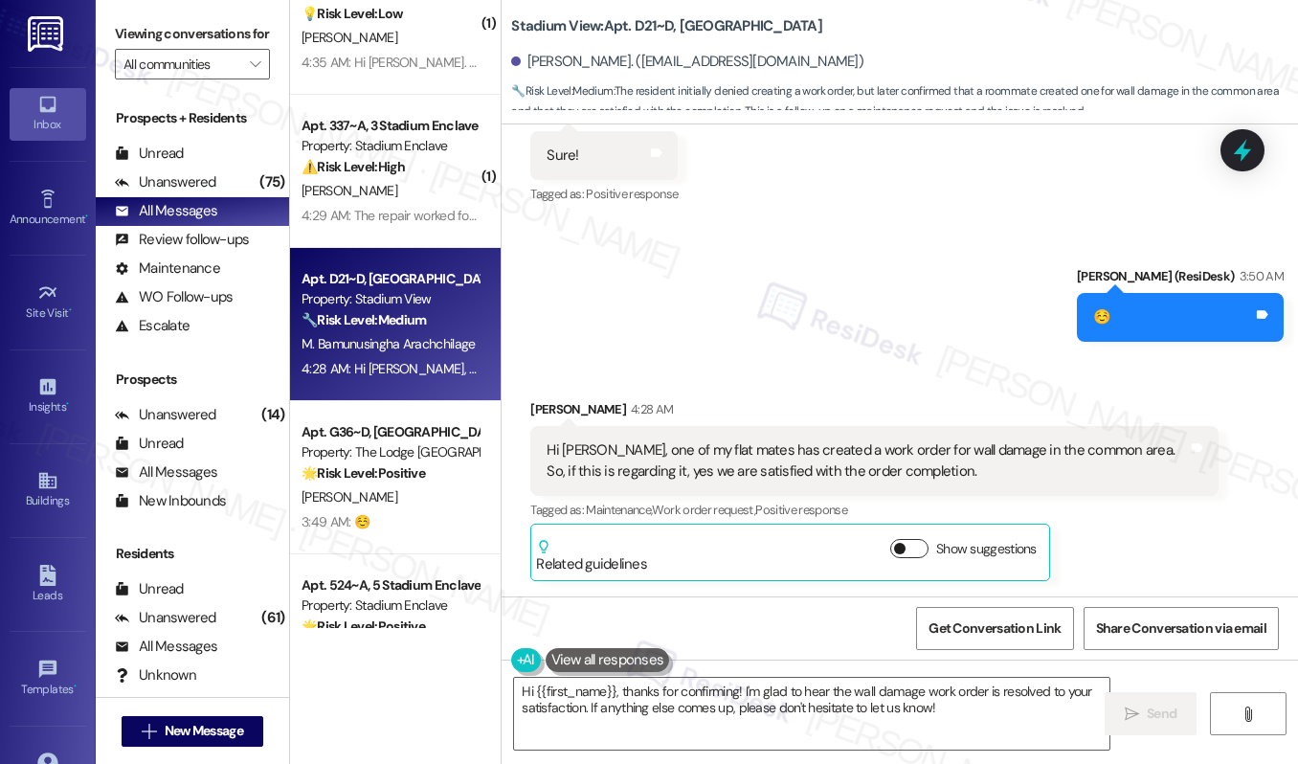
scroll to position [976, 0]
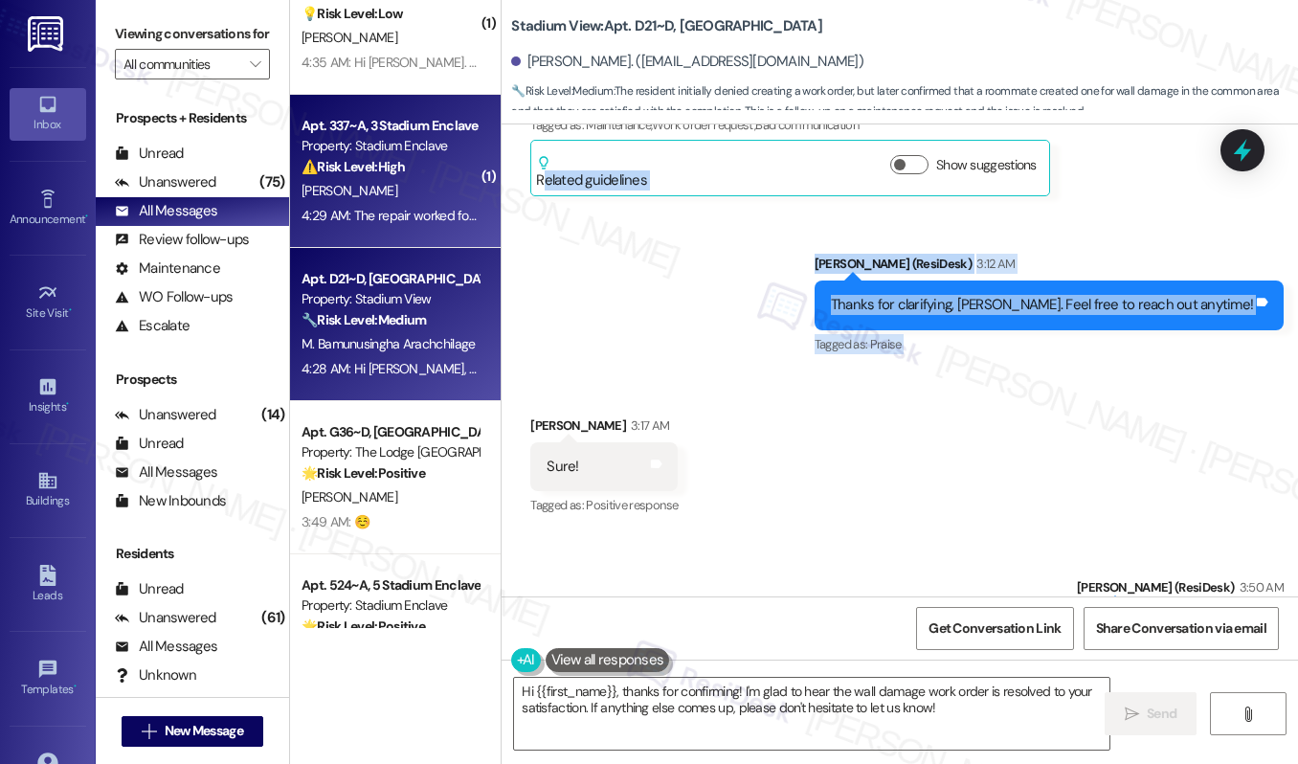
drag, startPoint x: 998, startPoint y: 360, endPoint x: 449, endPoint y: 117, distance: 600.0
click at [454, 114] on div "( 1 ) Apt. D26~C, 1 One Ten Property: One Ten 🔧 Risk Level: Medium The resident…" at bounding box center [794, 382] width 1008 height 764
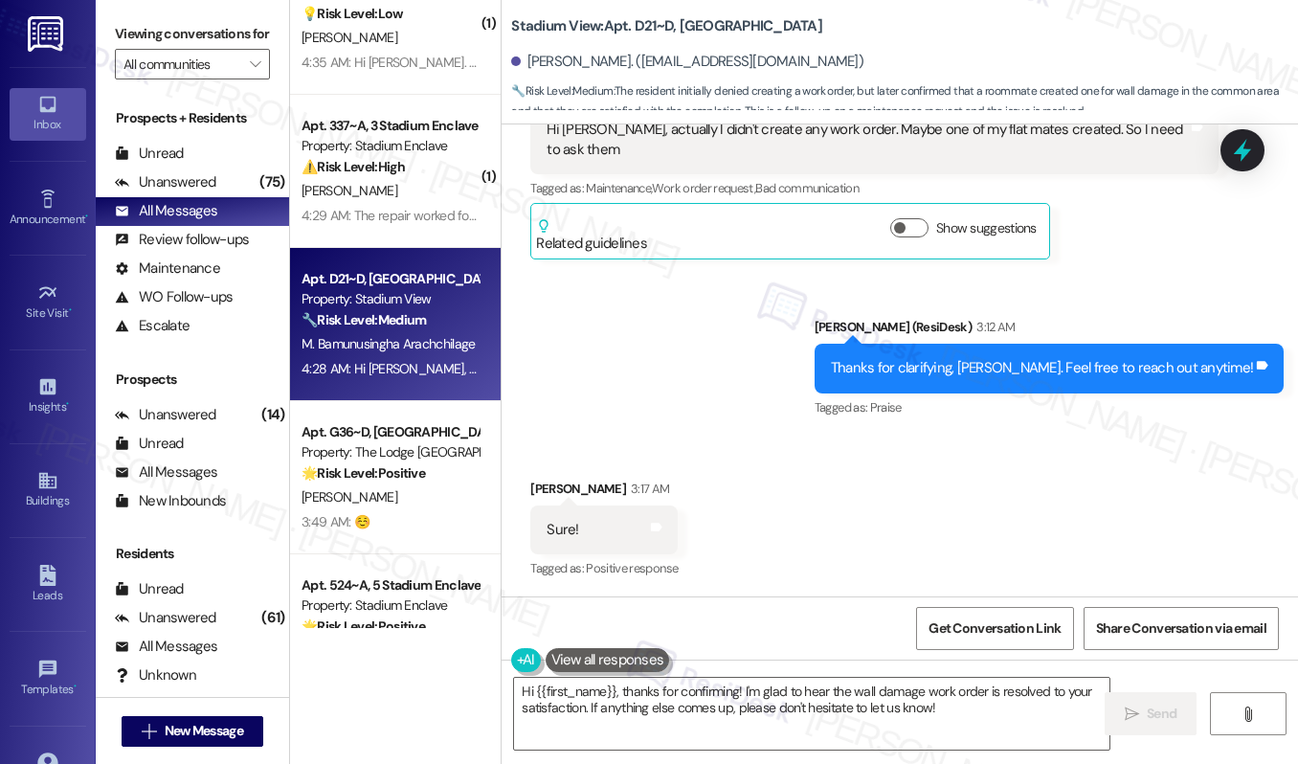
click at [585, 505] on div "Sure! Tags and notes" at bounding box center [603, 529] width 147 height 49
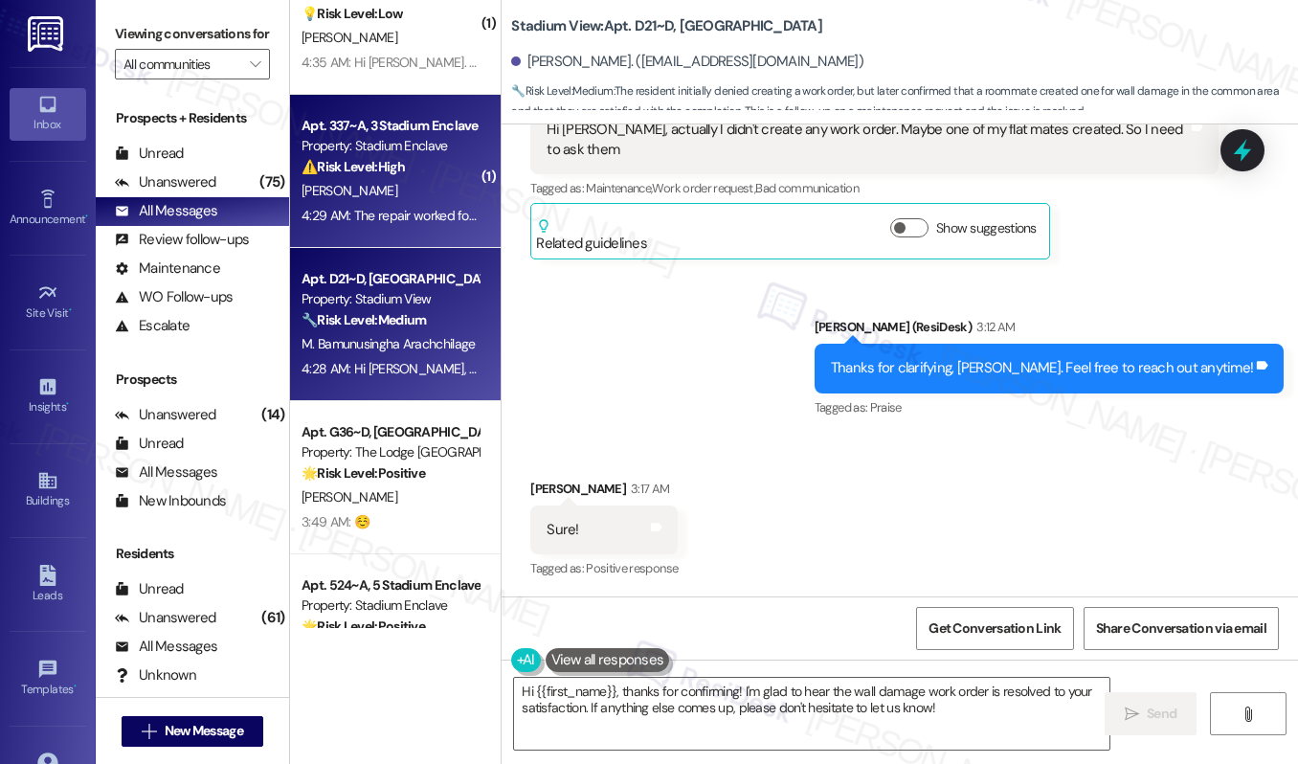
click at [363, 165] on strong "⚠️ Risk Level: High" at bounding box center [353, 166] width 103 height 17
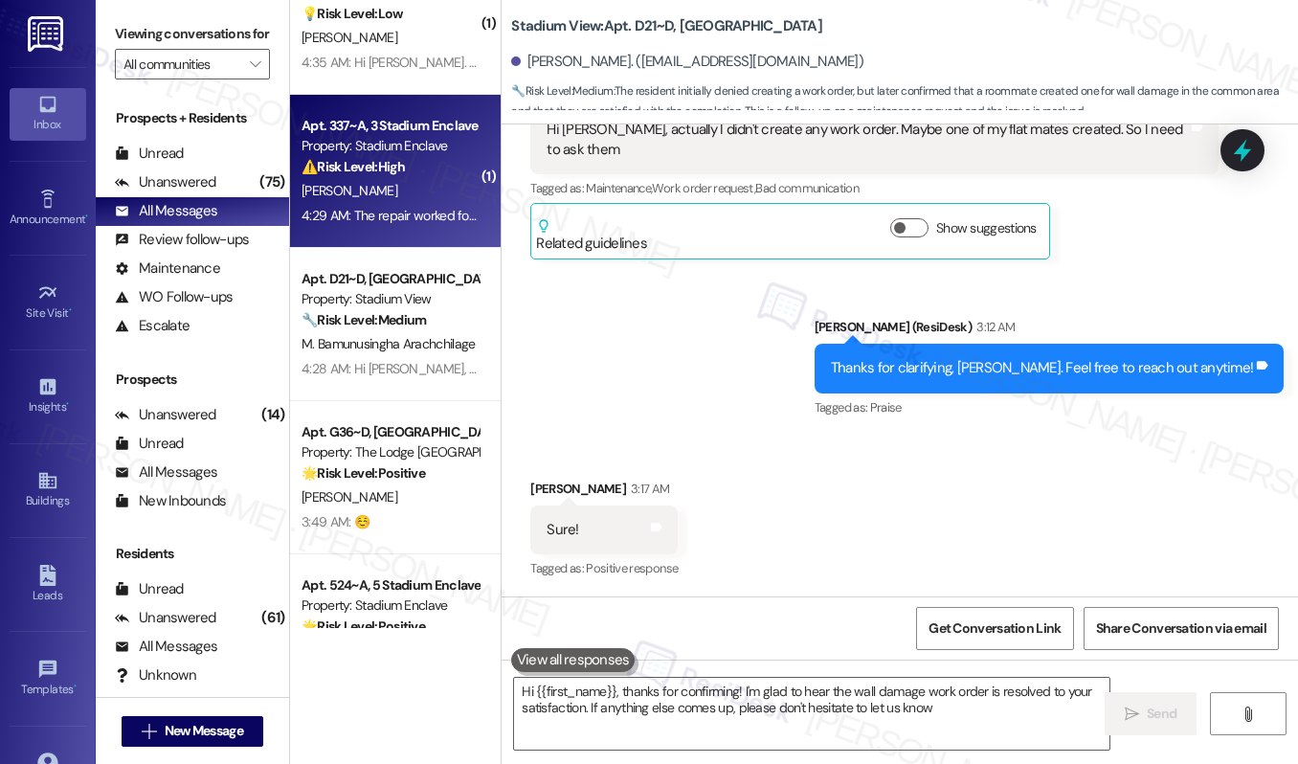
type textarea "Hi {{first_name}}, thanks for confirming! I'm glad to hear the wall damage work…"
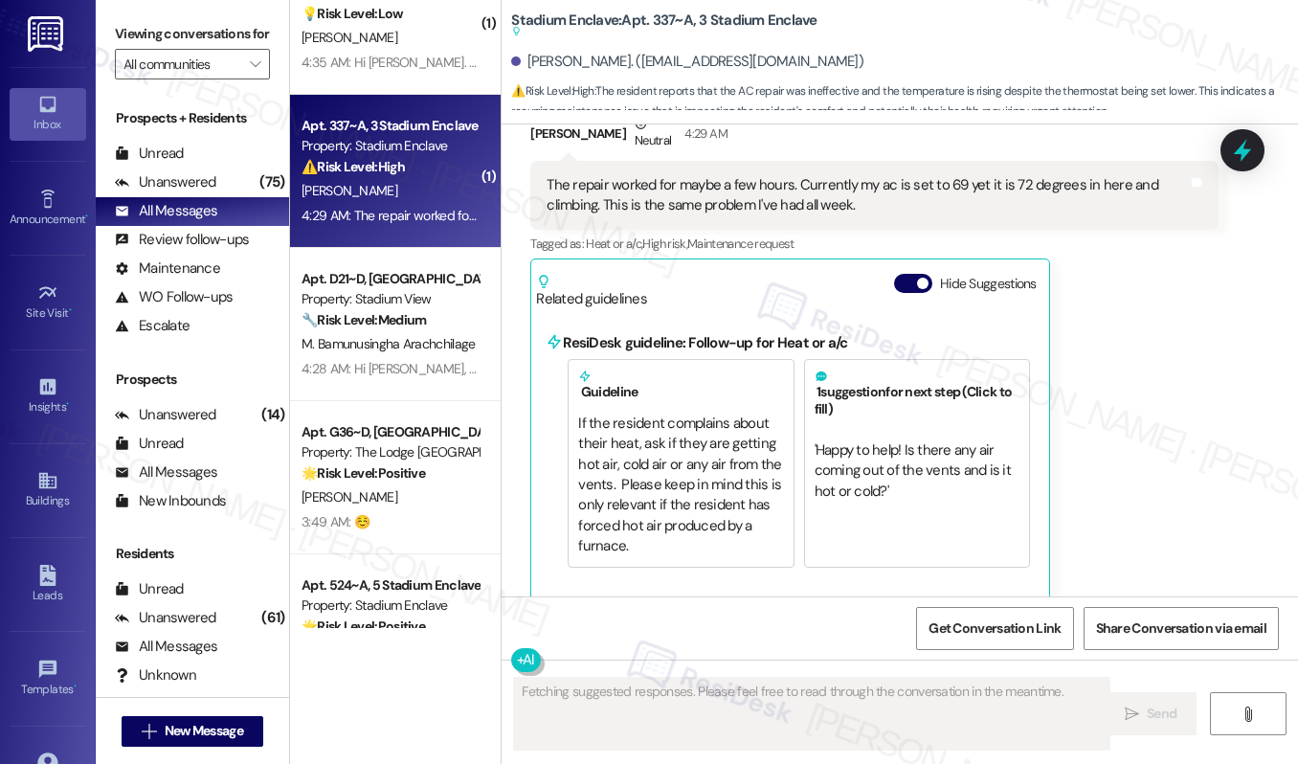
scroll to position [4925, 0]
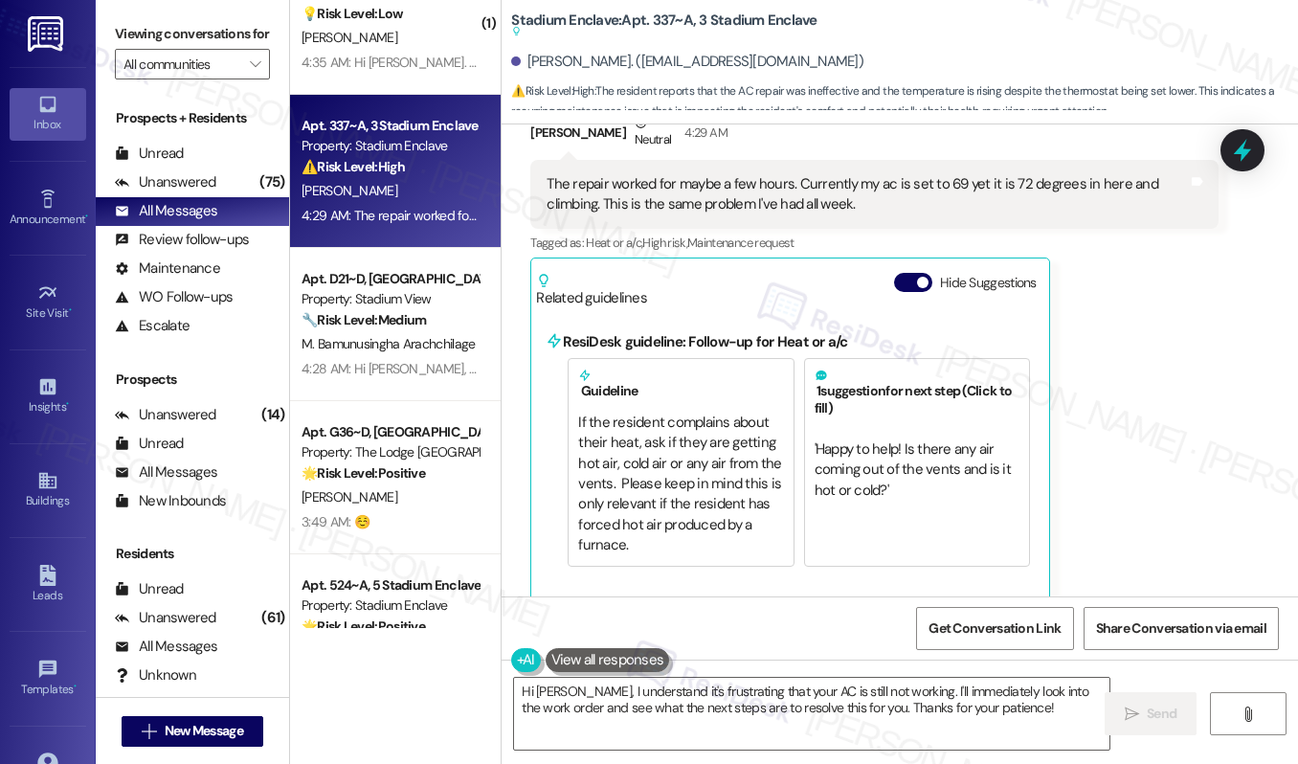
click at [757, 198] on div "The repair worked for maybe a few hours. Currently my ac is set to 69 yet it is…" at bounding box center [873, 195] width 687 height 70
click at [734, 722] on textarea "Hi [PERSON_NAME], I understand it's frustrating that your AC is still not worki…" at bounding box center [811, 714] width 595 height 72
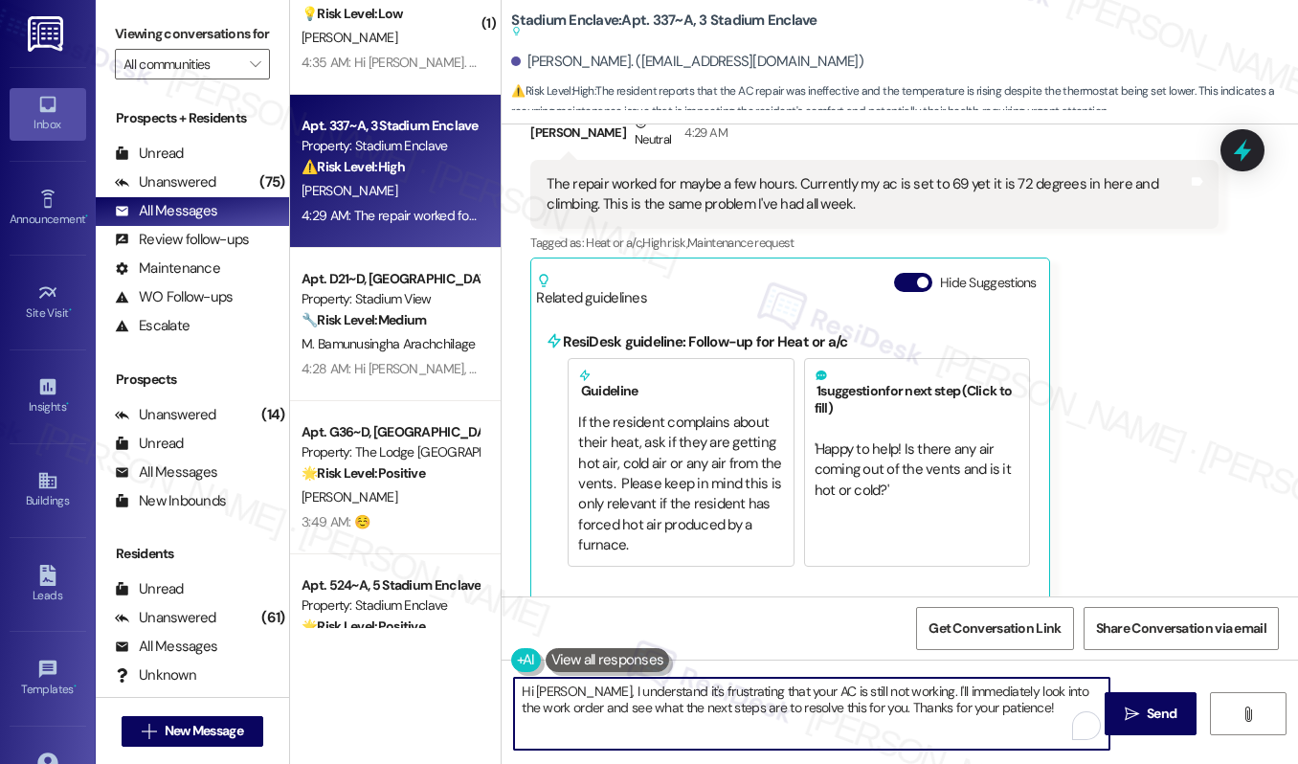
click at [735, 722] on textarea "Hi [PERSON_NAME], I understand it's frustrating that your AC is still not worki…" at bounding box center [811, 714] width 595 height 72
click at [736, 722] on textarea "Hi [PERSON_NAME], I understand it's frustrating that your AC is still not worki…" at bounding box center [811, 714] width 595 height 72
click at [736, 723] on textarea "Hi [PERSON_NAME], I understand it's frustrating that your AC is still not worki…" at bounding box center [811, 714] width 595 height 72
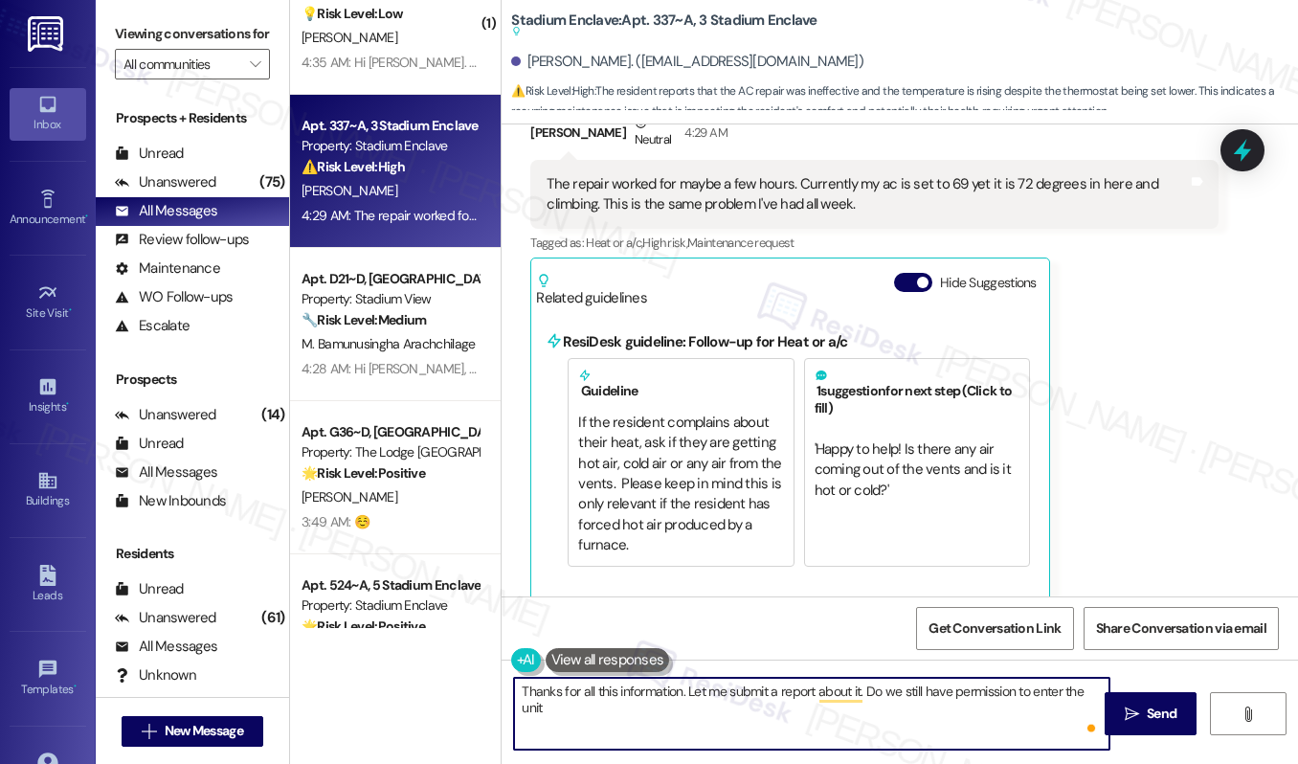
type textarea "Thanks for all this information. Let me submit a report about it. Do we still h…"
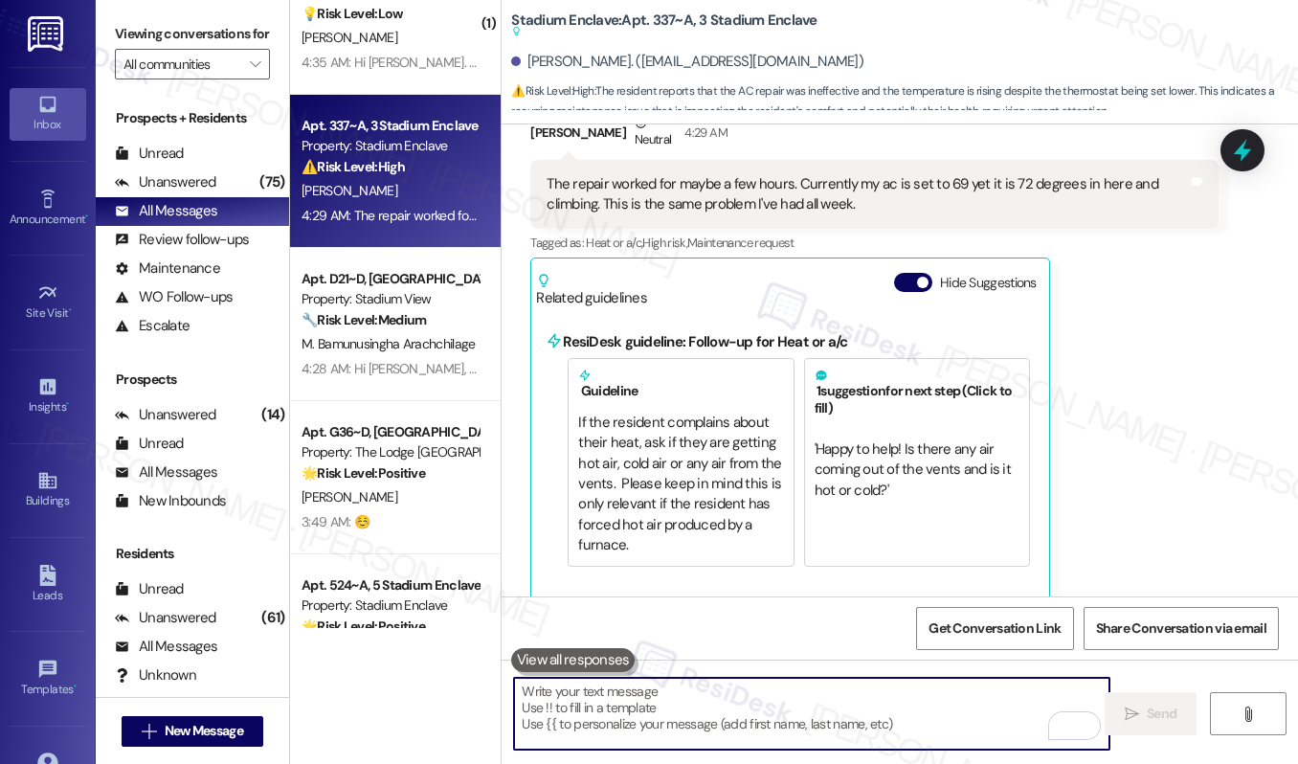
click at [594, 721] on textarea "To enrich screen reader interactions, please activate Accessibility in Grammarl…" at bounding box center [811, 714] width 595 height 72
paste textarea "Thank you for providing this information. I’ll go ahead and submit a report. Do…"
type textarea "Thank you for providing this information. I’ll go ahead and submit a report. Do…"
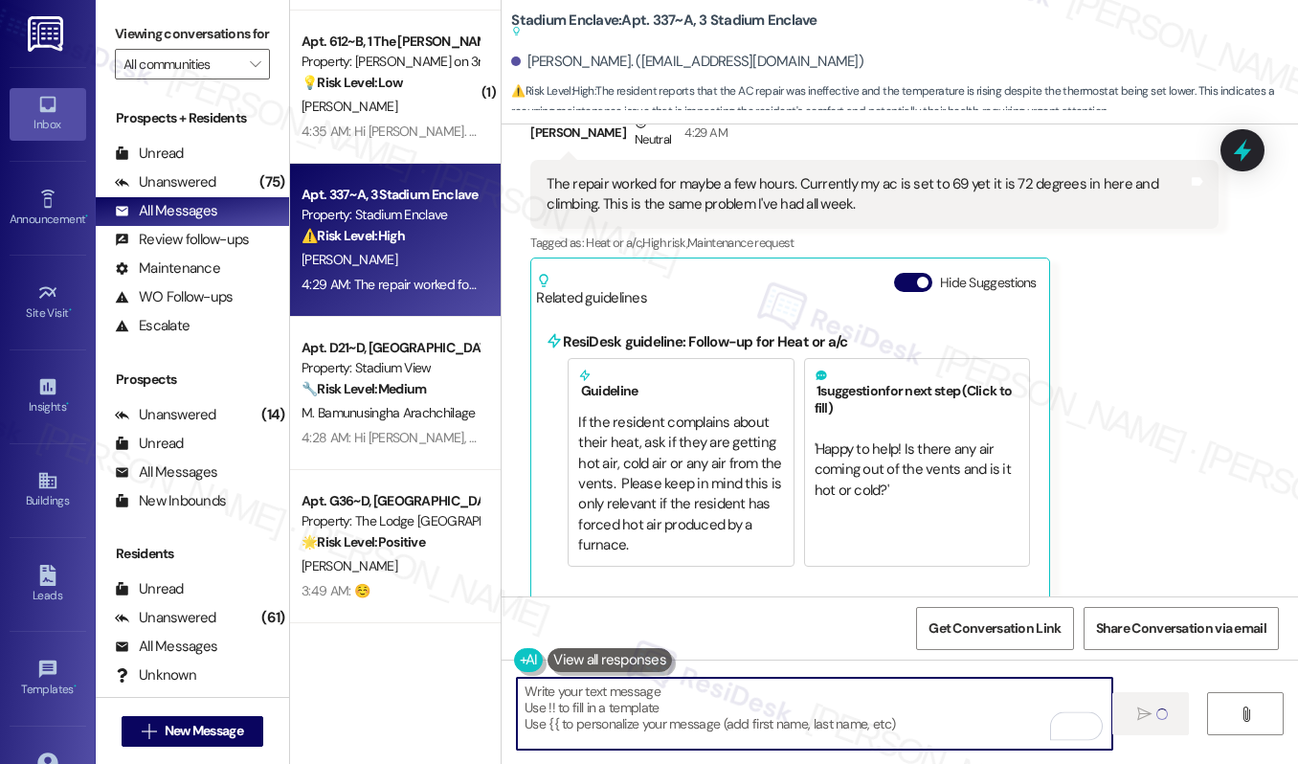
scroll to position [4580, 0]
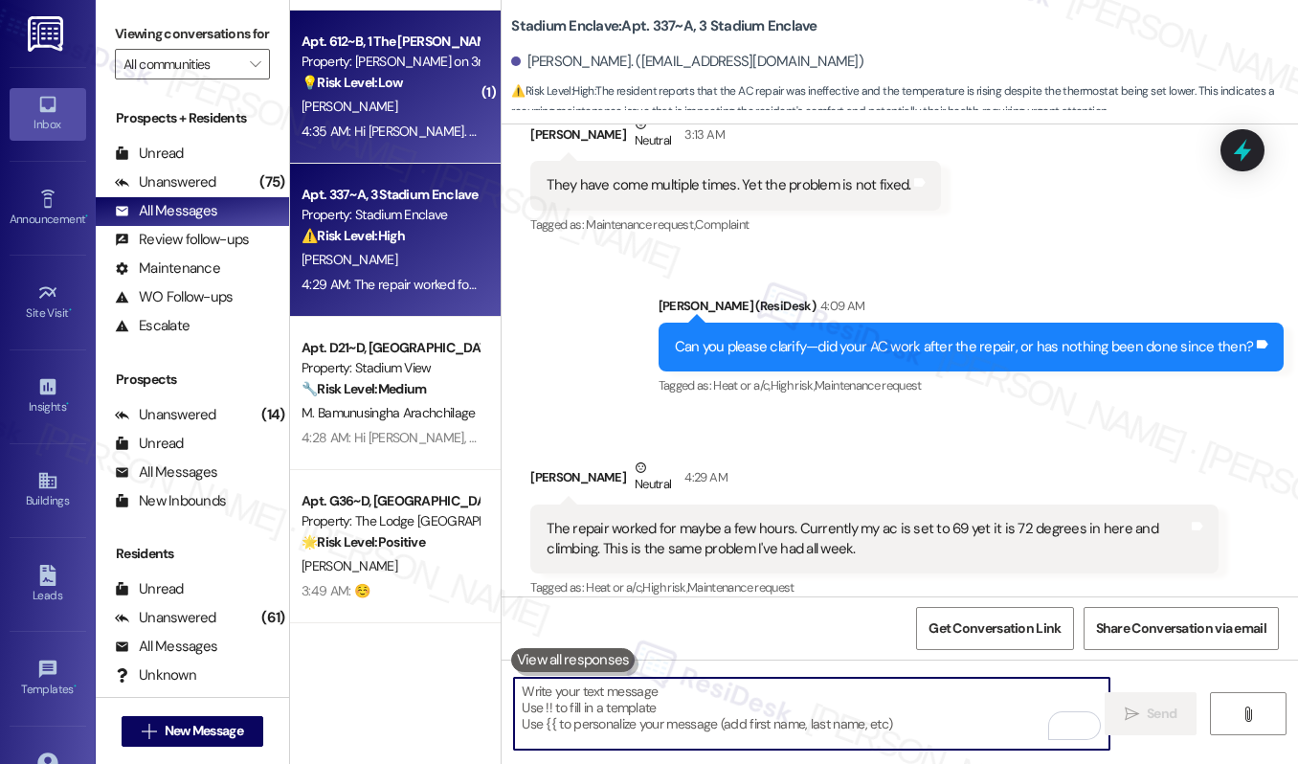
click at [422, 69] on div "Property: [PERSON_NAME] on 3rd" at bounding box center [390, 62] width 177 height 20
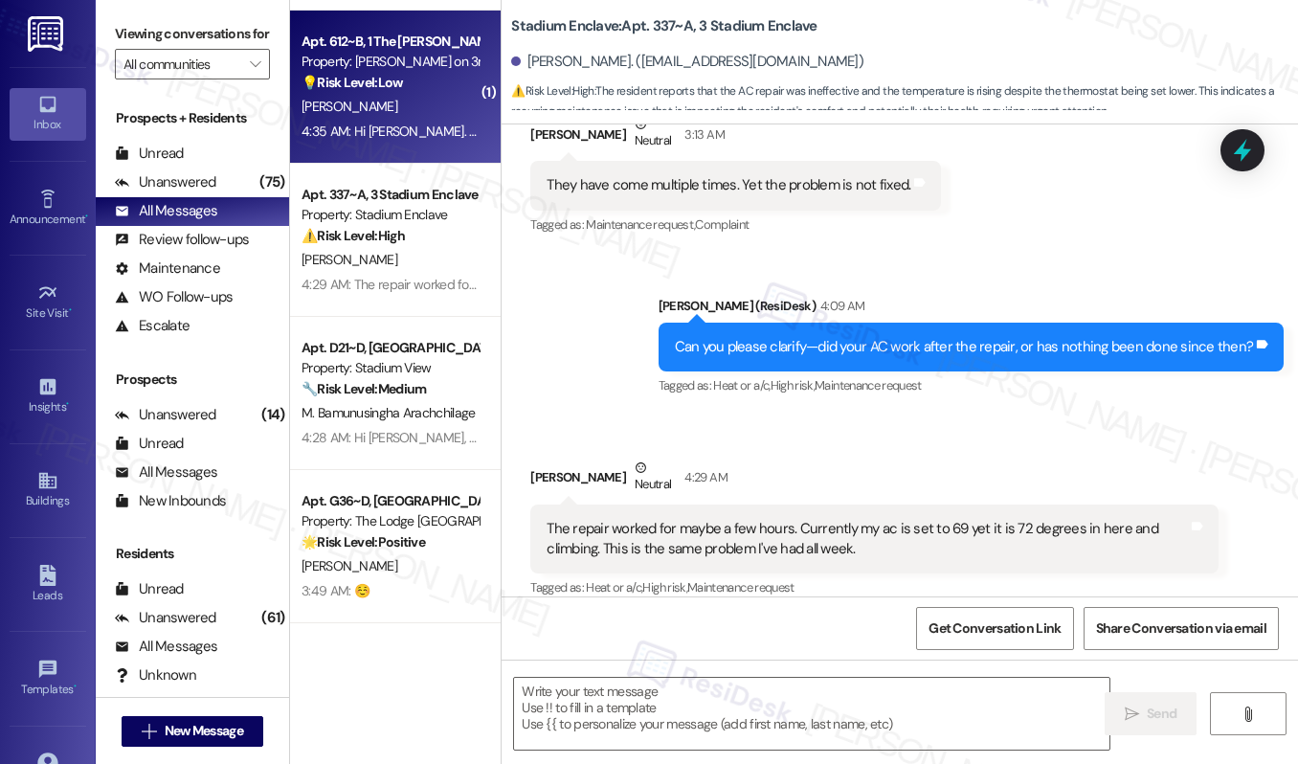
type textarea "Fetching suggested responses. Please feel free to read through the conversation…"
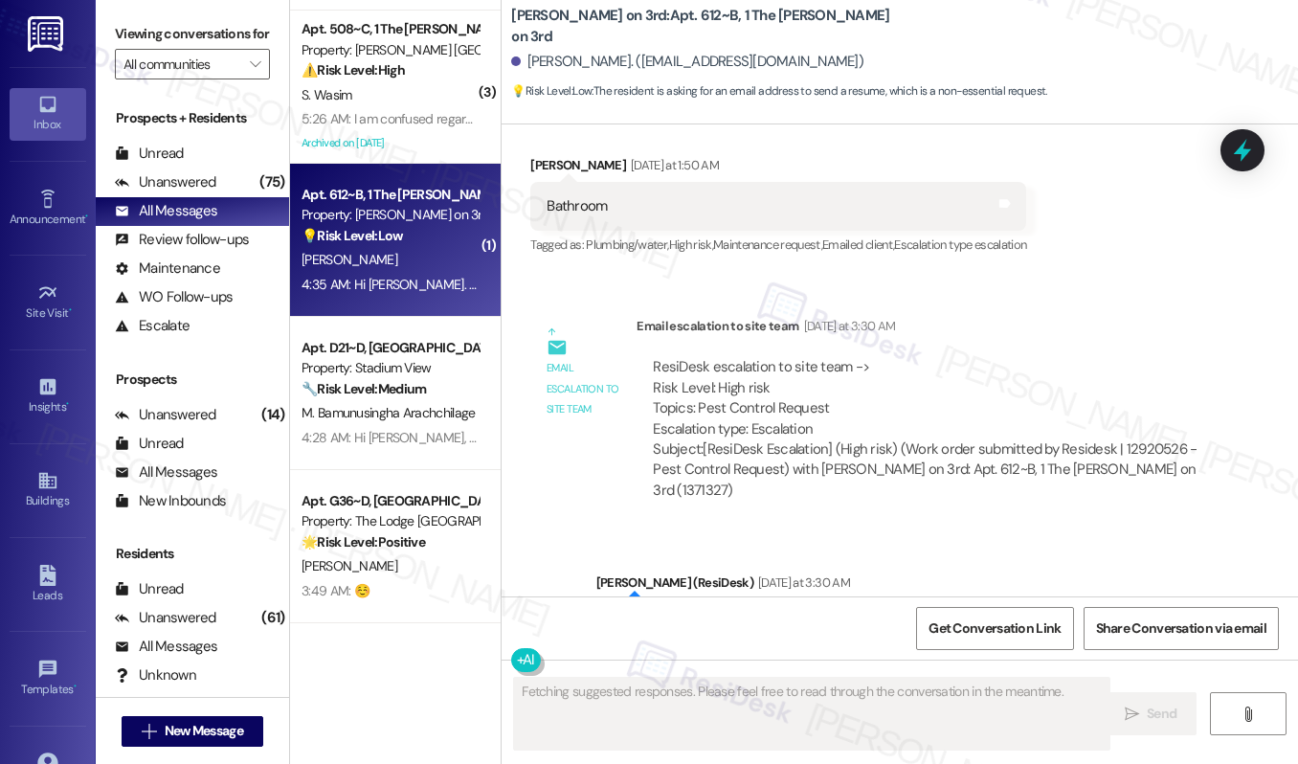
click at [422, 69] on div "⚠️ Risk Level: High The resident is reporting a discrepancy in their rent dues,…" at bounding box center [390, 70] width 177 height 20
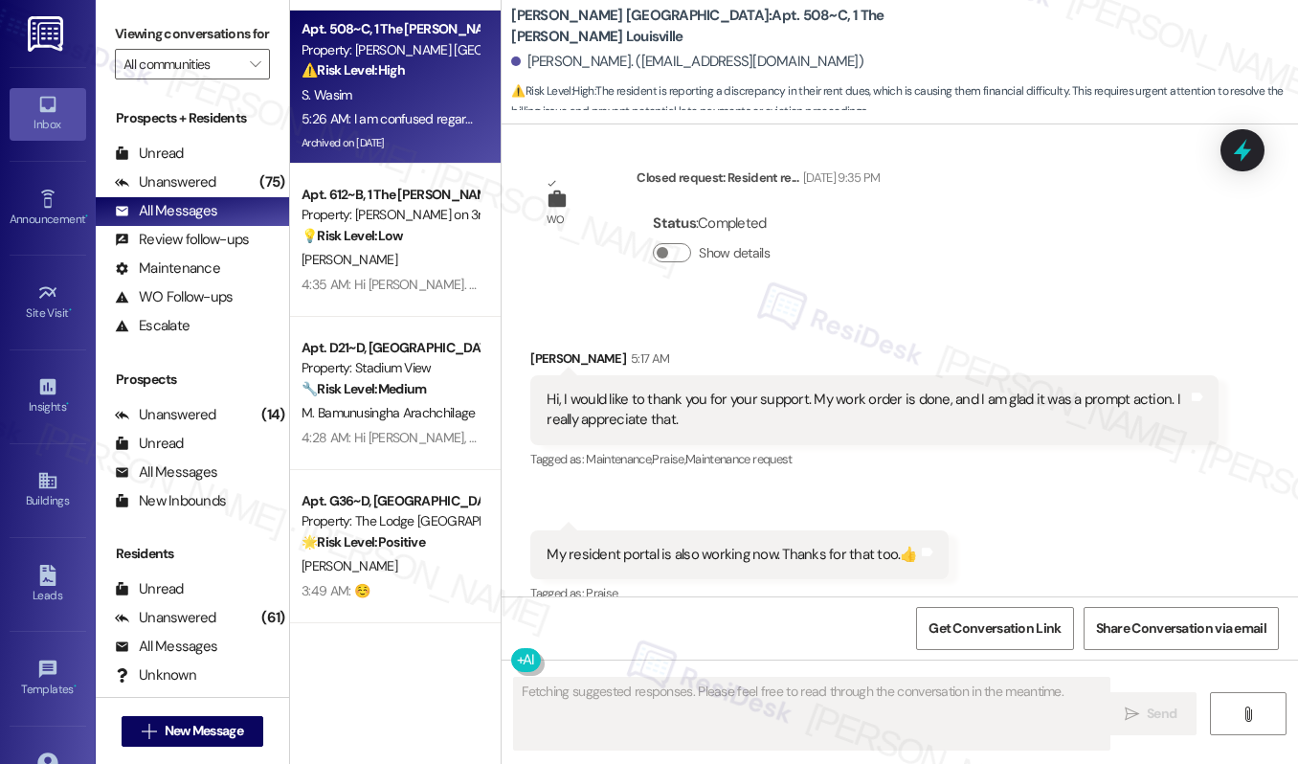
scroll to position [27451, 0]
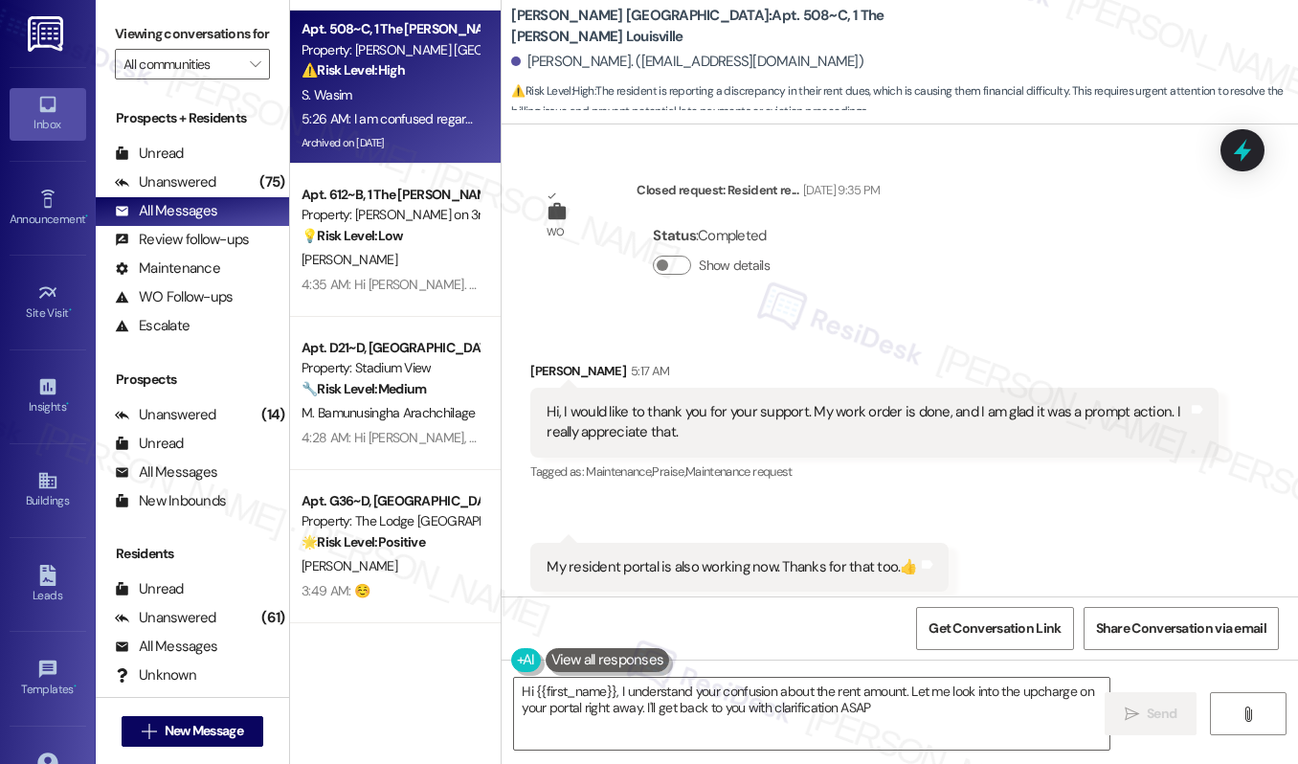
type textarea "Hi {{first_name}}, I understand your confusion about the rent amount. Let me lo…"
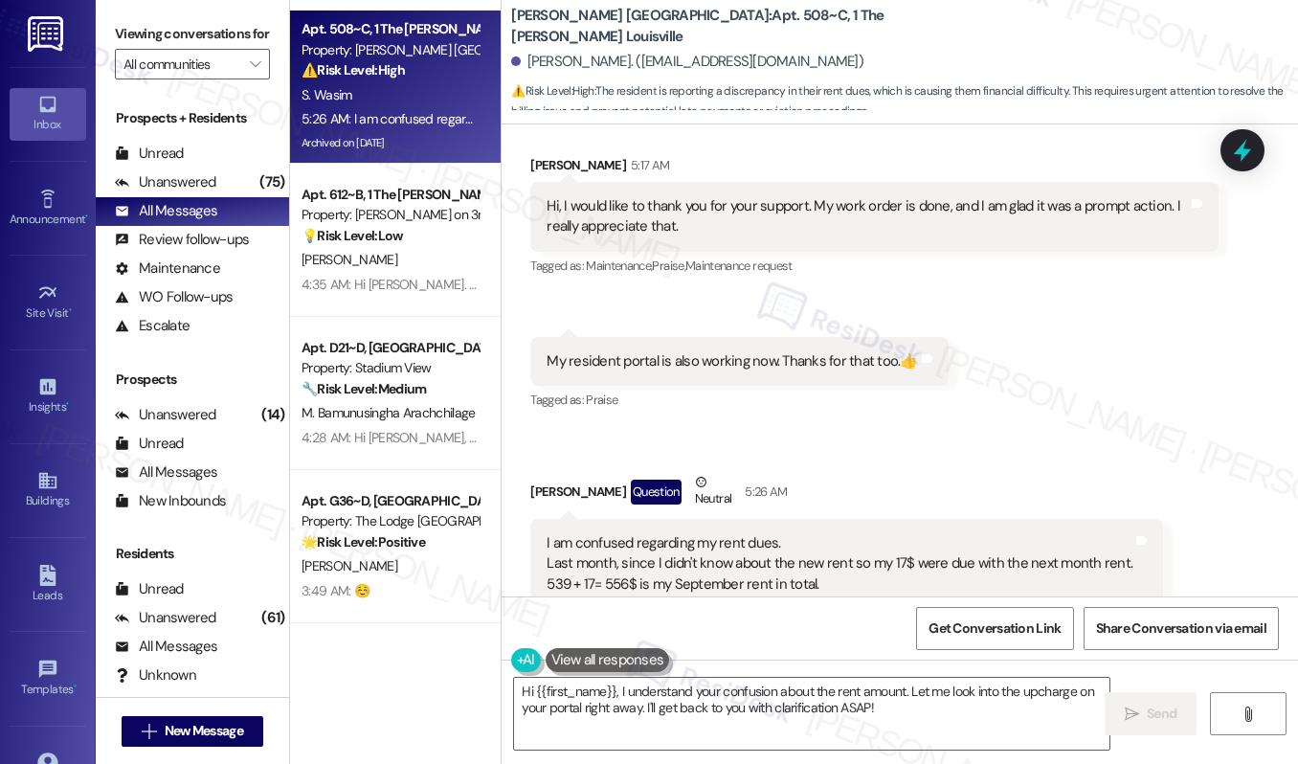
scroll to position [27683, 0]
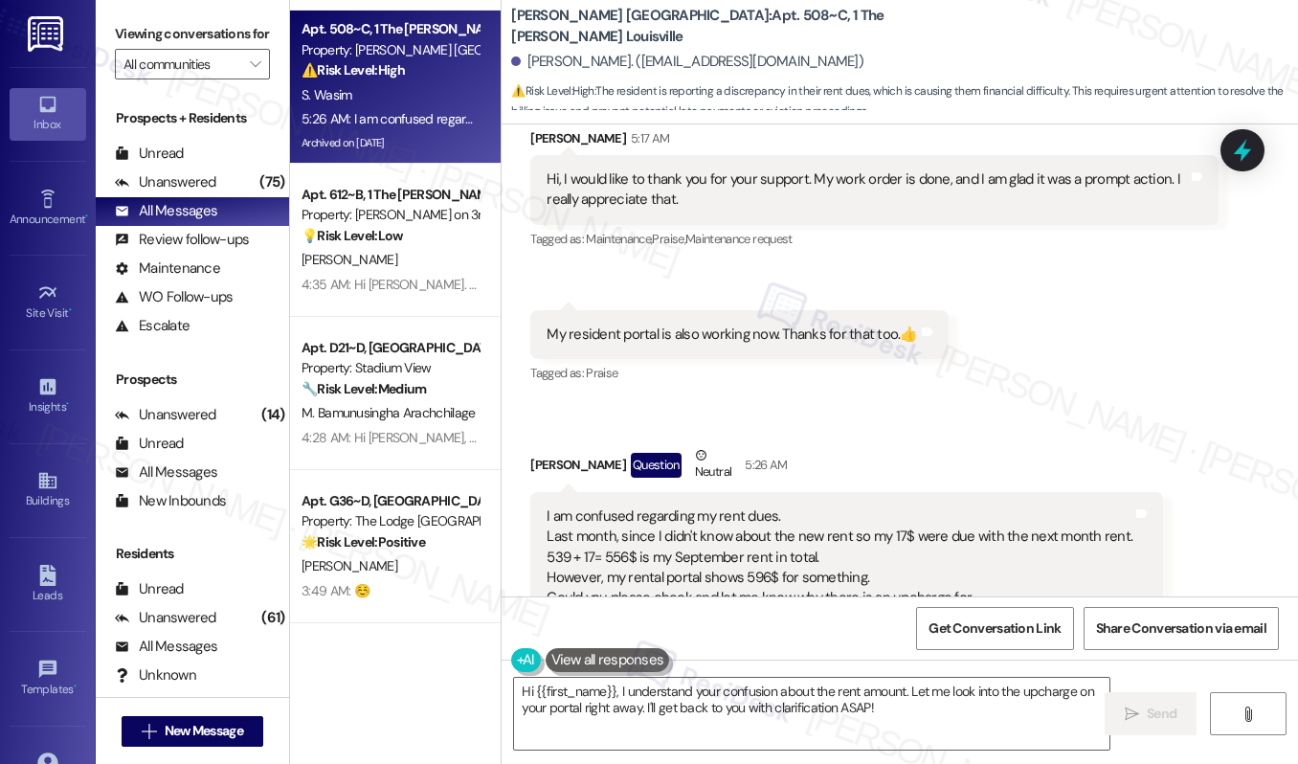
click at [616, 506] on div "I am confused regarding my rent dues. Last month, since I didn't know about the…" at bounding box center [840, 588] width 586 height 164
click at [819, 506] on div "I am confused regarding my rent dues. Last month, since I didn't know about the…" at bounding box center [840, 588] width 586 height 164
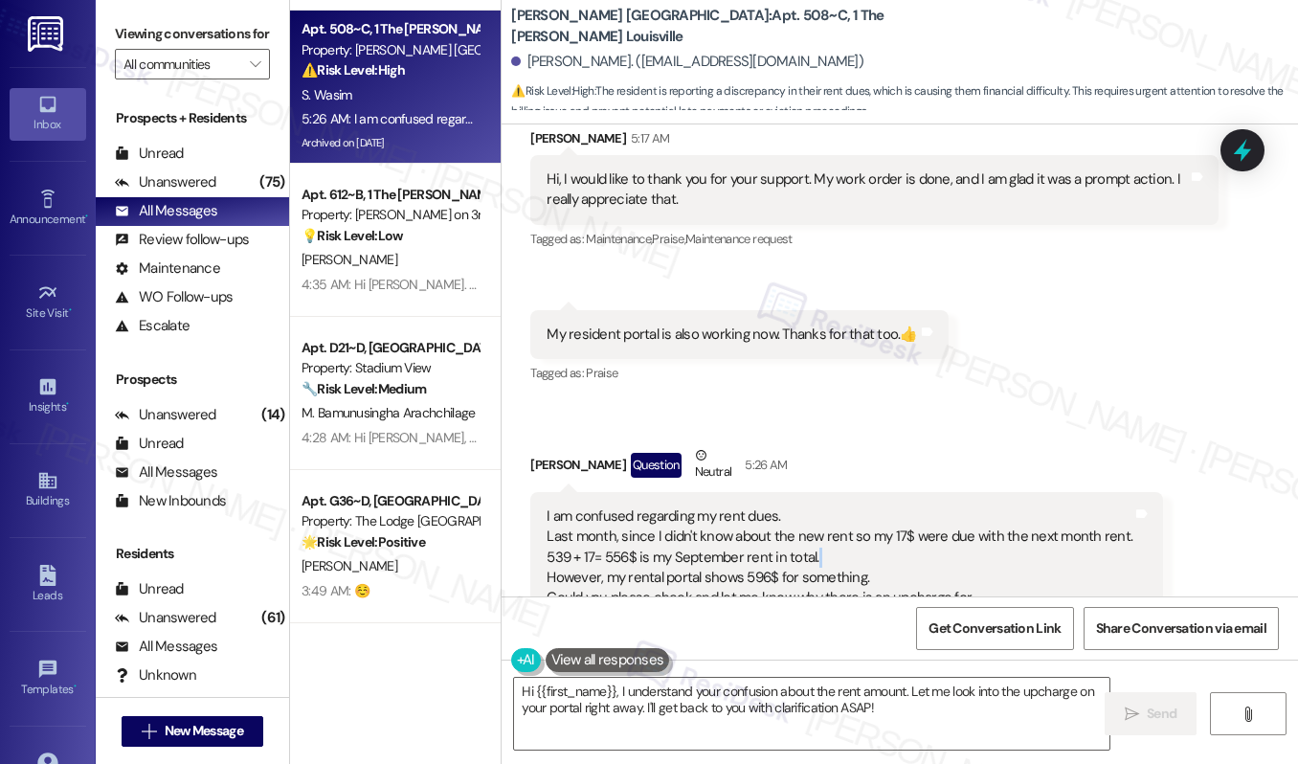
click at [819, 506] on div "I am confused regarding my rent dues. Last month, since I didn't know about the…" at bounding box center [840, 588] width 586 height 164
click at [822, 506] on div "I am confused regarding my rent dues. Last month, since I didn't know about the…" at bounding box center [840, 588] width 586 height 164
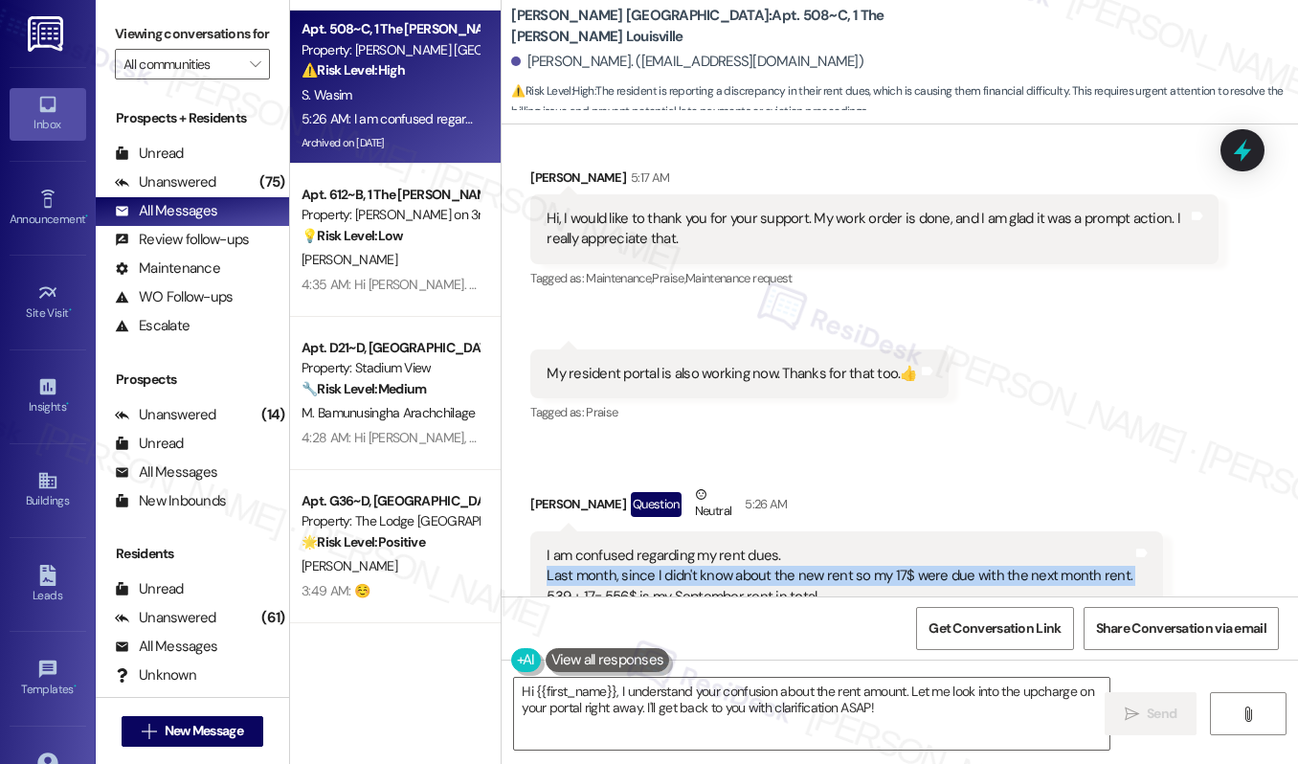
scroll to position [27655, 0]
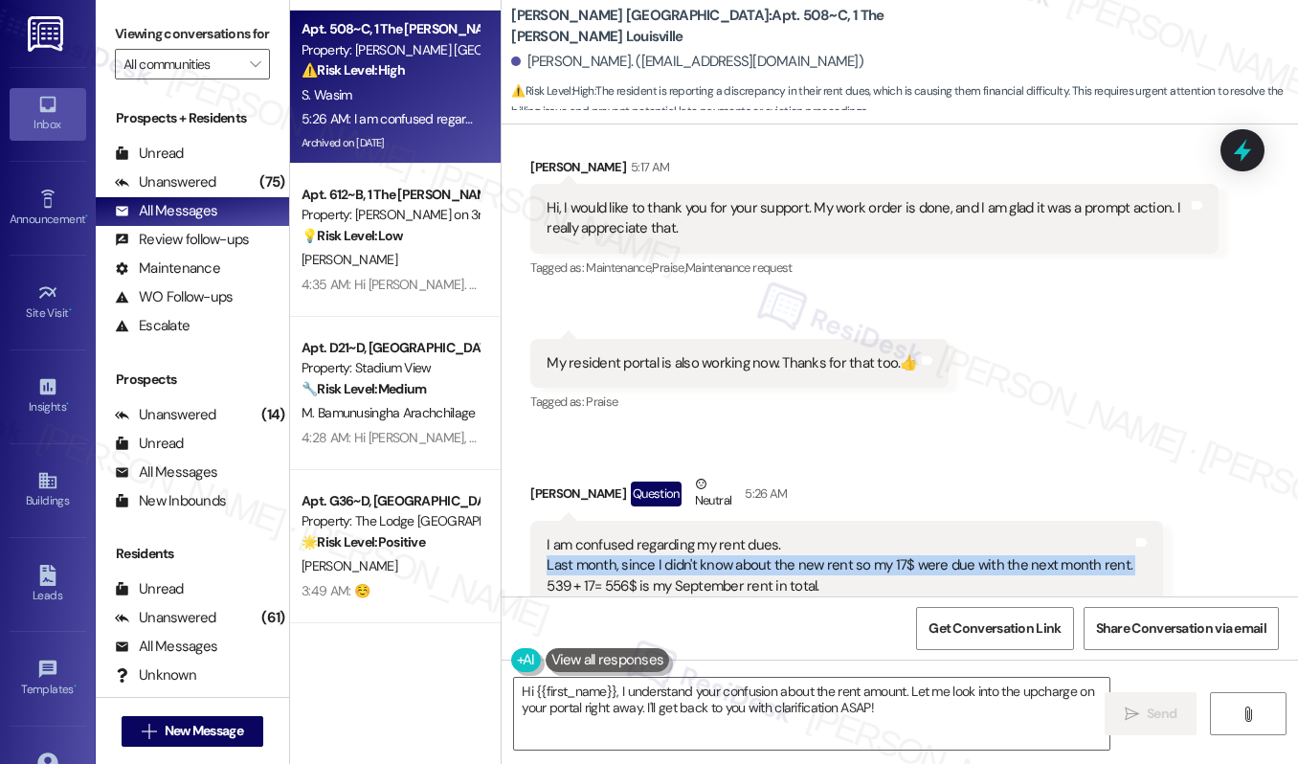
click at [805, 535] on div "I am confused regarding my rent dues. Last month, since I didn't know about the…" at bounding box center [840, 617] width 586 height 164
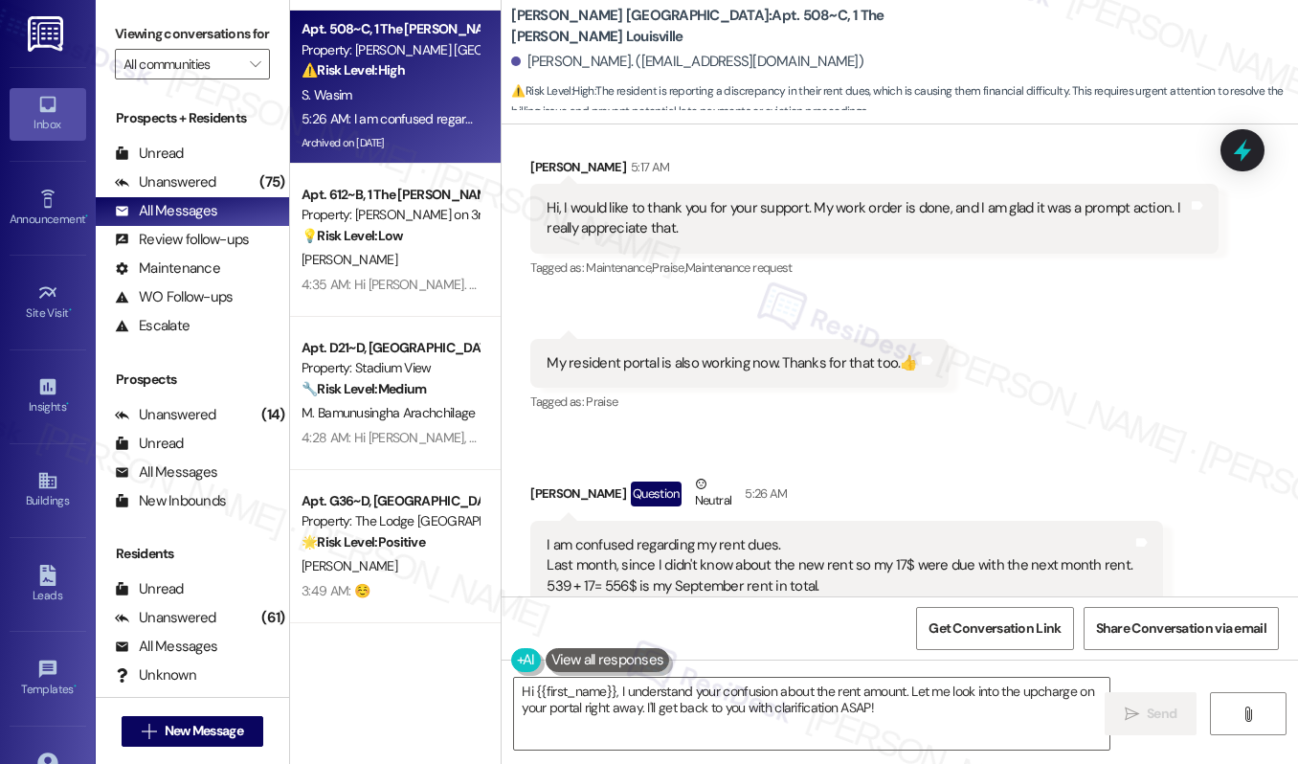
click at [805, 535] on div "I am confused regarding my rent dues. Last month, since I didn't know about the…" at bounding box center [840, 617] width 586 height 164
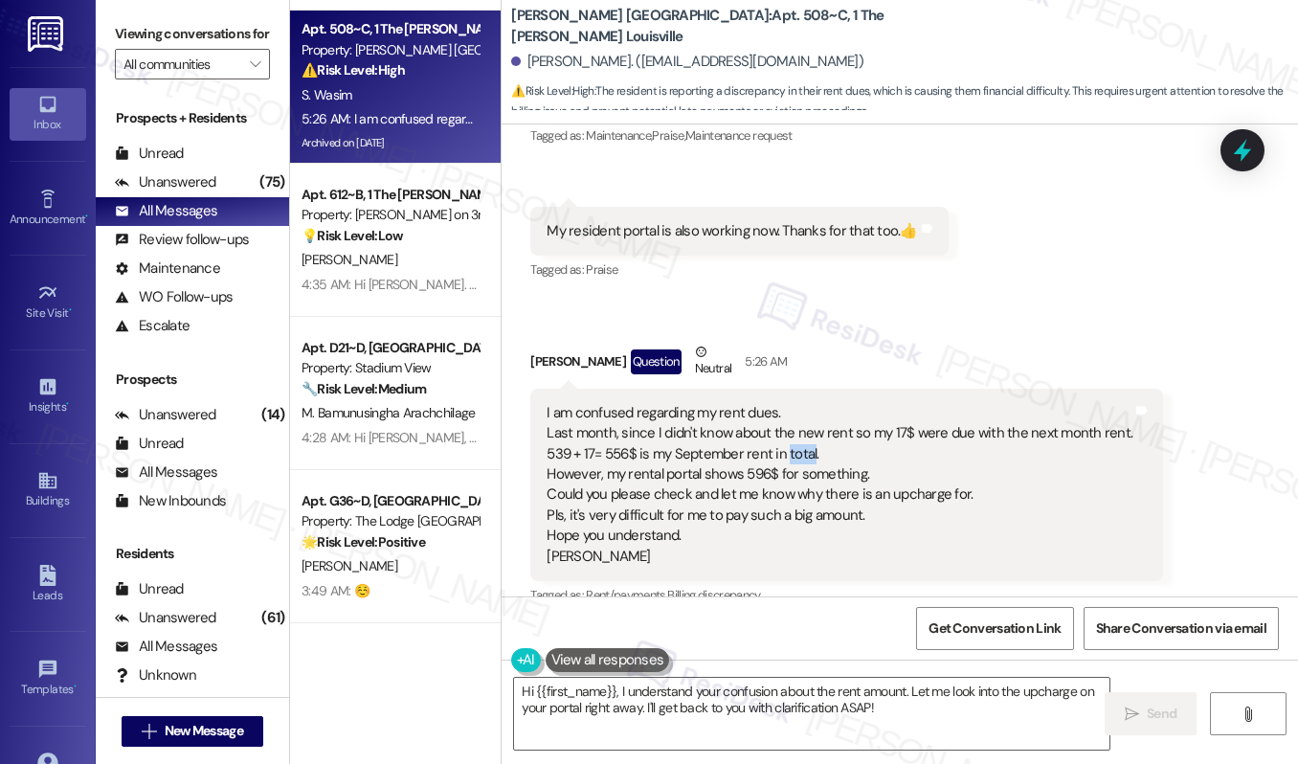
scroll to position [27874, 0]
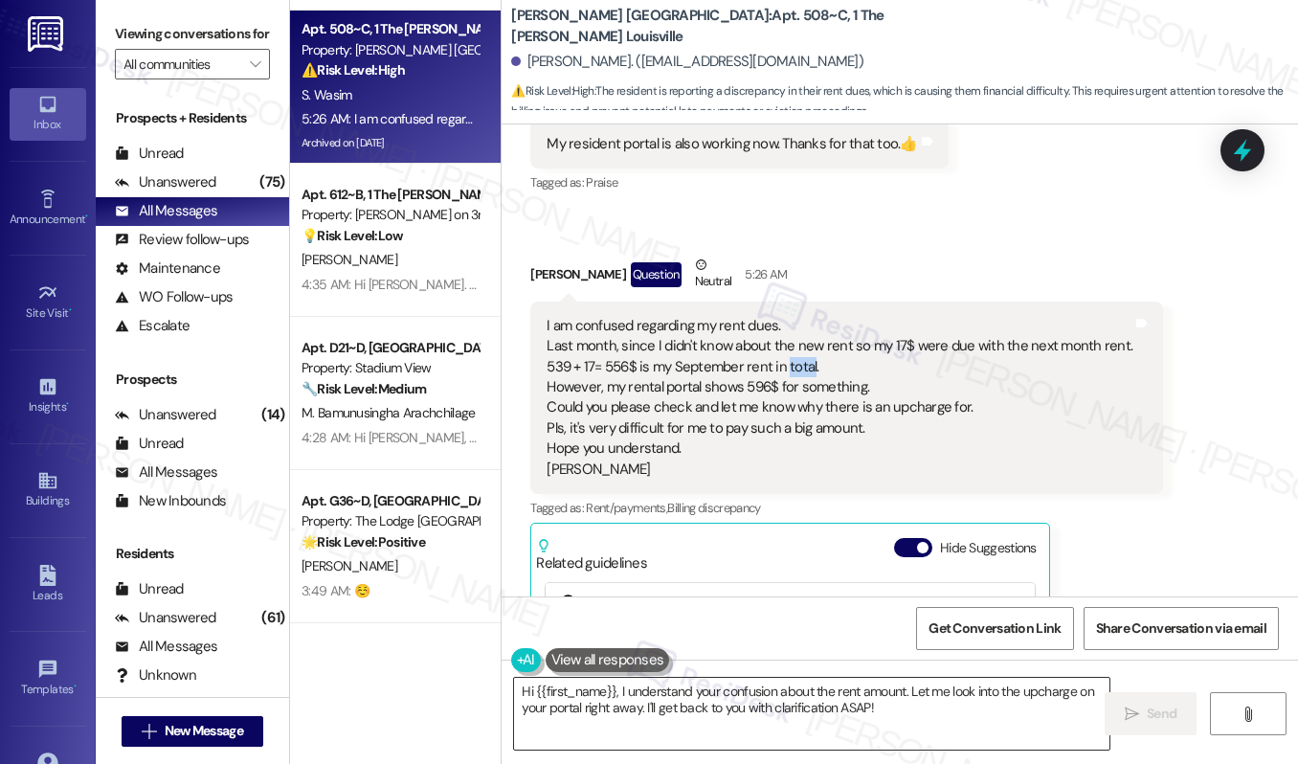
click at [794, 719] on textarea "Hi {{first_name}}, I understand your confusion about the rent amount. Let me lo…" at bounding box center [811, 714] width 595 height 72
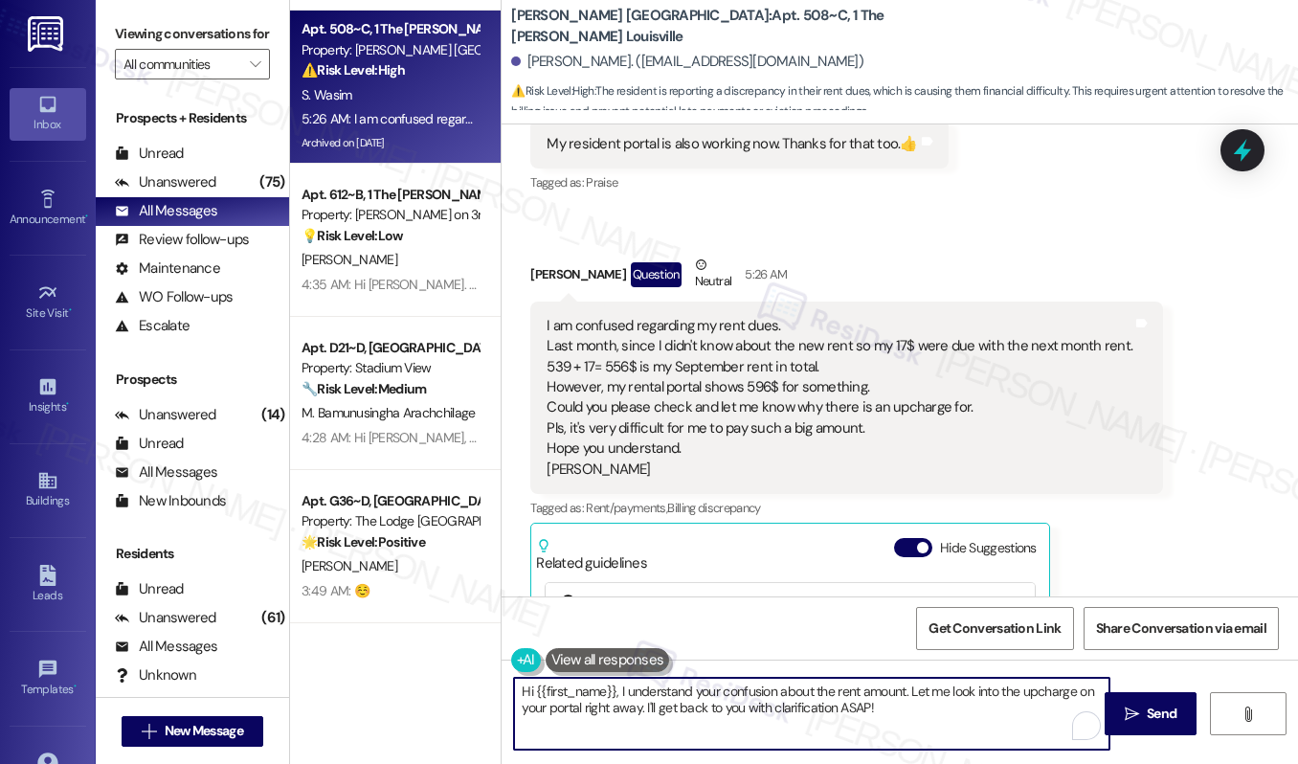
click at [794, 719] on textarea "Hi {{first_name}}, I understand your confusion about the rent amount. Let me lo…" at bounding box center [811, 714] width 595 height 72
click at [865, 717] on textarea "Hi {{first_name}}, I understand your confusion about the rent amount. Let me lo…" at bounding box center [811, 714] width 595 height 72
click at [879, 714] on textarea "Hi {{first_name}}, I understand your confusion about the rent amount. Let me lo…" at bounding box center [811, 714] width 595 height 72
click at [1156, 717] on span "Send" at bounding box center [1162, 714] width 30 height 20
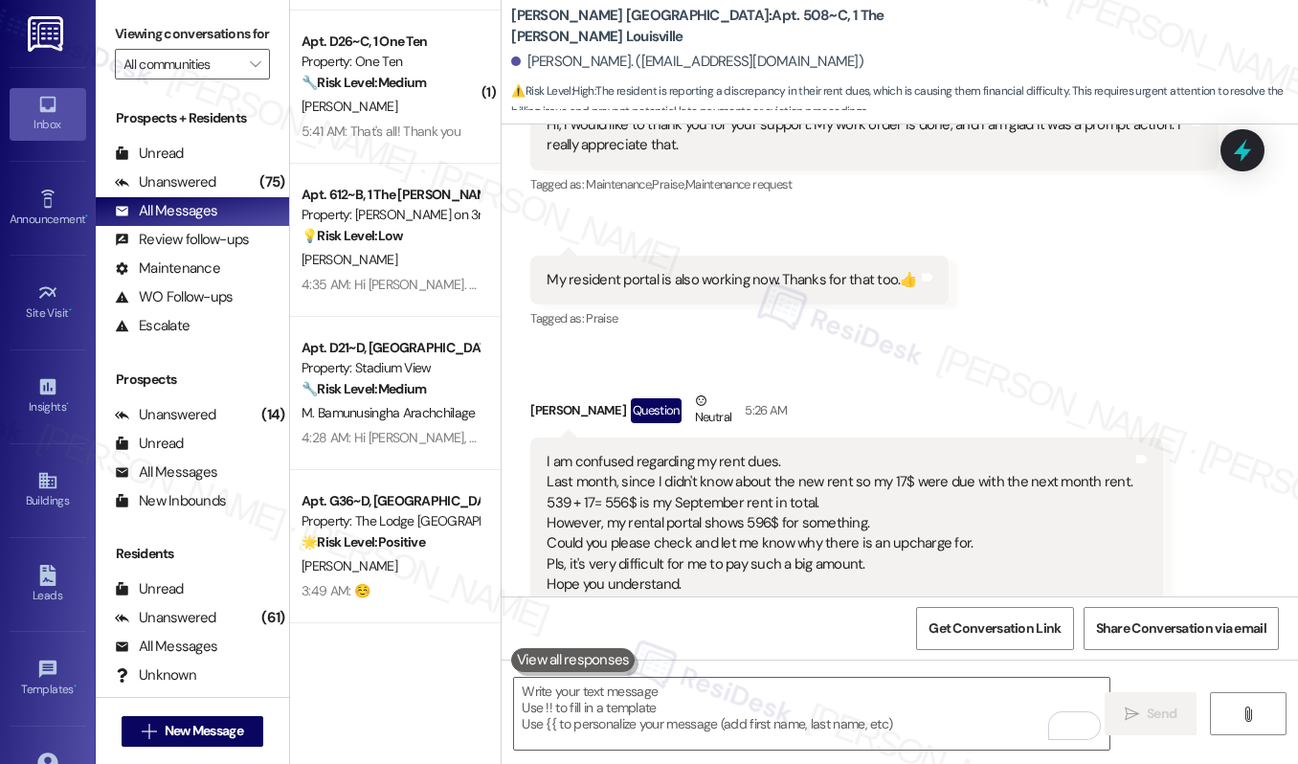
scroll to position [27732, 0]
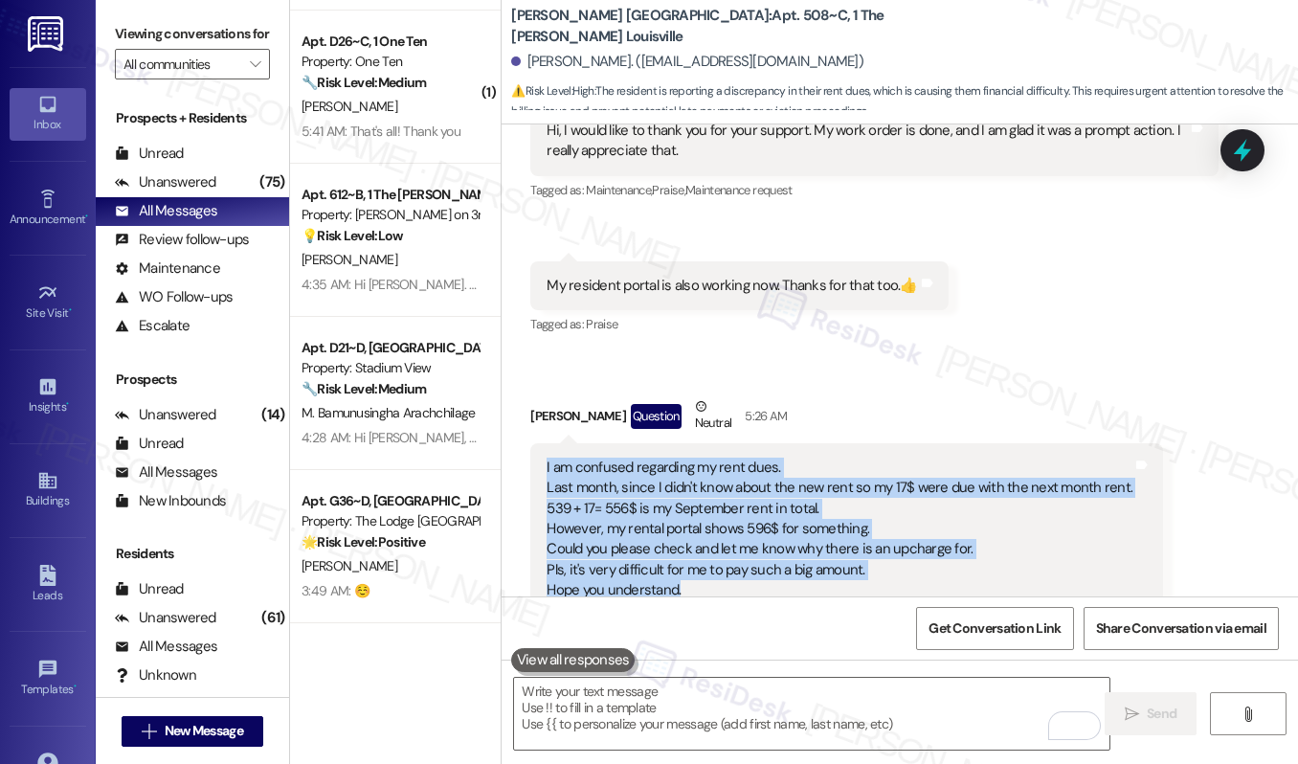
drag, startPoint x: 542, startPoint y: 163, endPoint x: 678, endPoint y: 297, distance: 190.9
click at [678, 458] on div "I am confused regarding my rent dues. Last month, since I didn't know about the…" at bounding box center [840, 540] width 590 height 164
copy div "I am confused regarding my rent dues. Last month, since I didn't know about the…"
click at [624, 707] on textarea "To enrich screen reader interactions, please activate Accessibility in Grammarl…" at bounding box center [811, 714] width 595 height 72
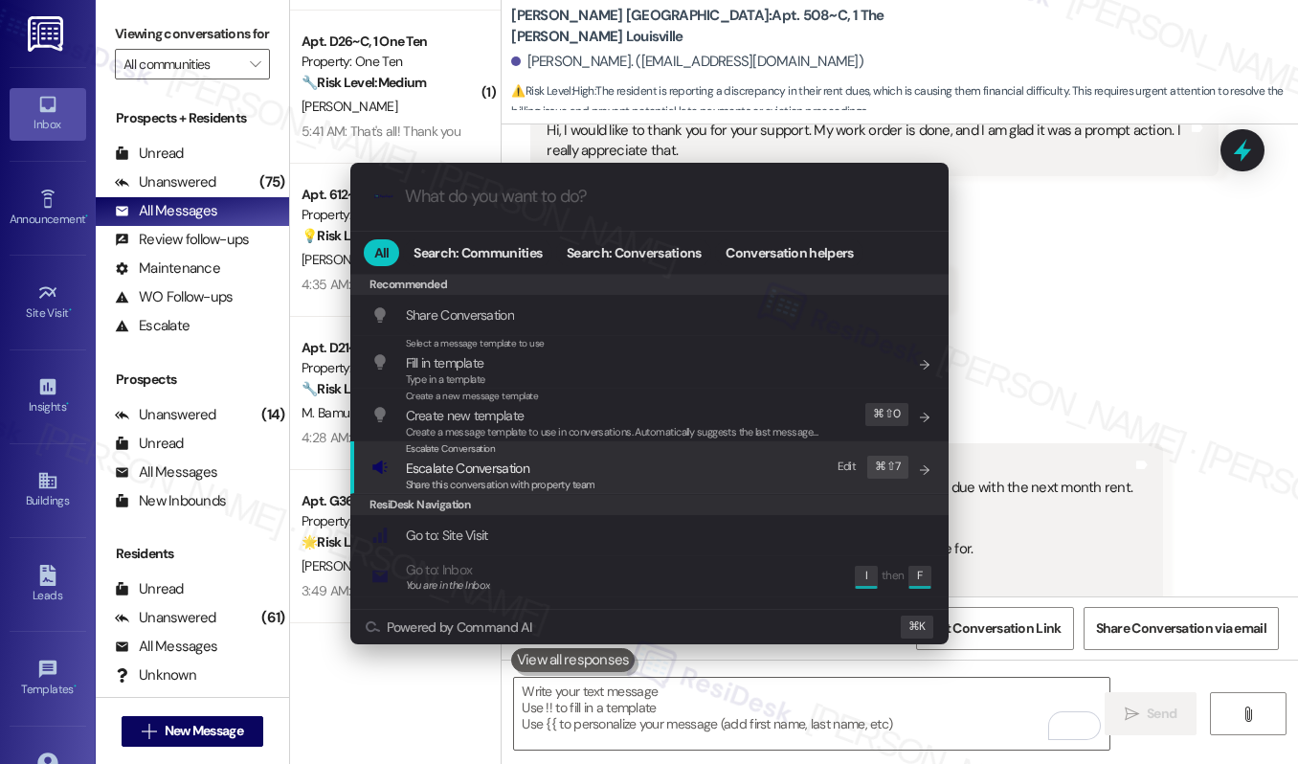
click at [566, 480] on span "Share this conversation with property team" at bounding box center [501, 484] width 190 height 13
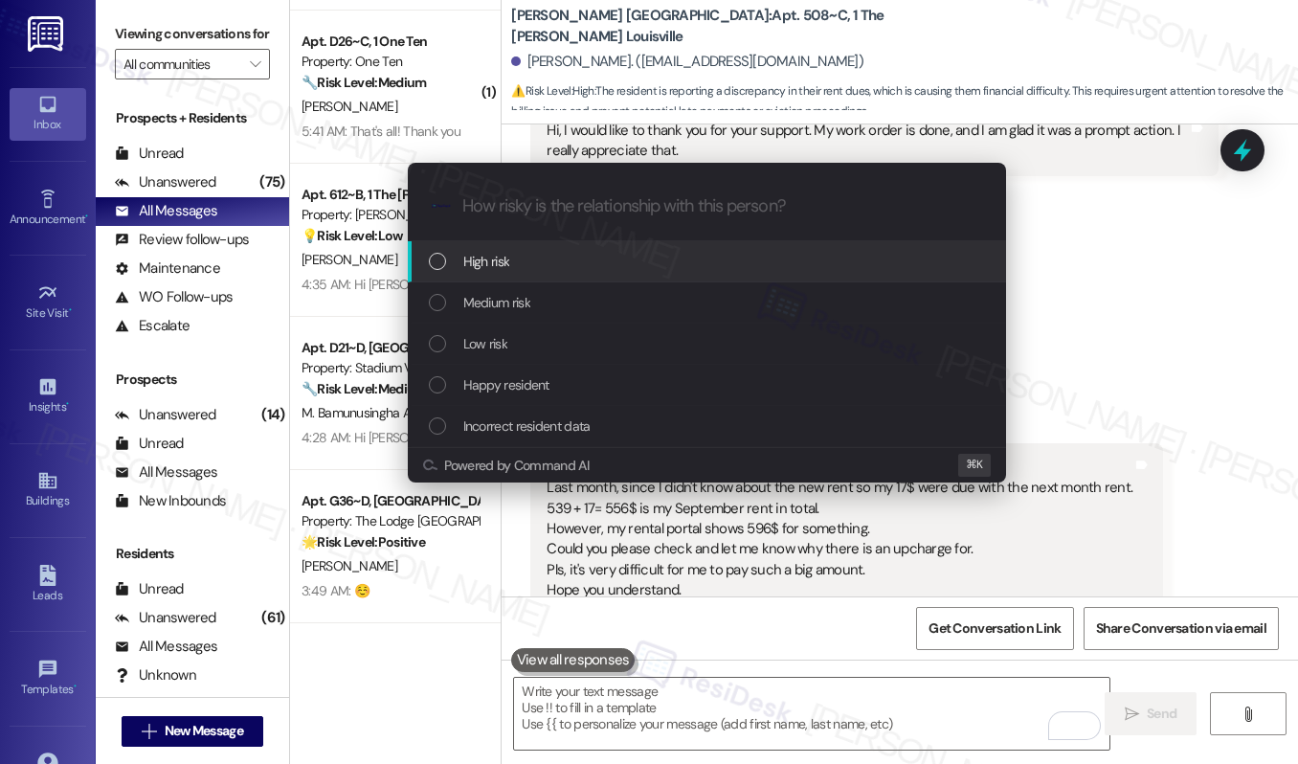
click at [580, 240] on div "Escalate Conversation How risky is the relationship with this person? Topics (e…" at bounding box center [707, 202] width 598 height 79
click at [580, 258] on div "High risk" at bounding box center [709, 261] width 560 height 21
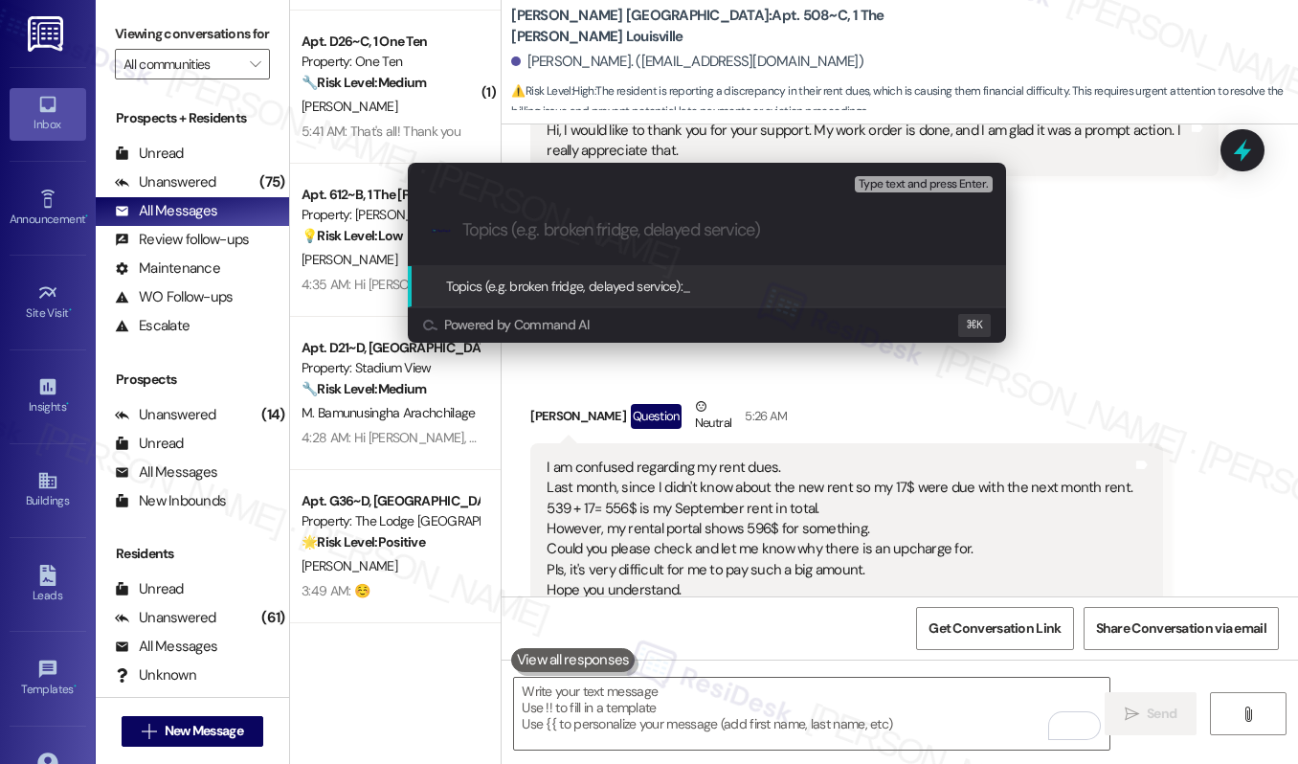
paste input "Clarification Needed on Rent Charges"
type input "Clarification Needed on Rent Charges"
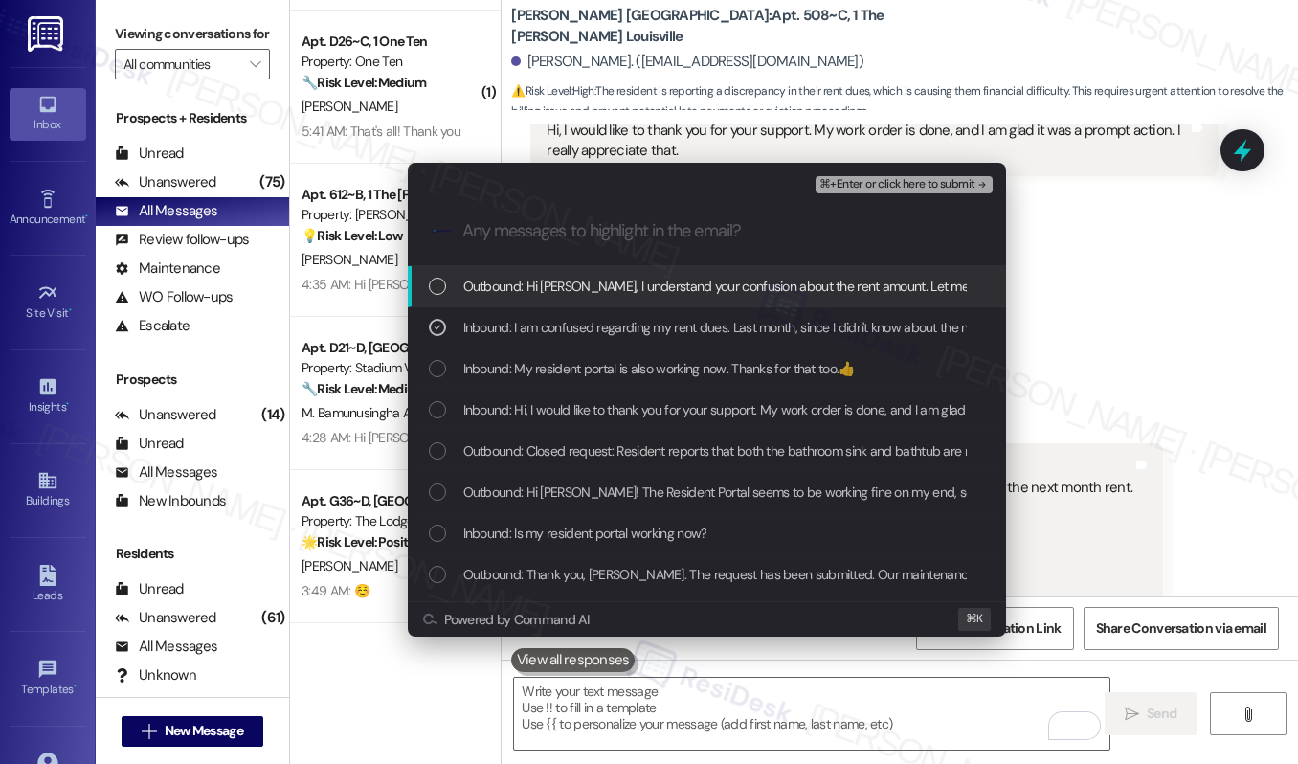
click at [595, 298] on div "Outbound: Hi [PERSON_NAME], I understand your confusion about the rent amount. …" at bounding box center [707, 286] width 598 height 41
click at [870, 189] on span "⌘+Enter or click here to submit" at bounding box center [896, 184] width 155 height 13
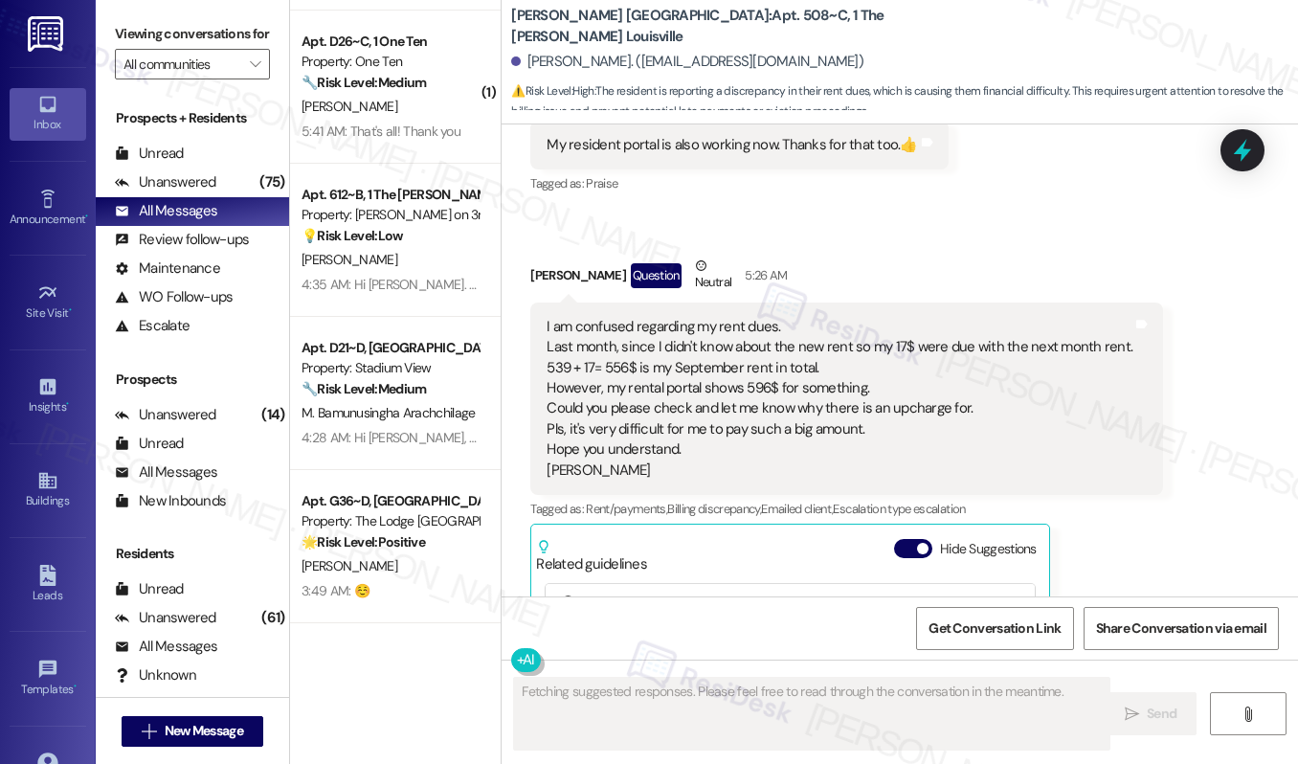
scroll to position [28056, 0]
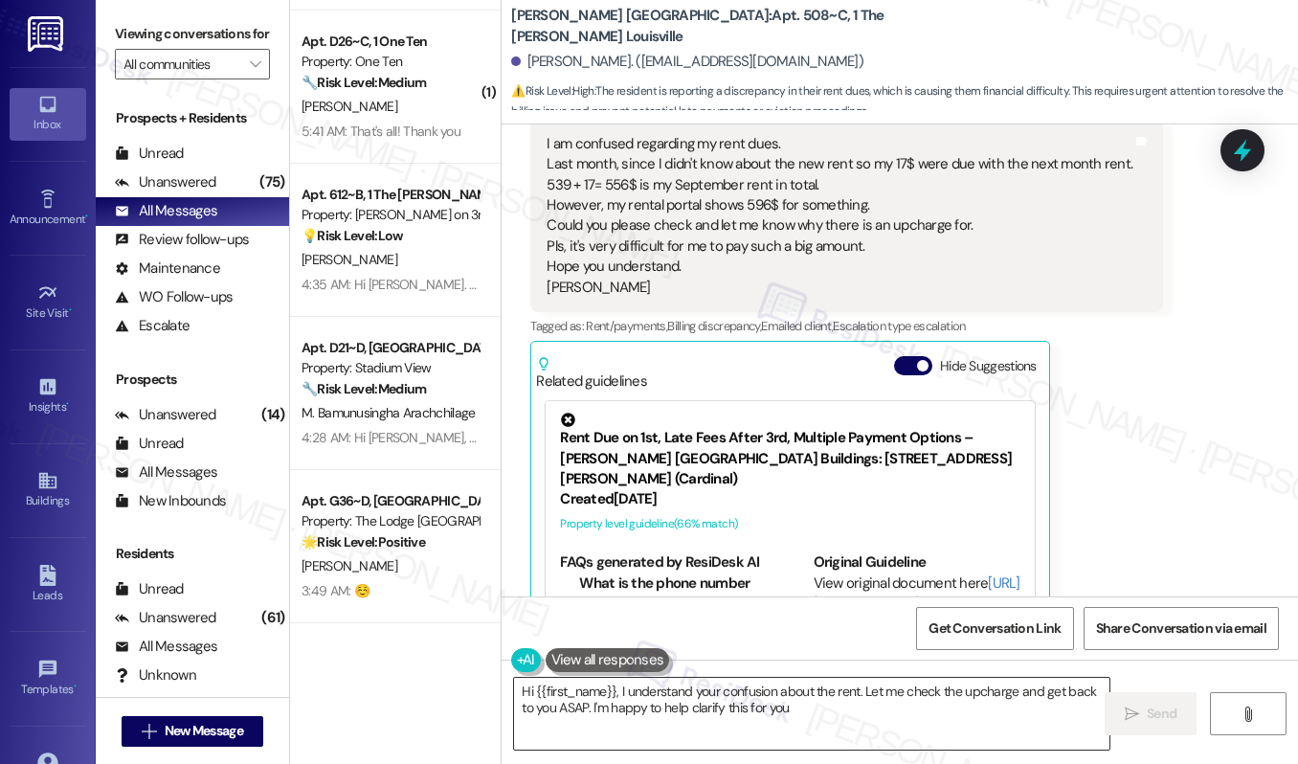
type textarea "Hi {{first_name}}, I understand your confusion about the rent. Let me check the…"
click at [700, 728] on textarea "Hi {{first_name}}, I understand your confusion about the rent. Let me check the…" at bounding box center [811, 714] width 595 height 72
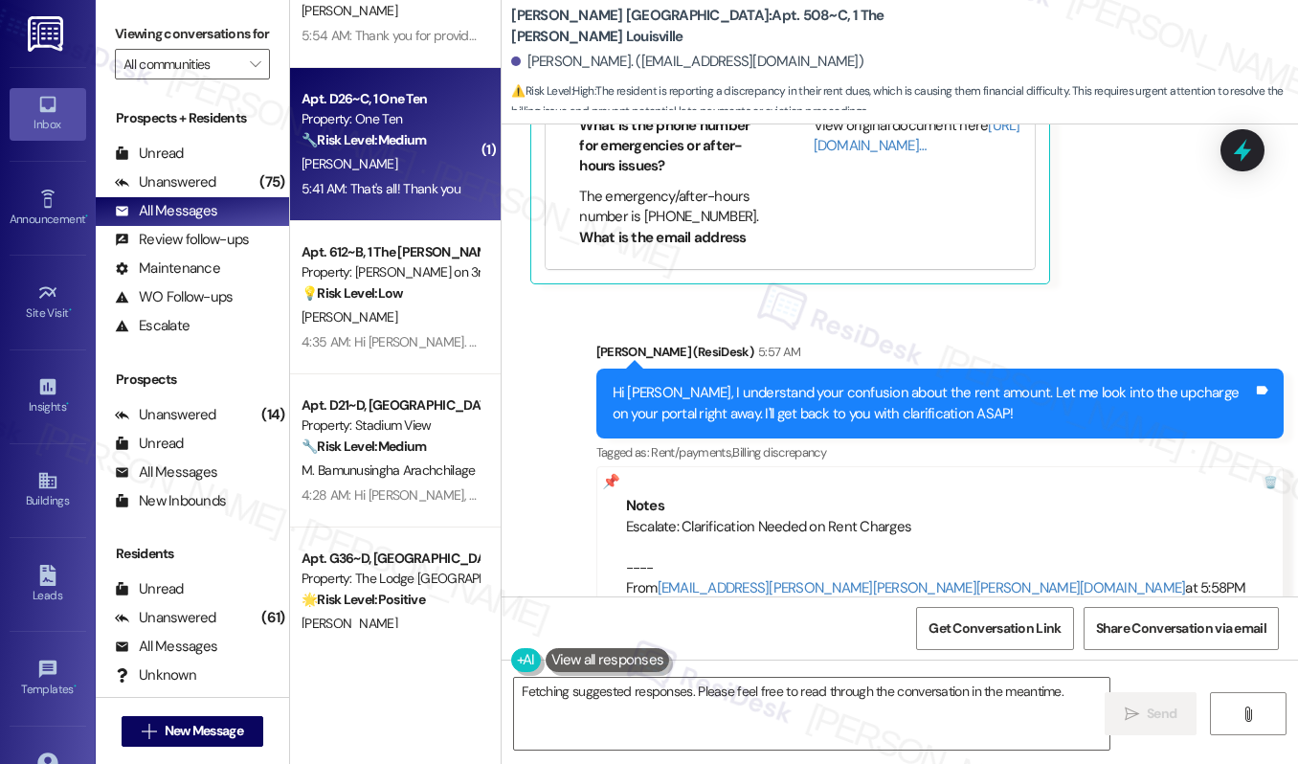
scroll to position [181, 0]
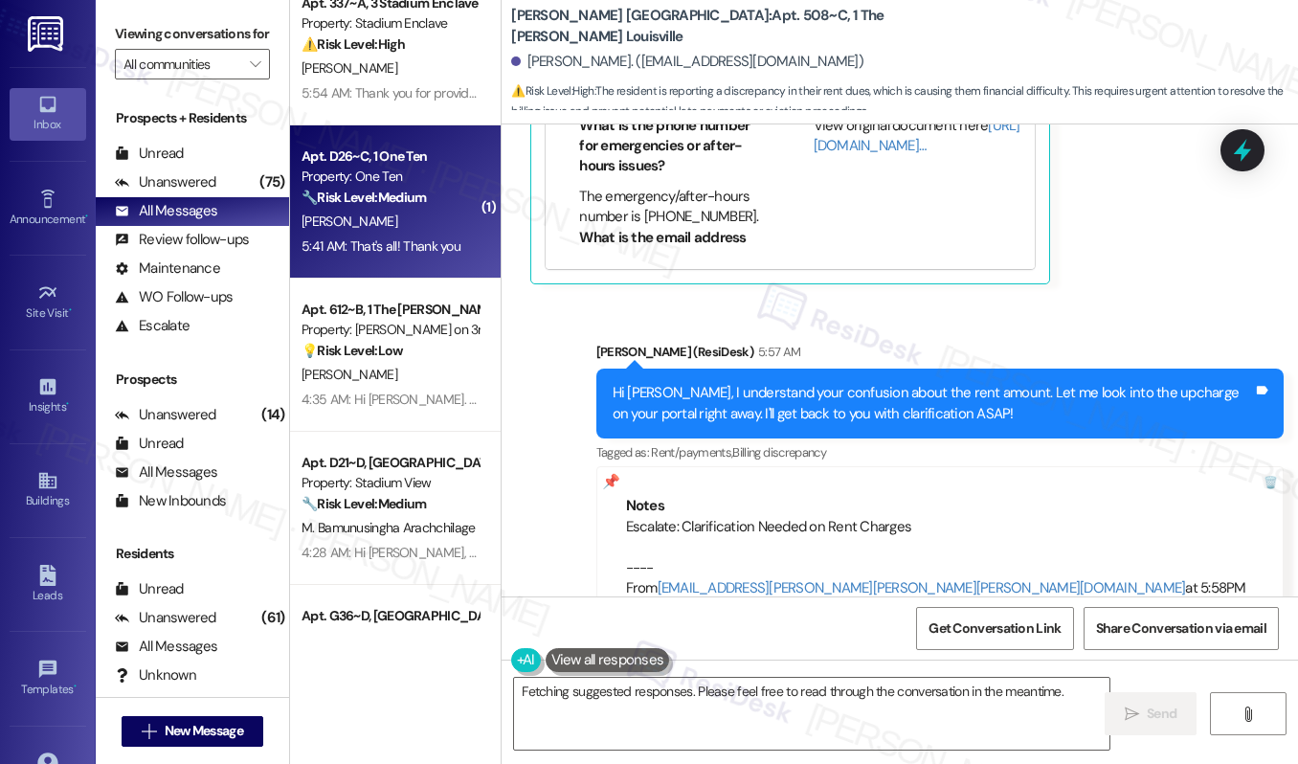
click at [346, 230] on div "[PERSON_NAME]" at bounding box center [390, 222] width 181 height 24
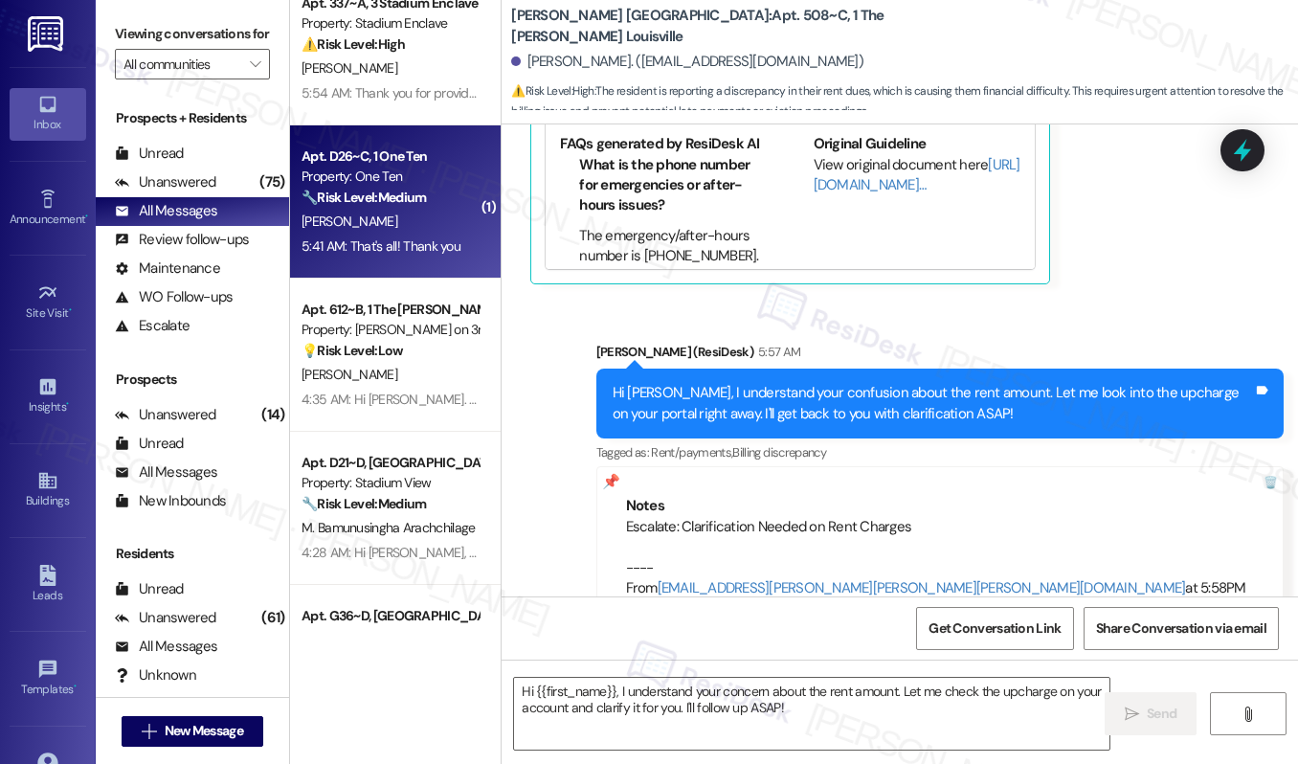
type textarea "Fetching suggested responses. Please feel free to read through the conversation…"
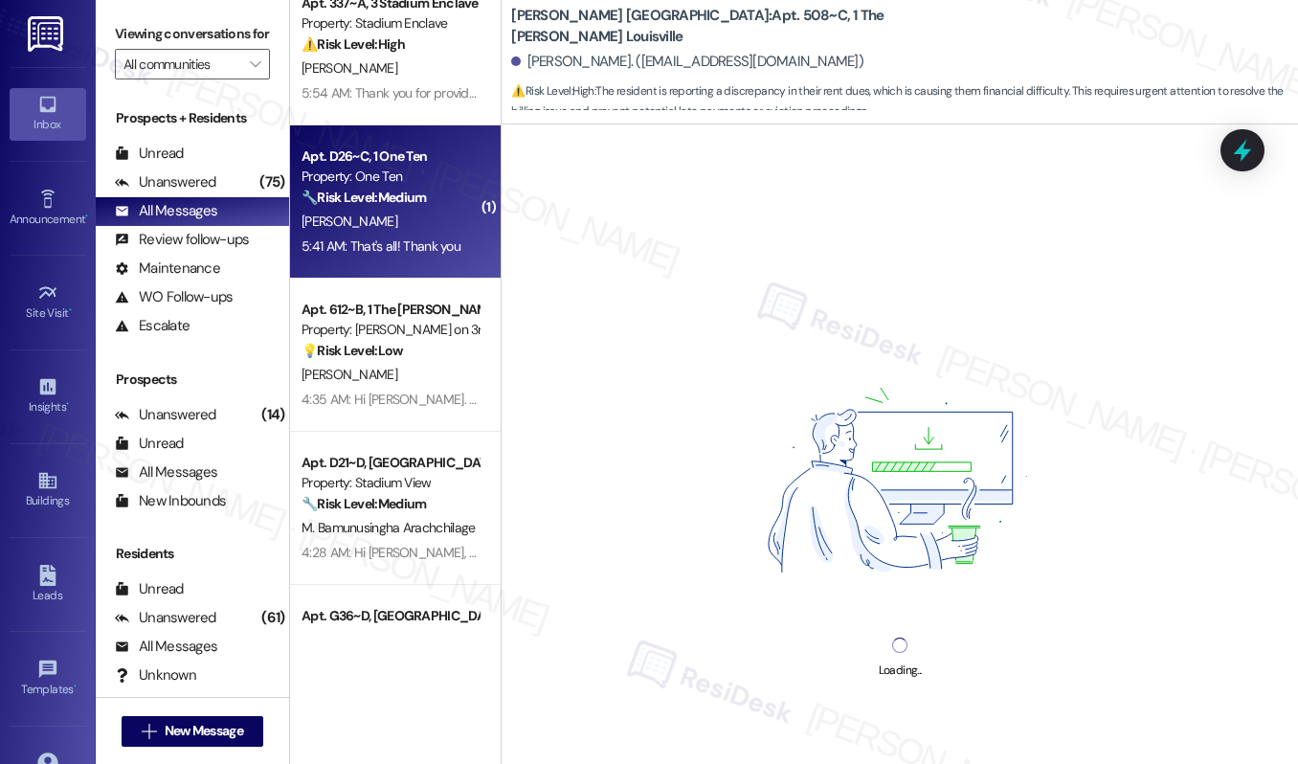
click at [346, 230] on div "[PERSON_NAME]" at bounding box center [390, 222] width 181 height 24
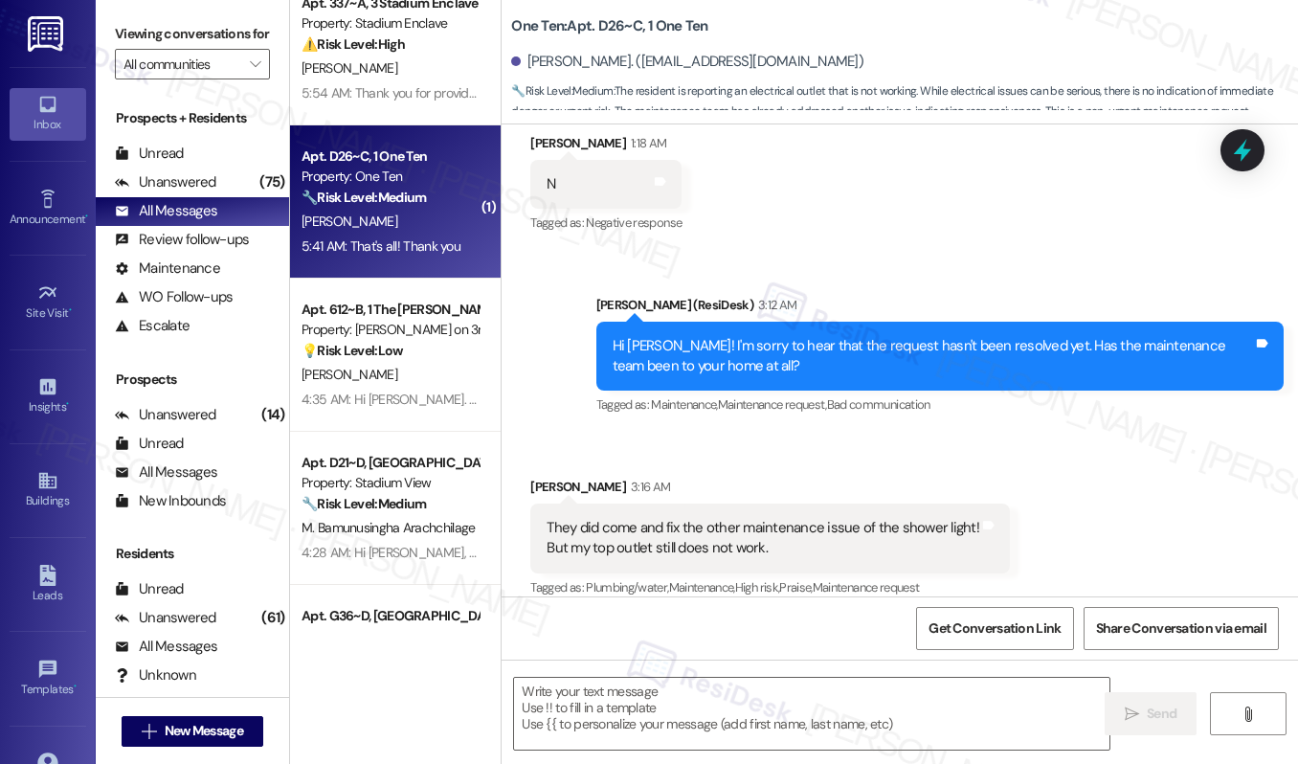
type textarea "Fetching suggested responses. Please feel free to read through the conversation…"
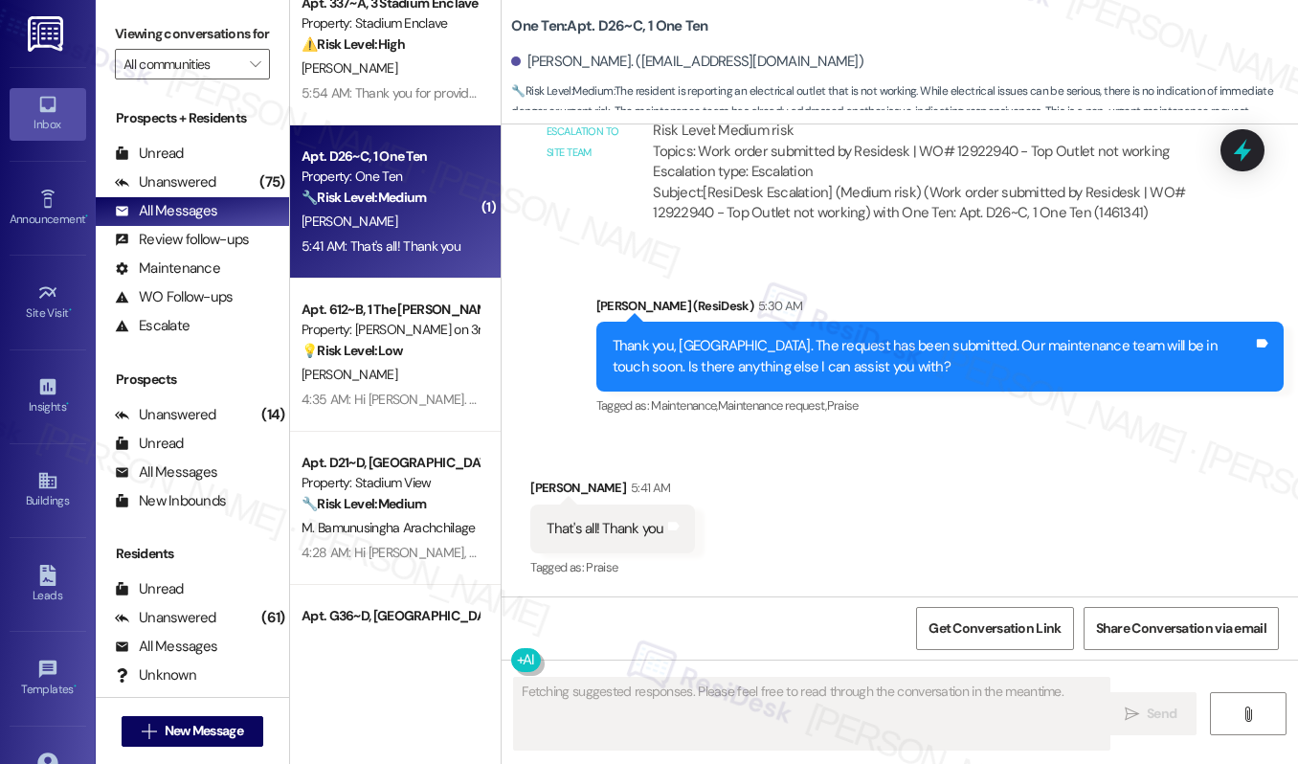
scroll to position [1347, 0]
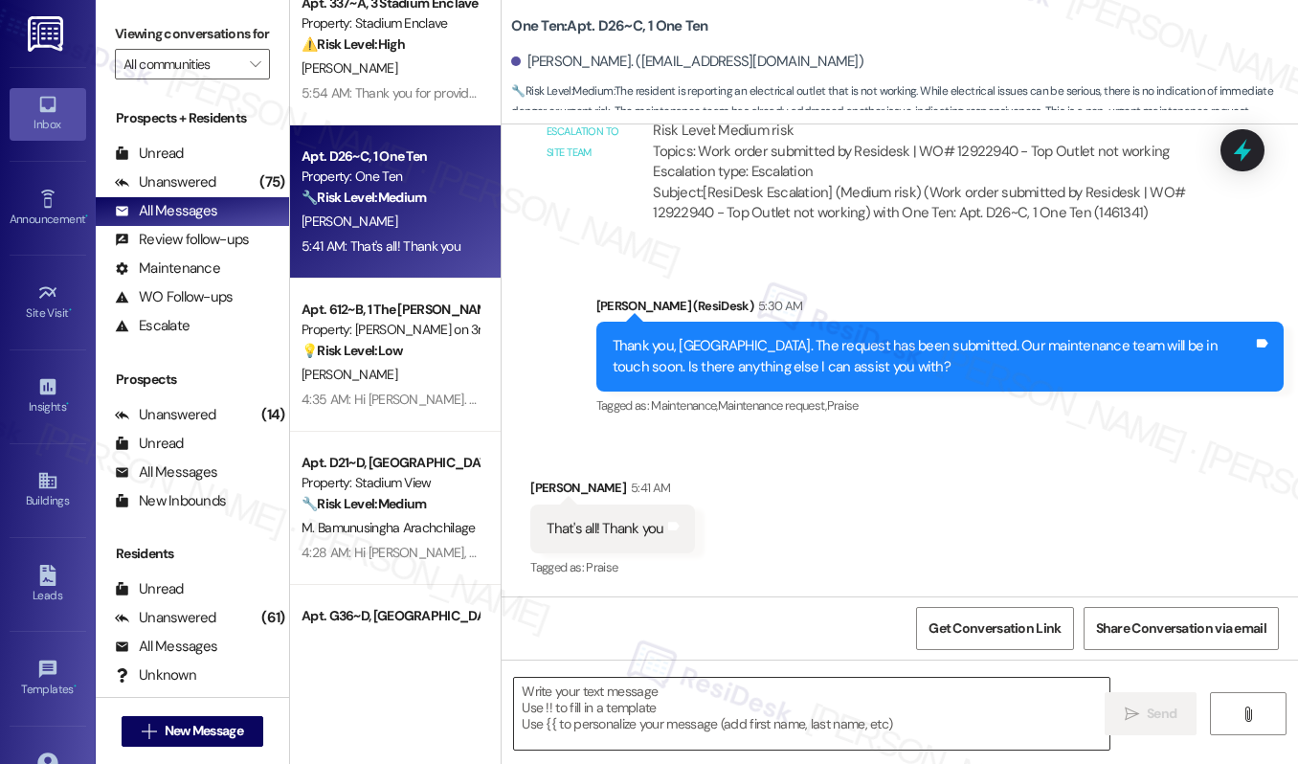
click at [665, 719] on textarea at bounding box center [811, 714] width 595 height 72
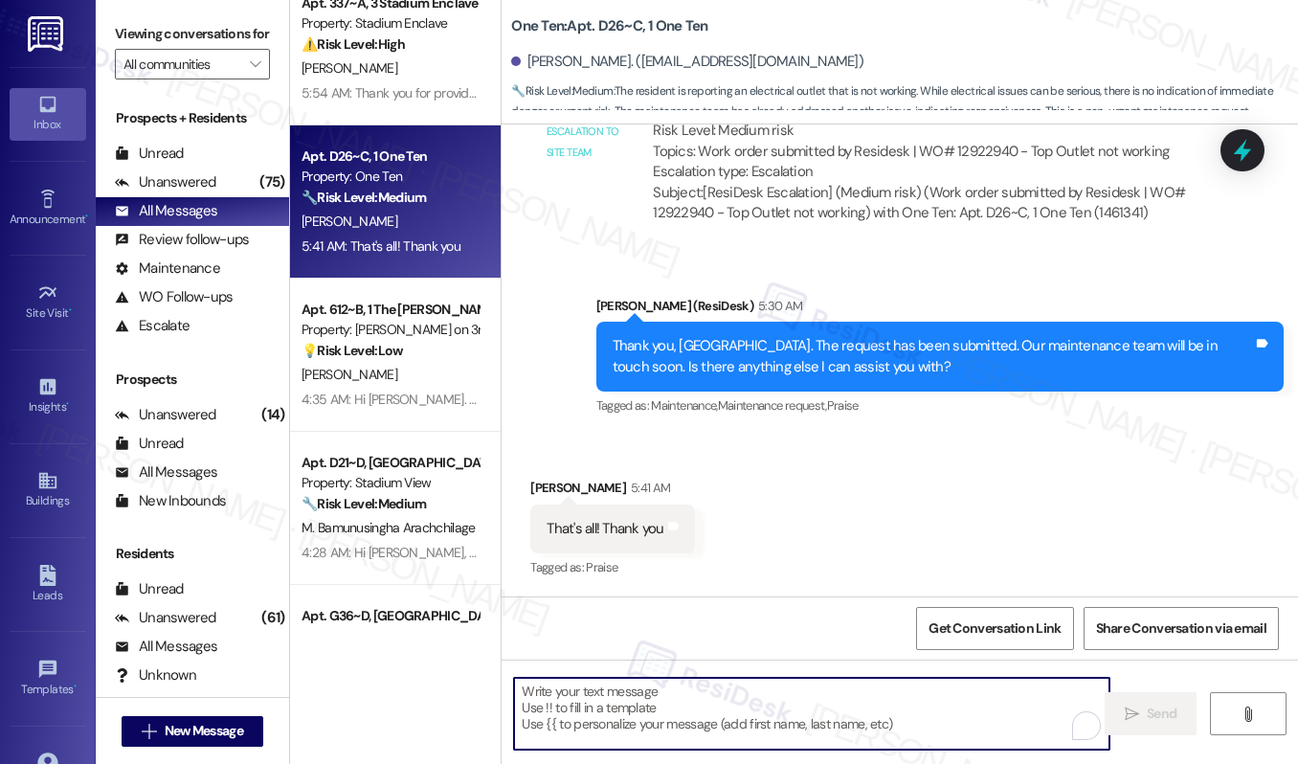
click at [665, 719] on textarea "To enrich screen reader interactions, please activate Accessibility in Grammarl…" at bounding box center [811, 714] width 595 height 72
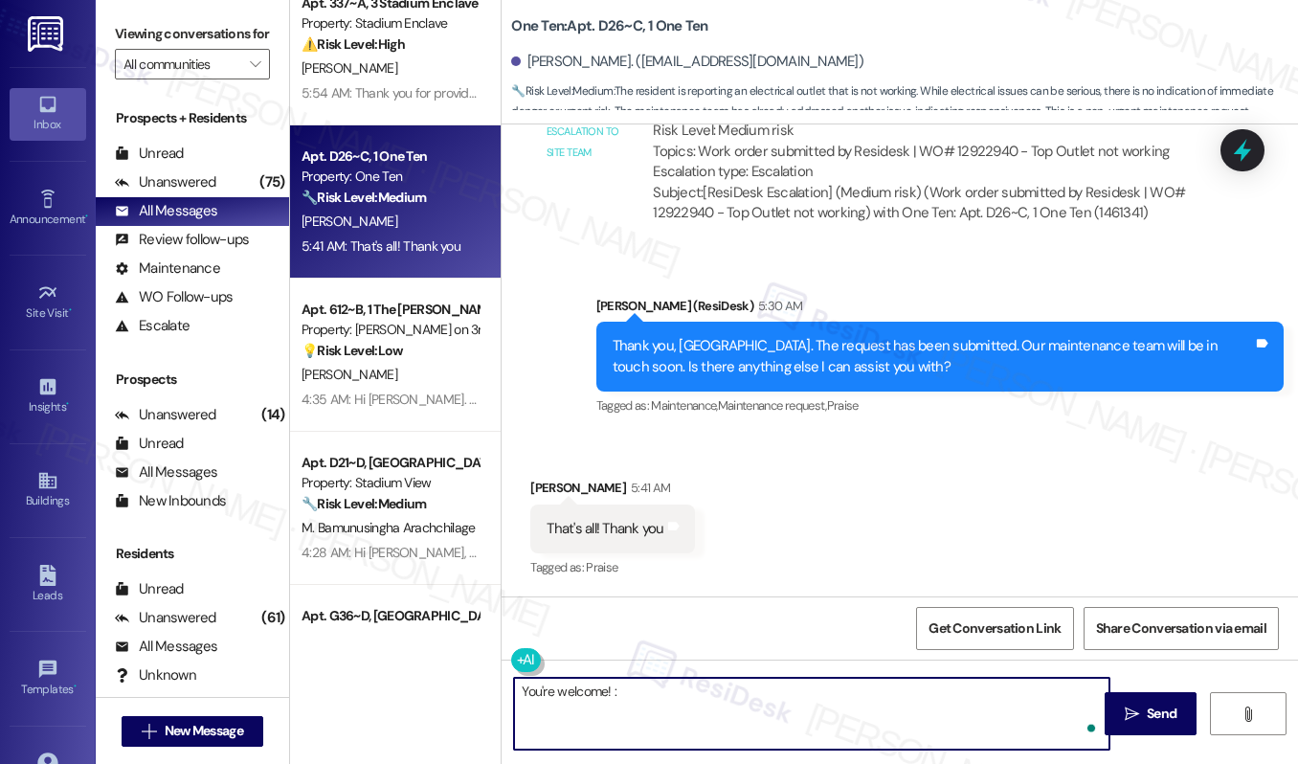
type textarea "You're welcome! :)"
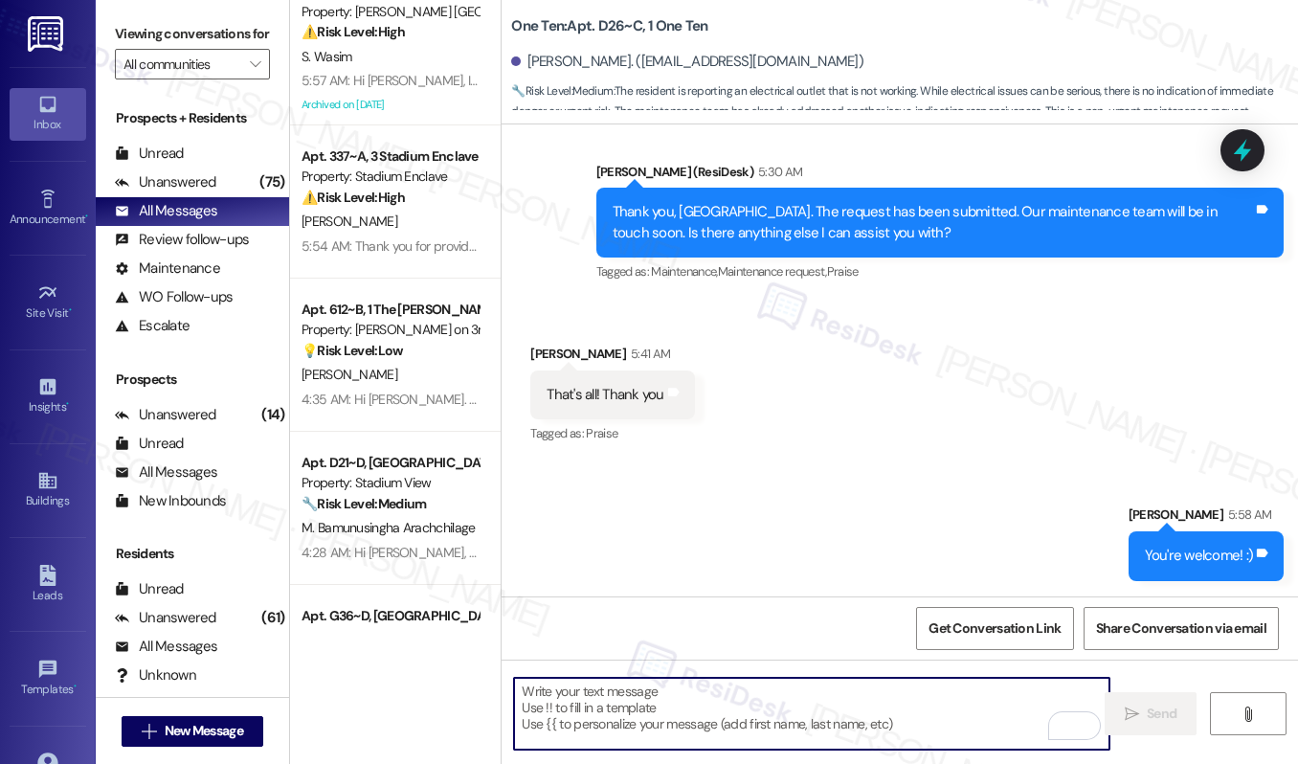
scroll to position [0, 0]
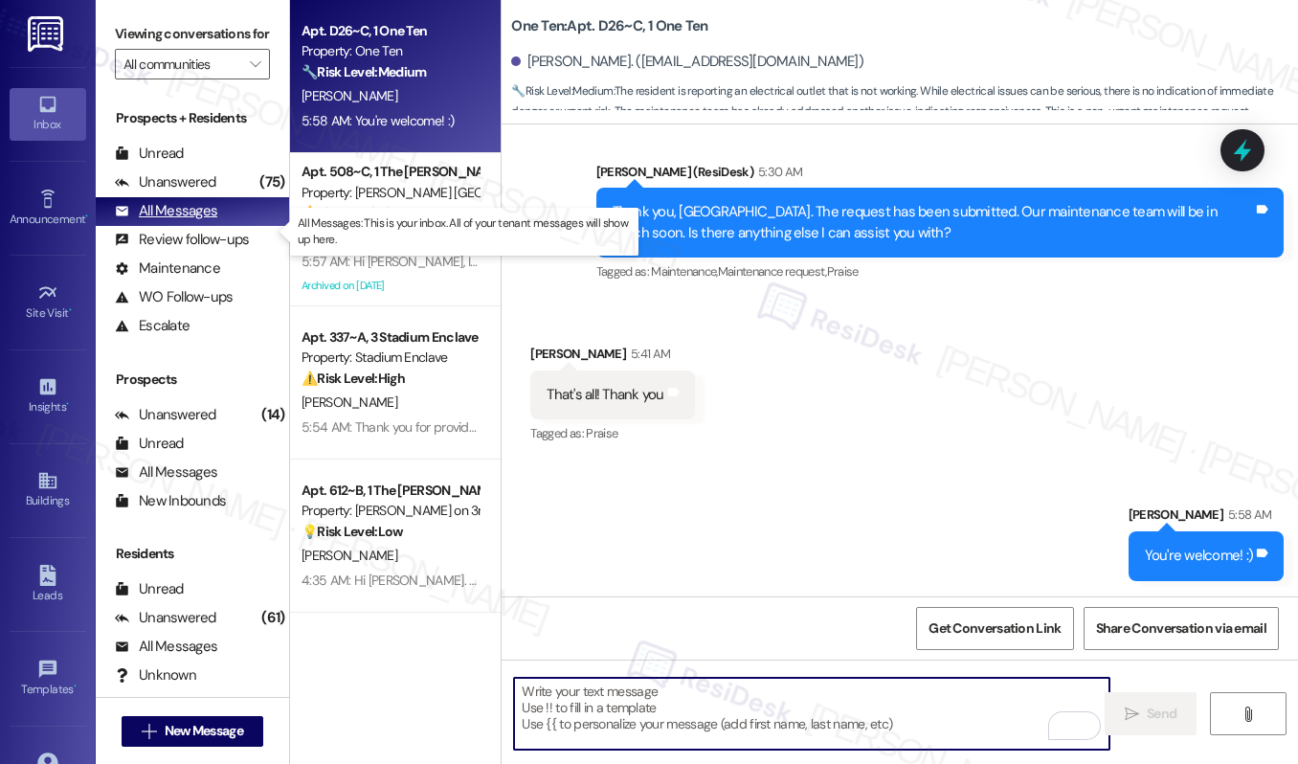
click at [193, 218] on div "All Messages (undefined)" at bounding box center [192, 211] width 193 height 29
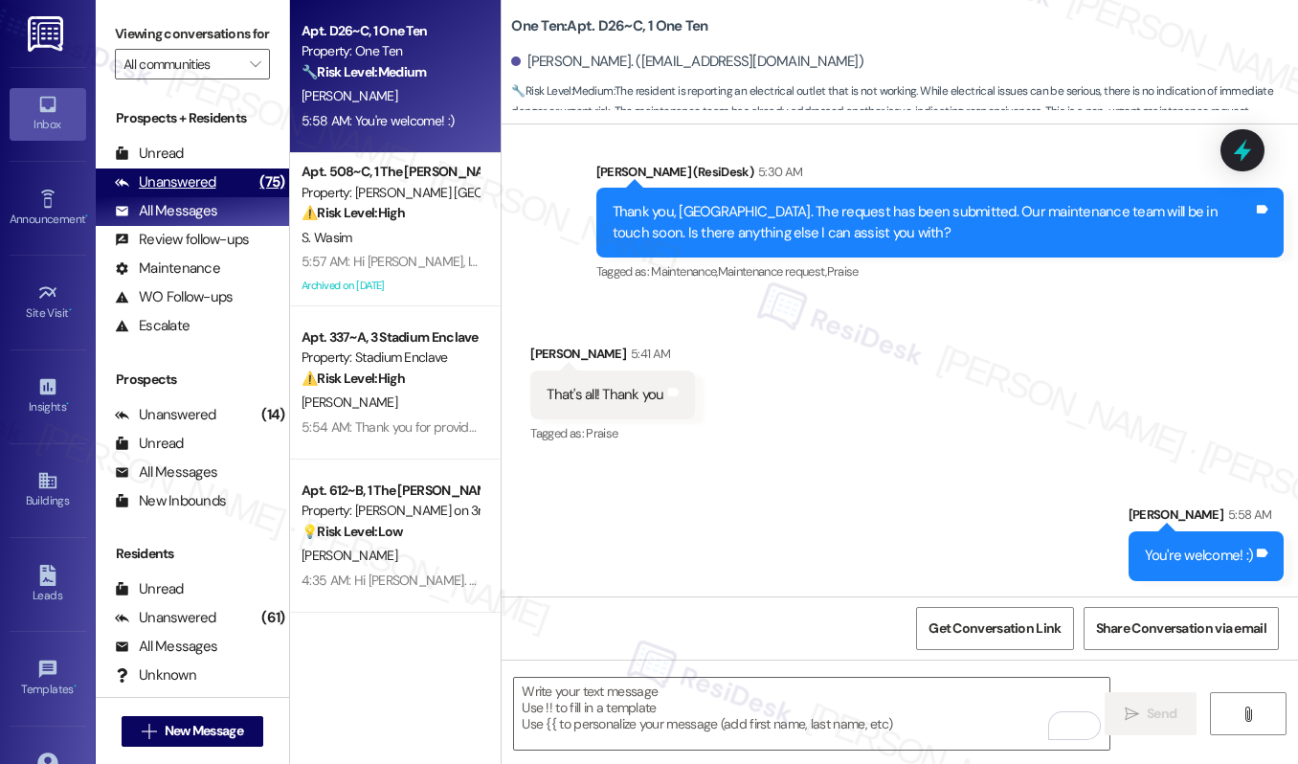
click at [195, 192] on div "Unanswered" at bounding box center [165, 182] width 101 height 20
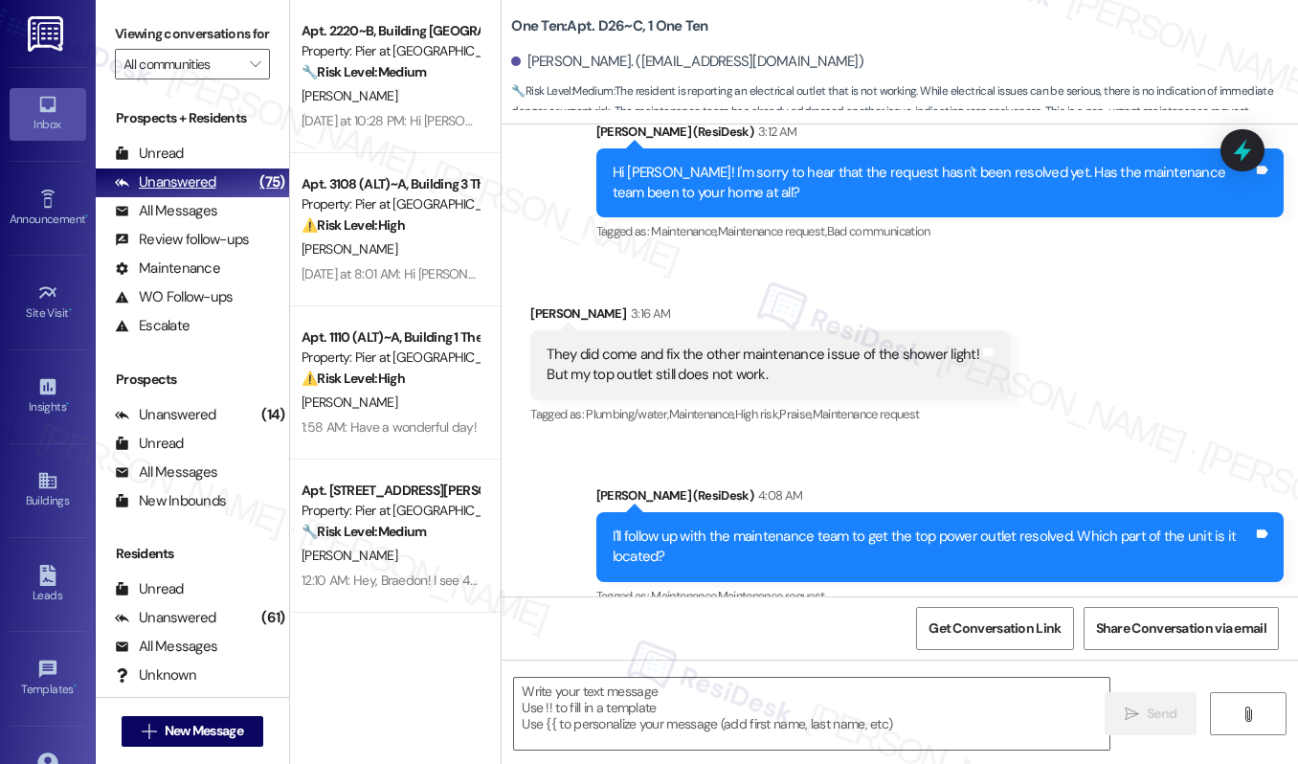
type textarea "Fetching suggested responses. Please feel free to read through the conversation…"
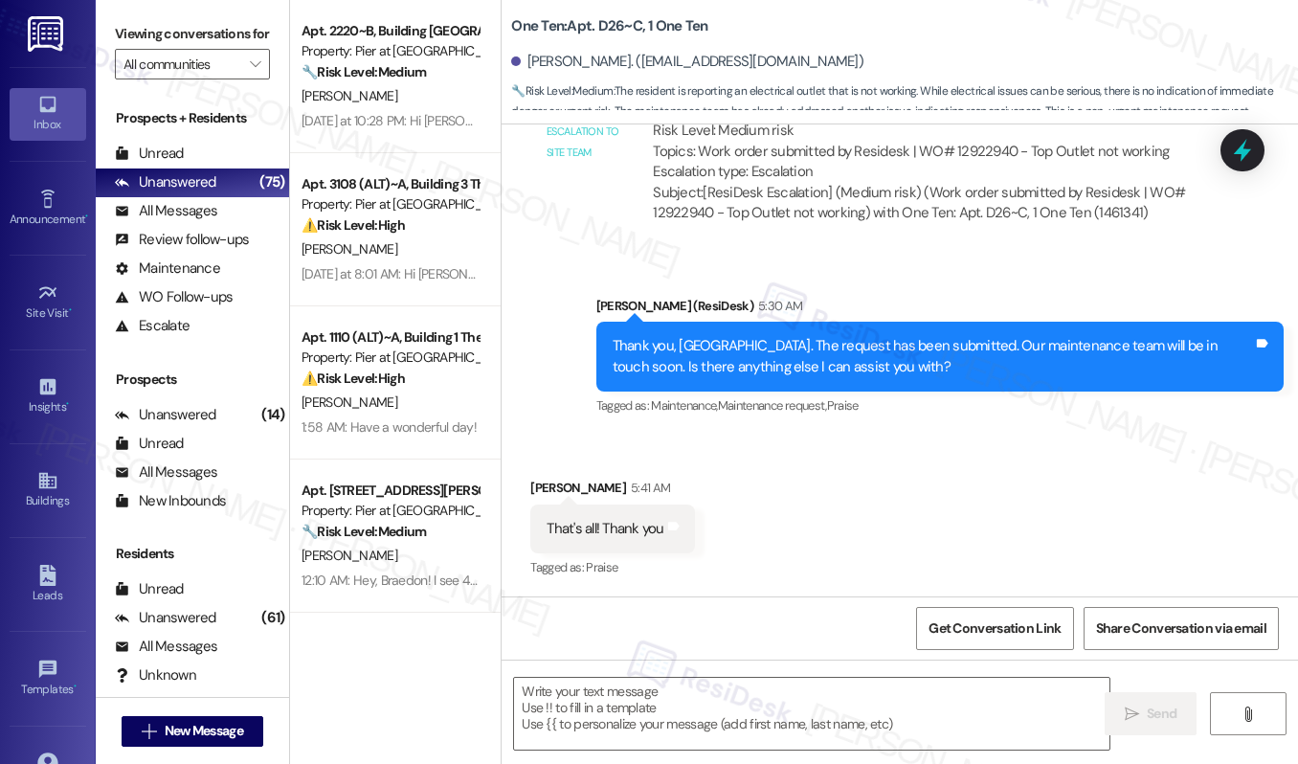
click at [346, 146] on div "Apt. 2220~B, Building 2 The Pier Conway Property: Pier at Conway 🔧 Risk Level: …" at bounding box center [395, 76] width 211 height 153
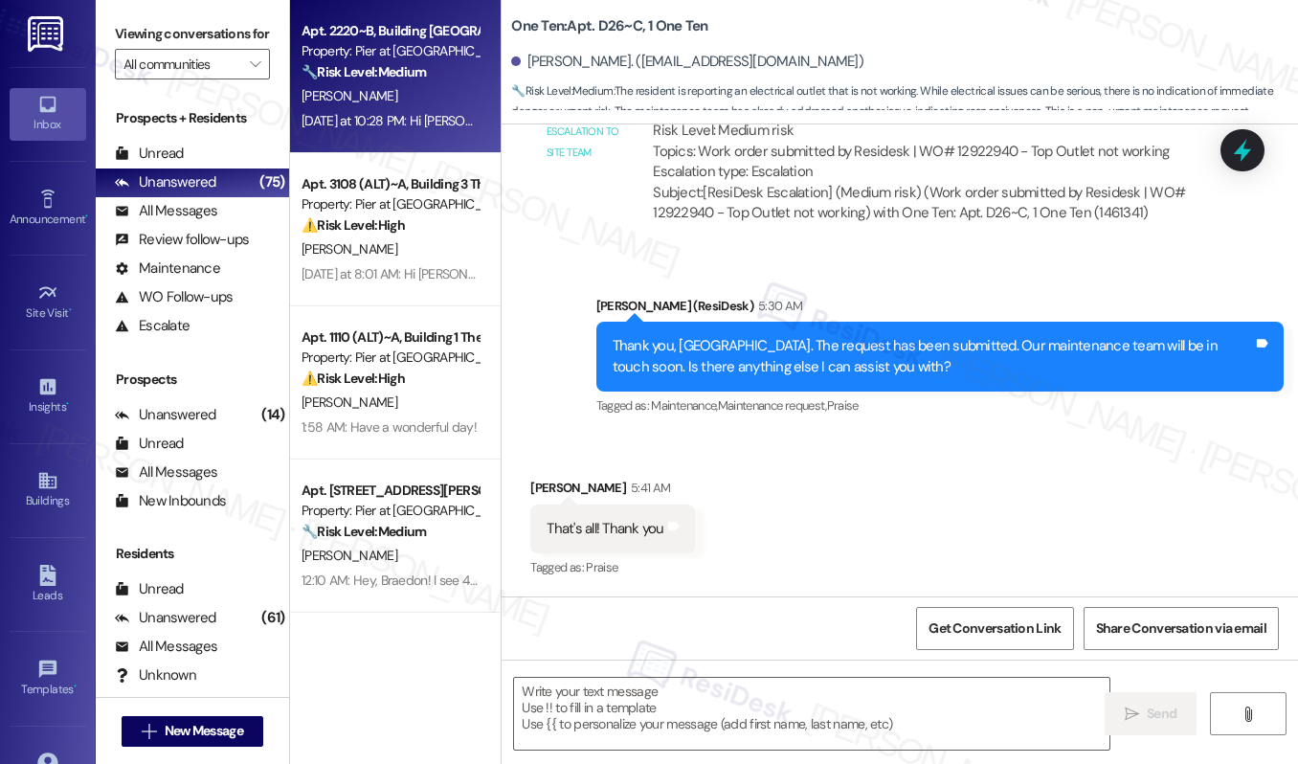
type textarea "Fetching suggested responses. Please feel free to read through the conversation…"
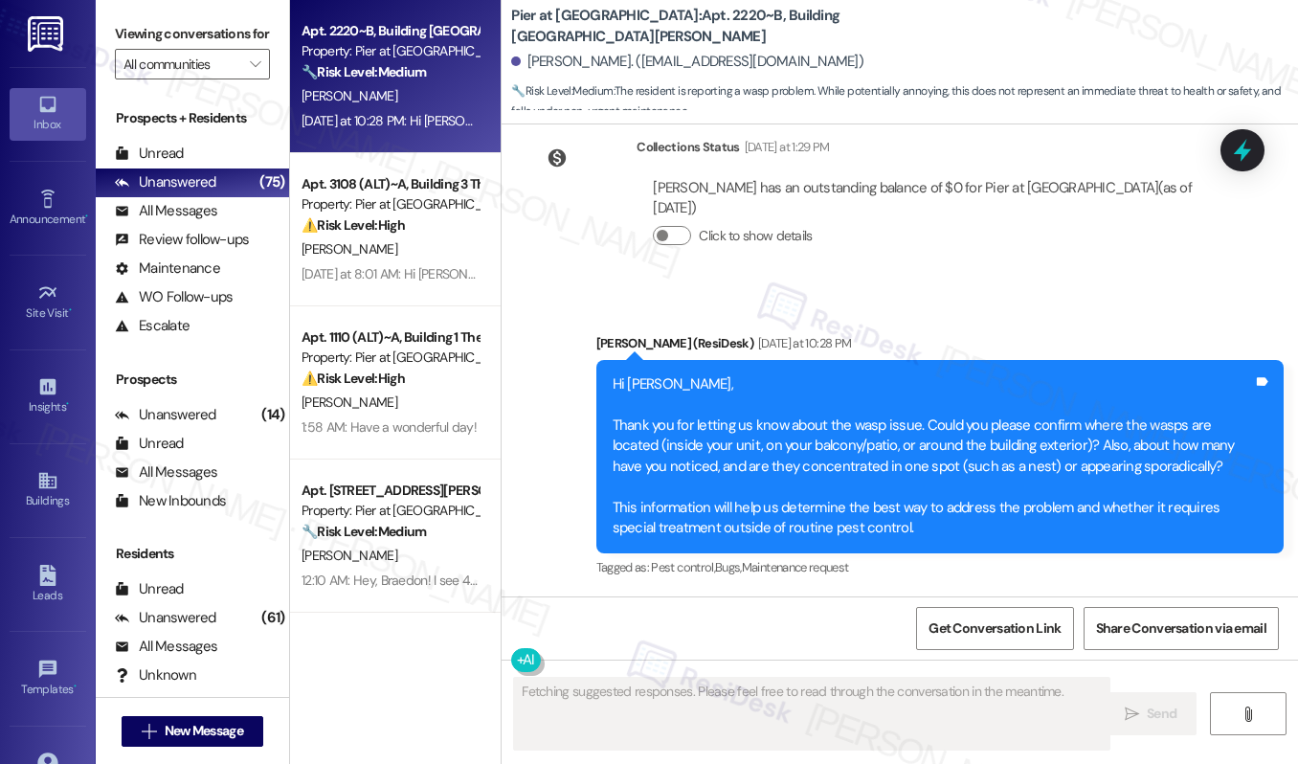
scroll to position [881, 0]
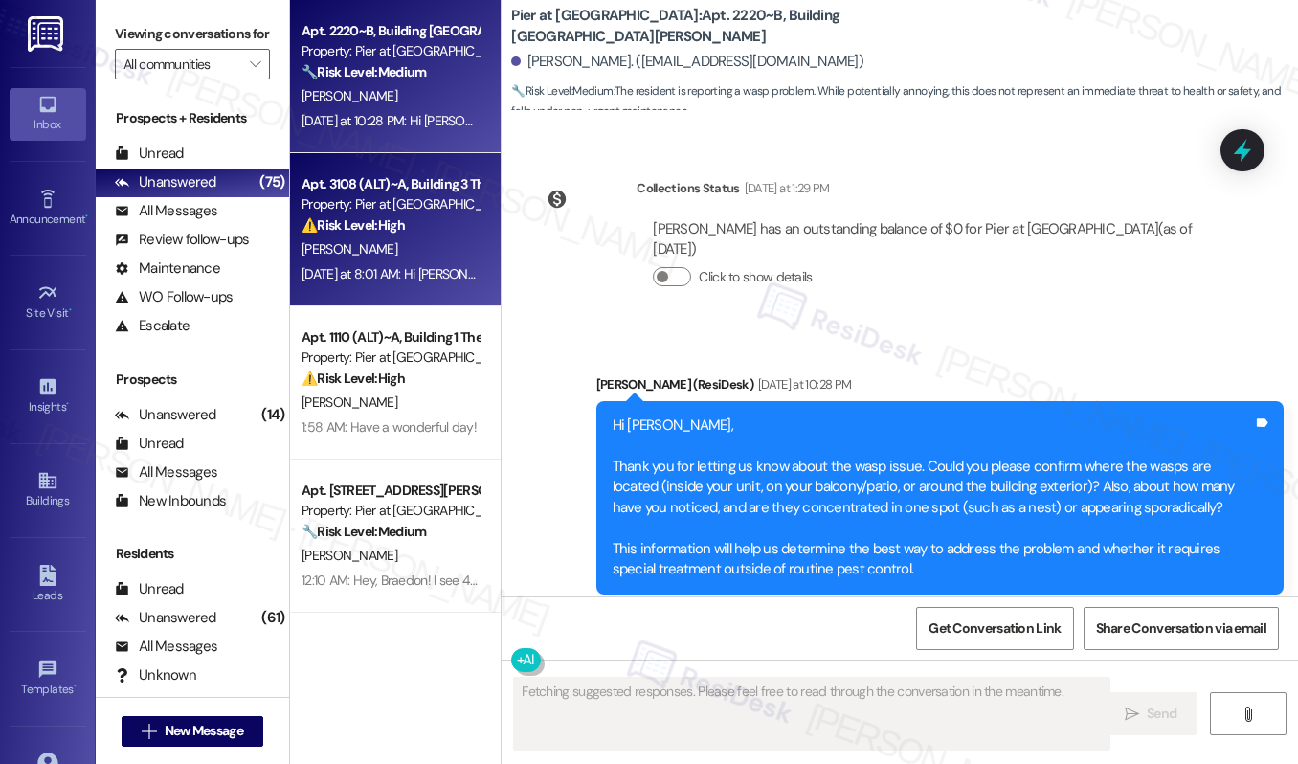
click at [385, 228] on strong "⚠️ Risk Level: High" at bounding box center [353, 224] width 103 height 17
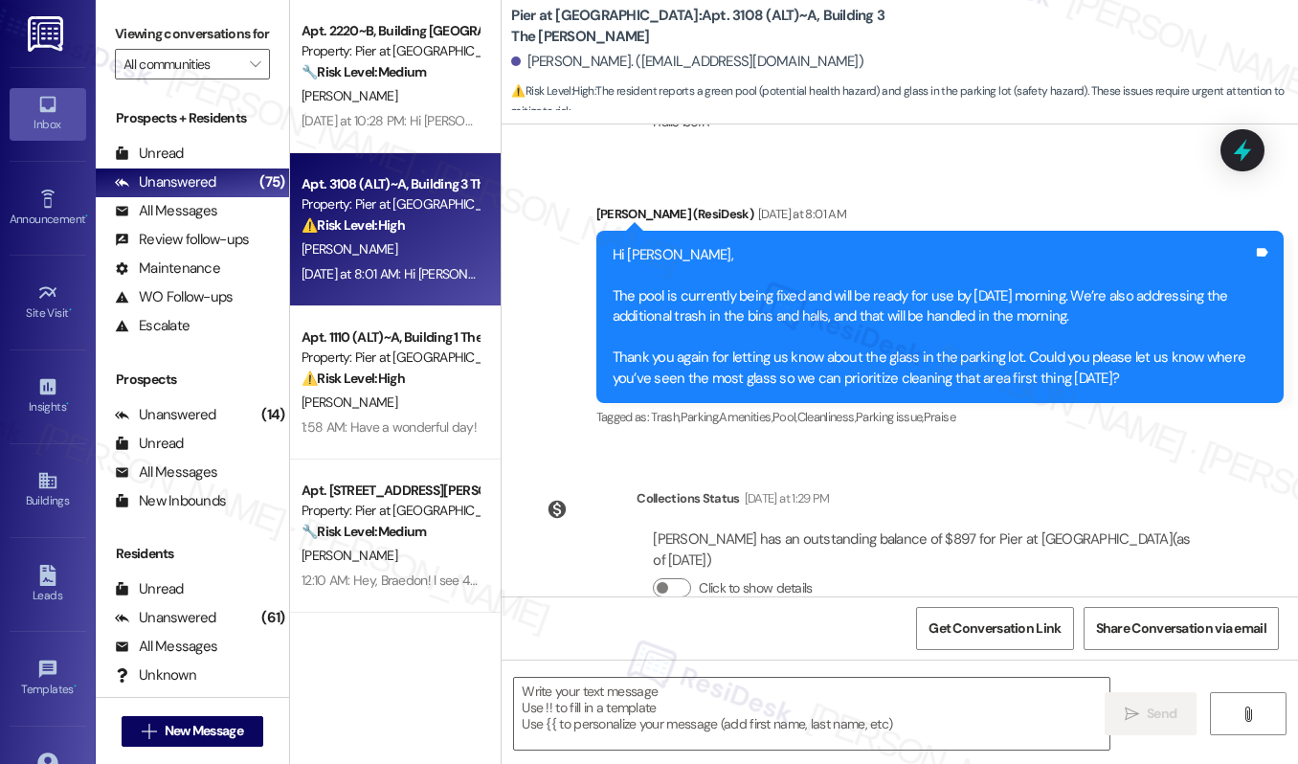
scroll to position [1397, 0]
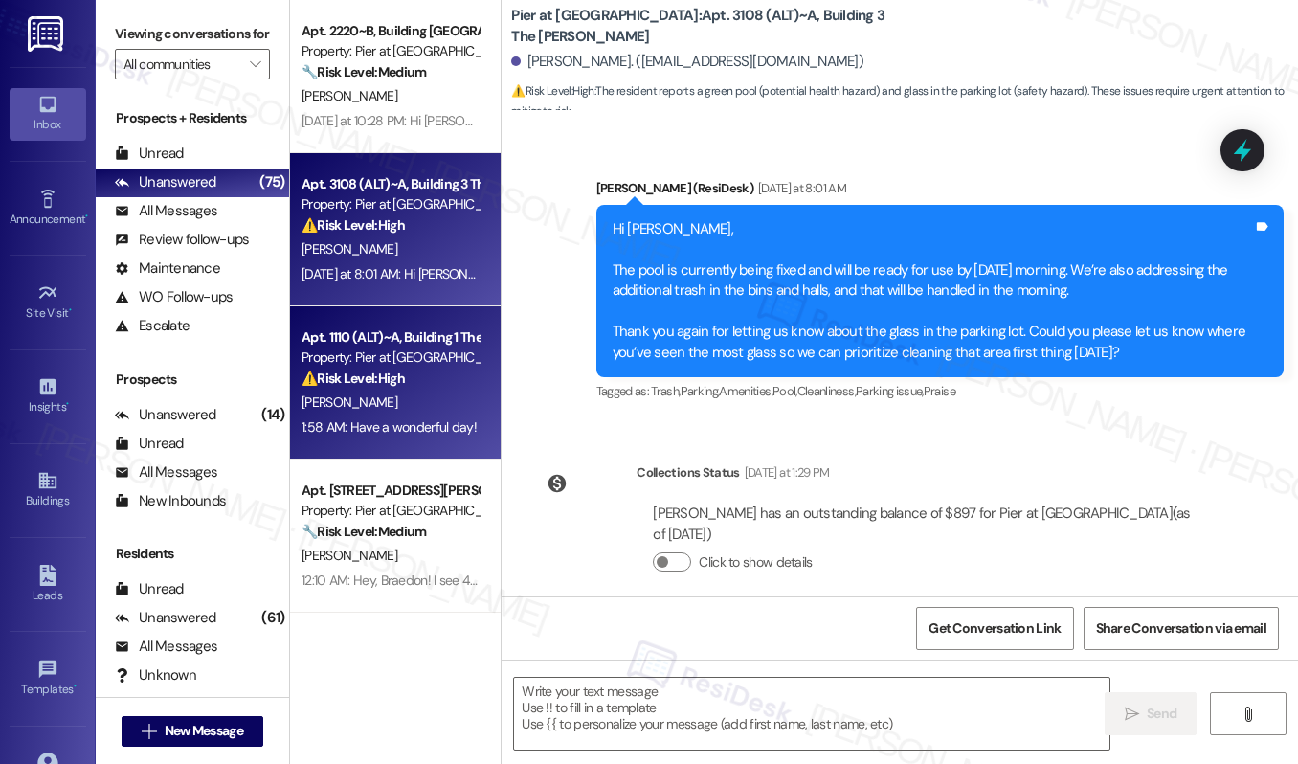
click at [385, 366] on div "Property: Pier at [GEOGRAPHIC_DATA]" at bounding box center [390, 358] width 177 height 20
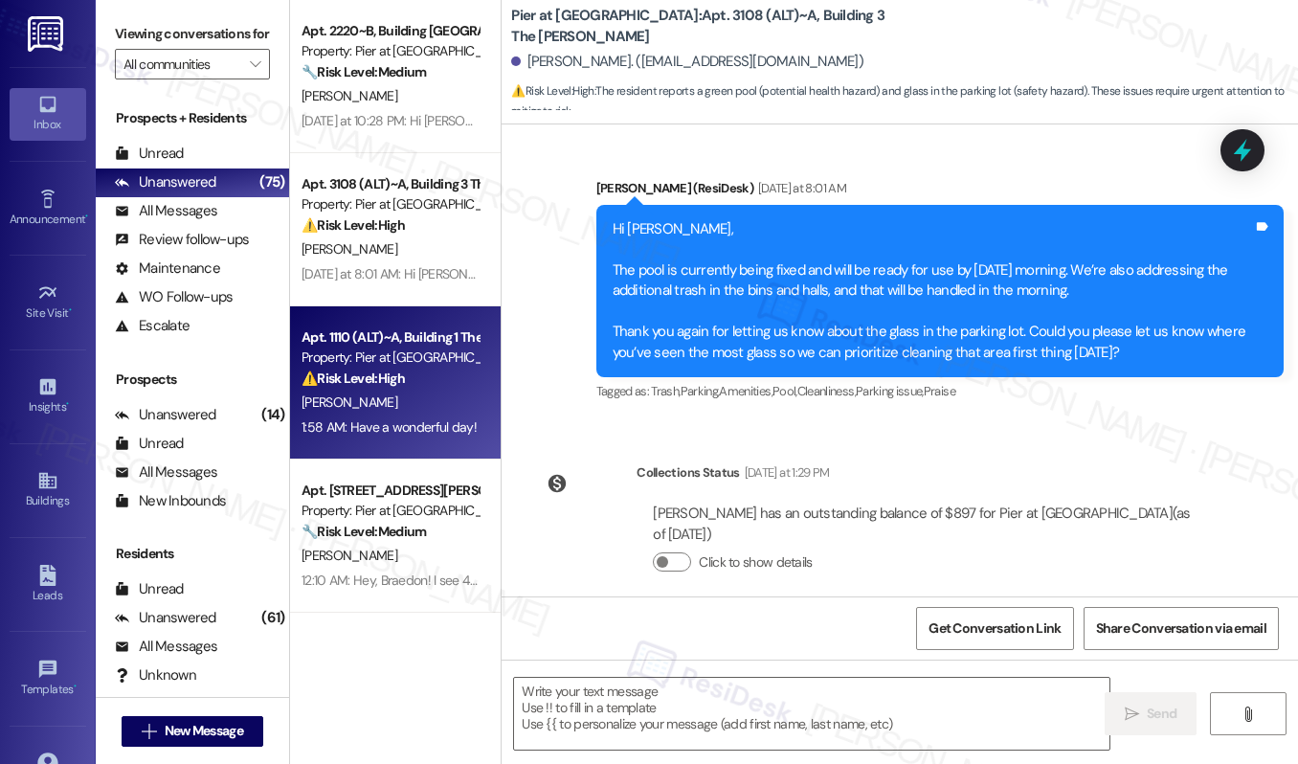
type textarea "Fetching suggested responses. Please feel free to read through the conversation…"
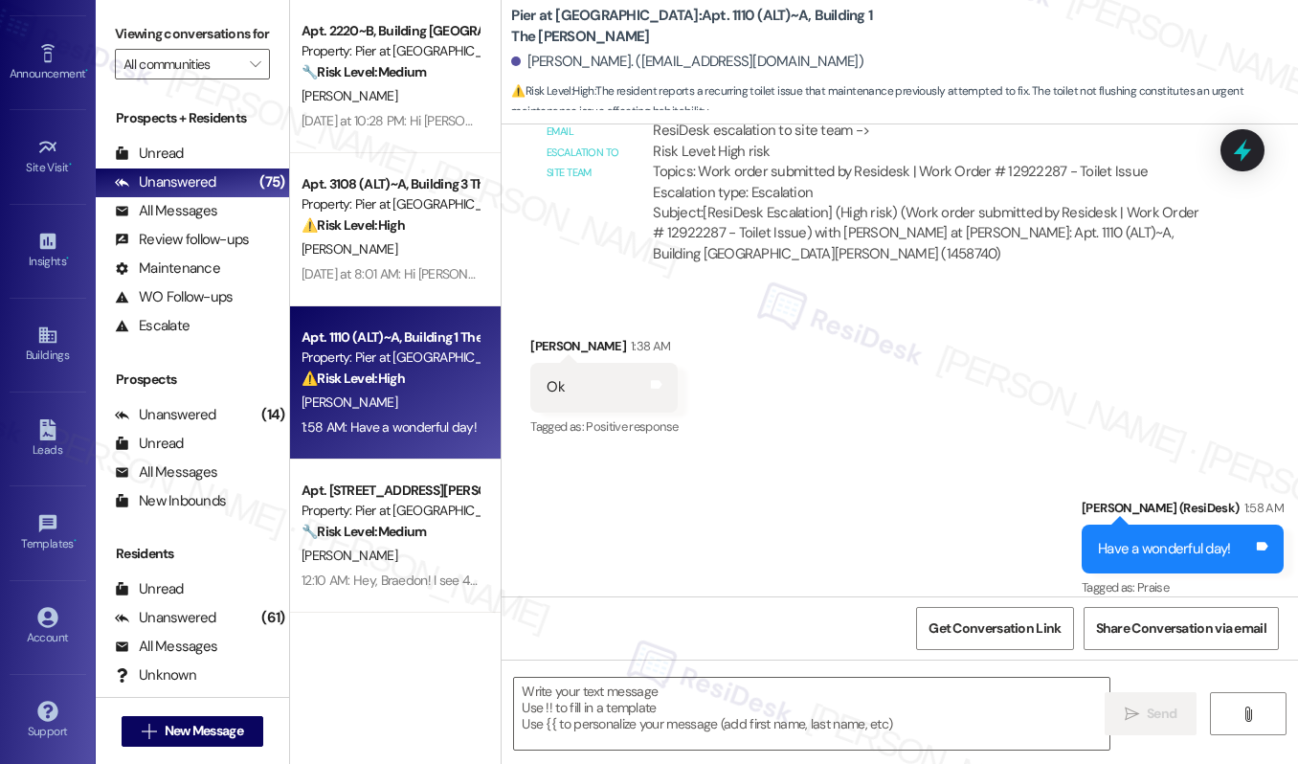
scroll to position [149, 0]
click at [55, 630] on div "Account" at bounding box center [48, 633] width 96 height 19
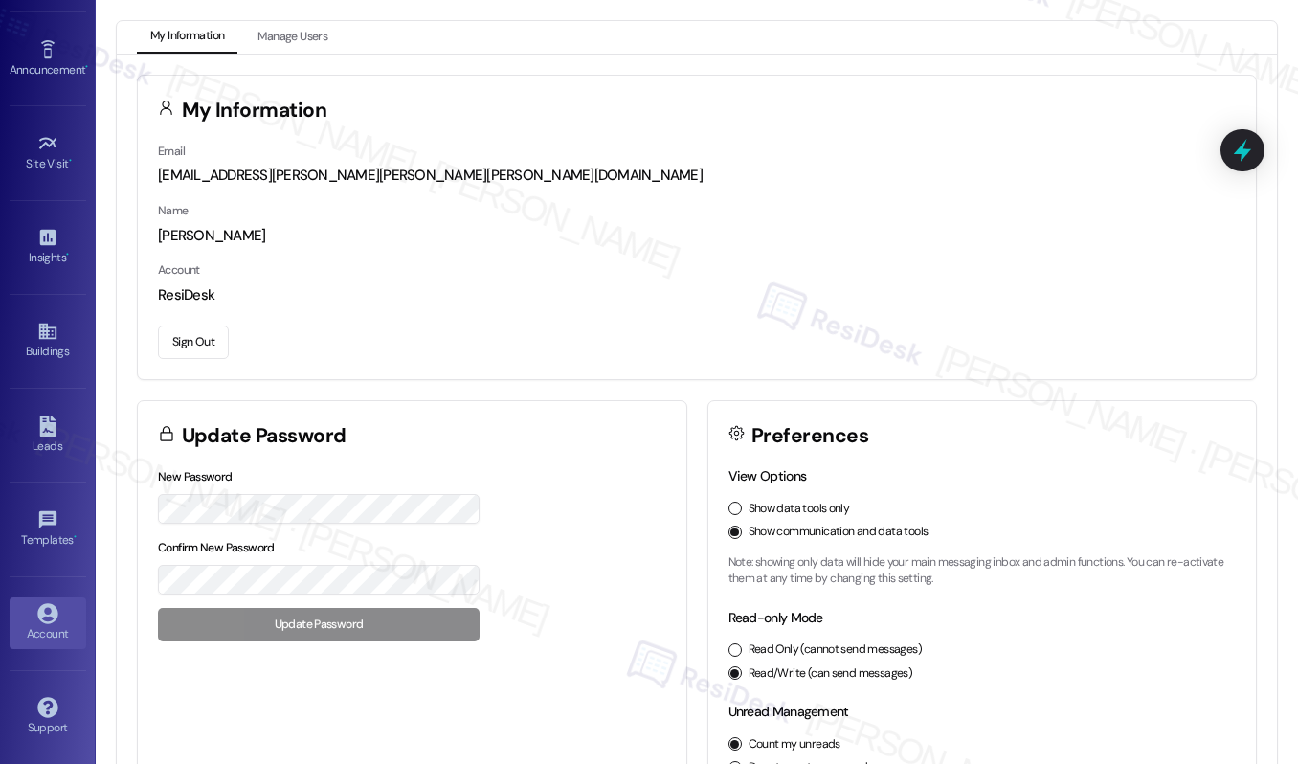
click at [206, 339] on button "Sign Out" at bounding box center [193, 342] width 71 height 34
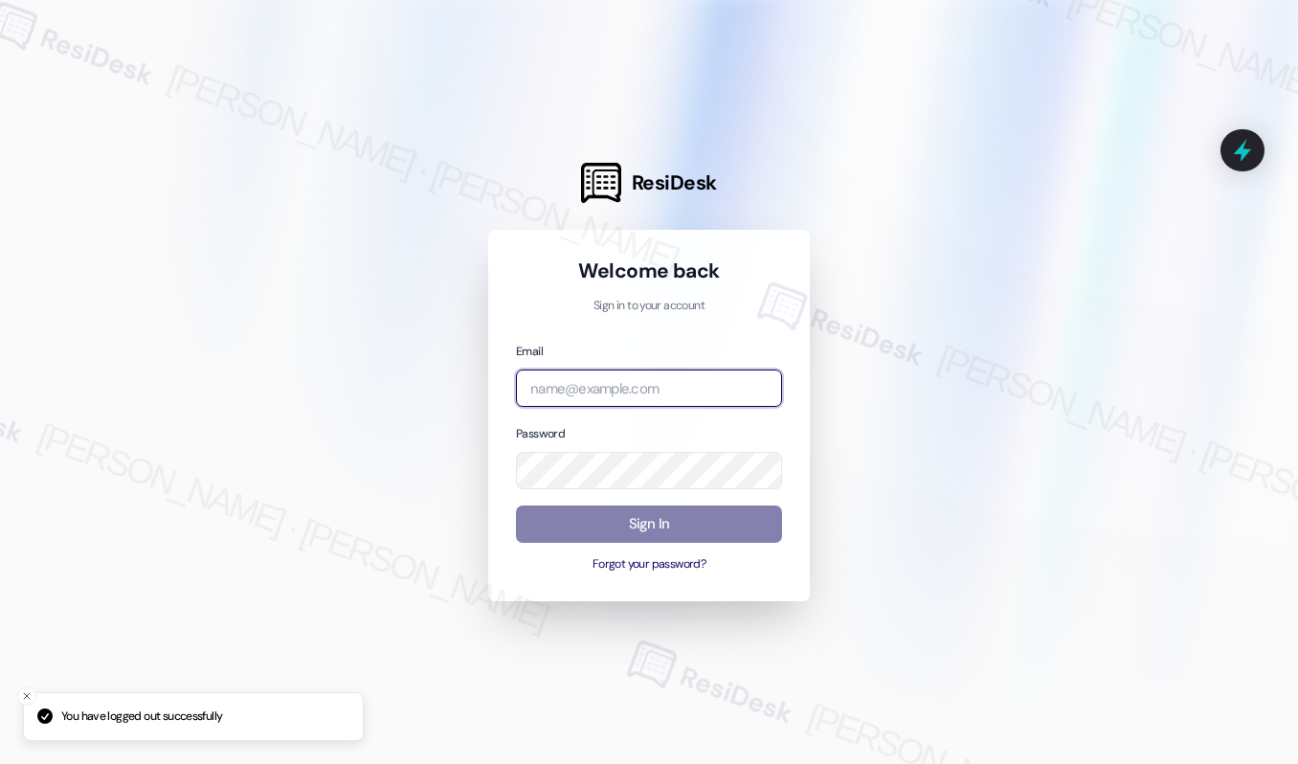
click at [578, 398] on input "email" at bounding box center [649, 388] width 266 height 37
click at [0, 763] on com-1password-button at bounding box center [0, 764] width 0 height 0
type input "automated-surveys-lindy-mary.grace.tingson@lindy.com"
